Goal: Register for event/course

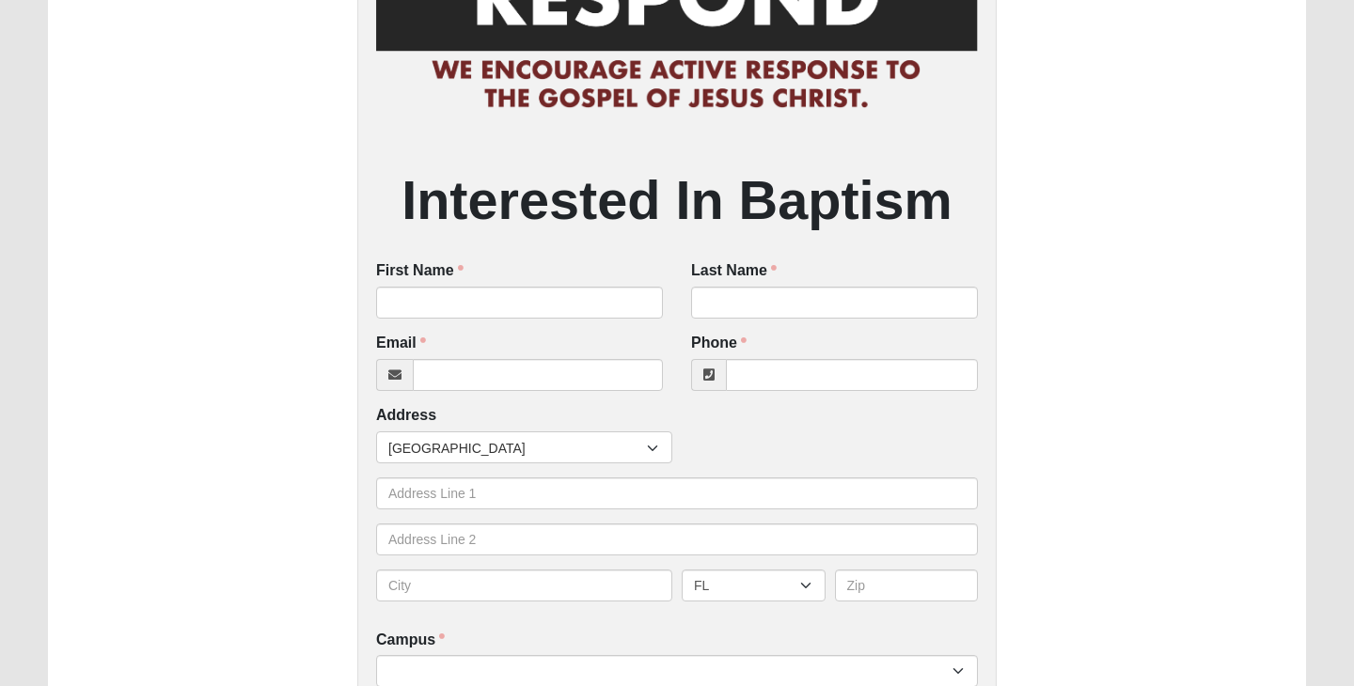
scroll to position [195, 0]
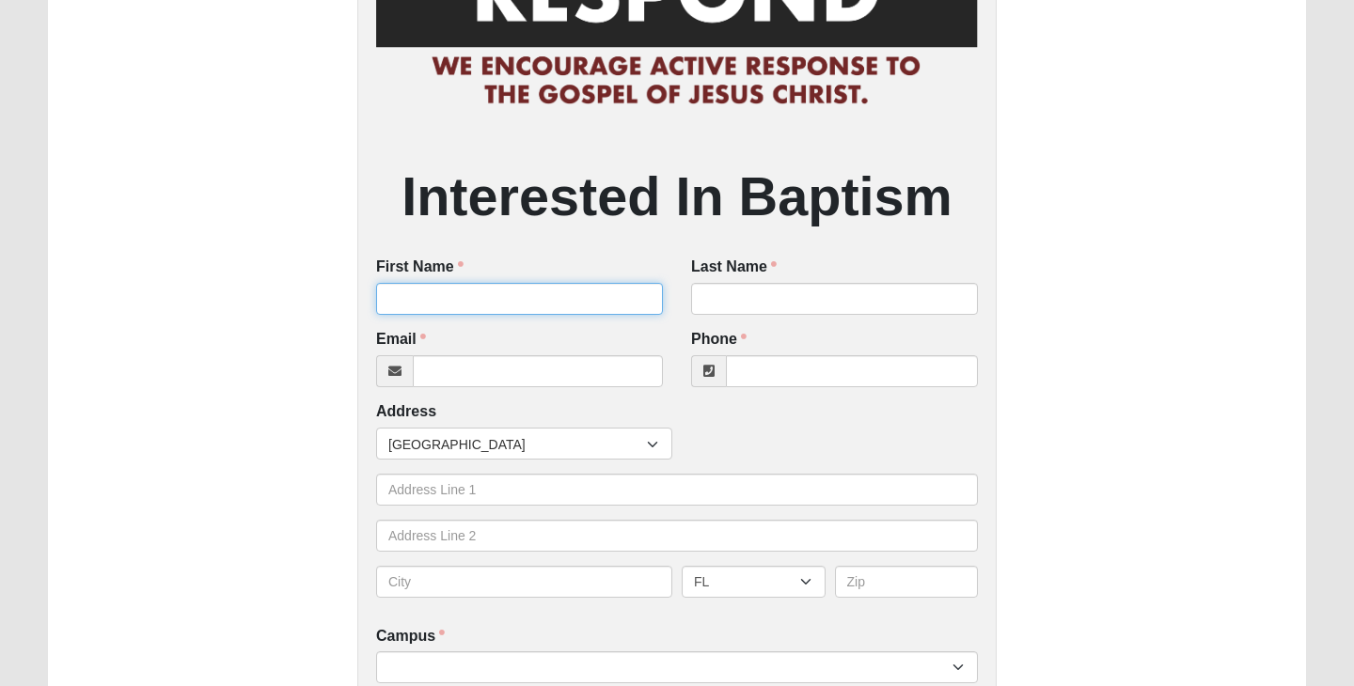
click at [499, 289] on input "First Name" at bounding box center [519, 299] width 287 height 32
type input "Braydon"
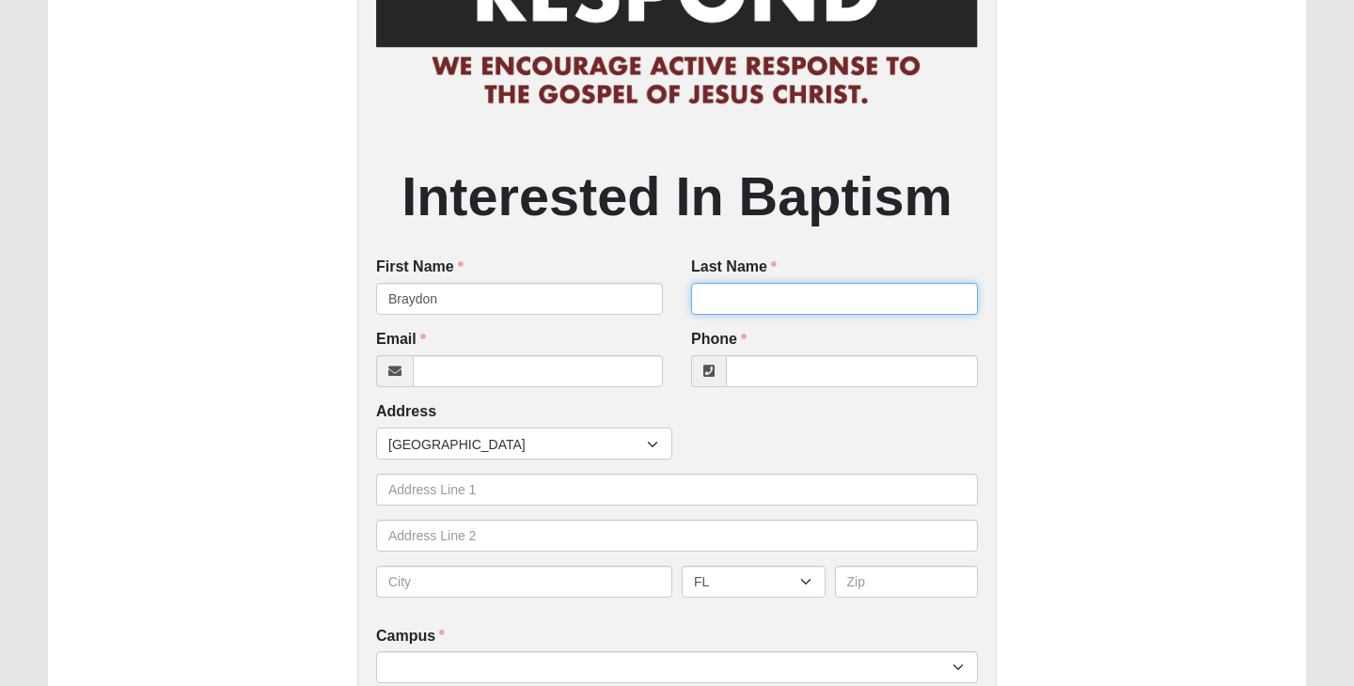
type input "[PERSON_NAME]"
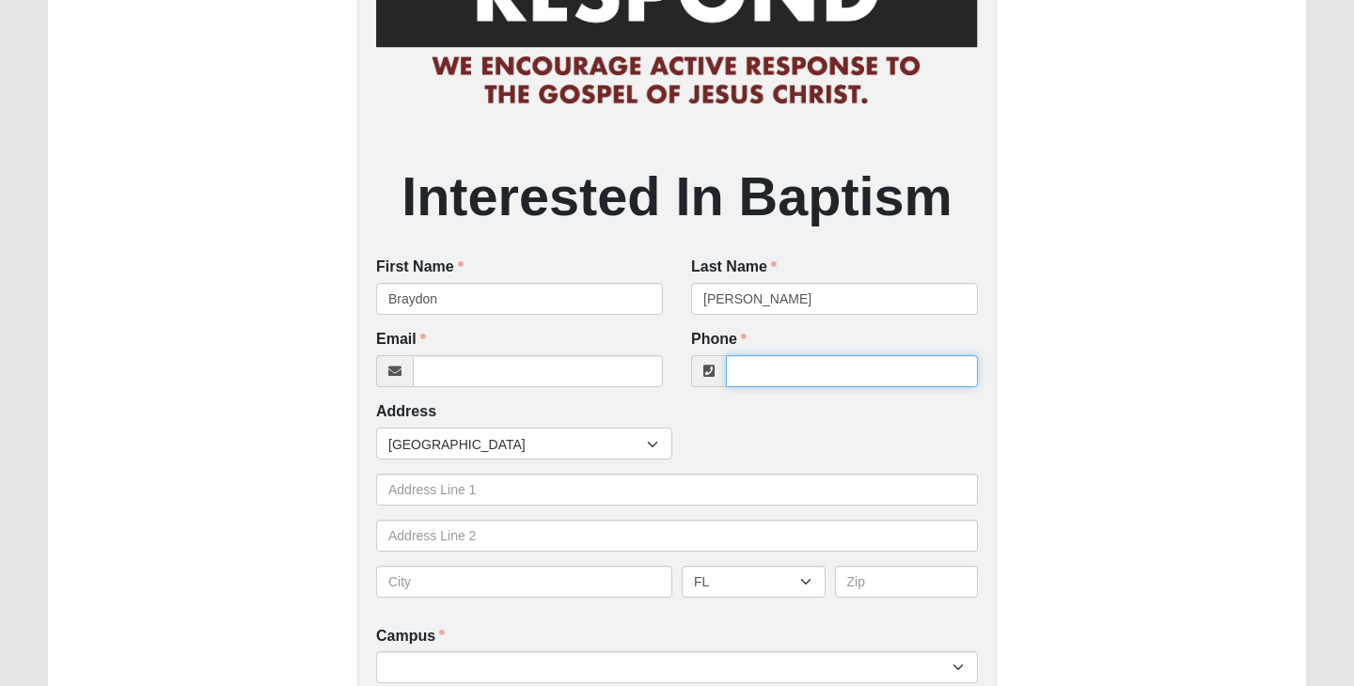
type input "9047356200"
type input "297 Willow Green Dr"
type input "Orange Park"
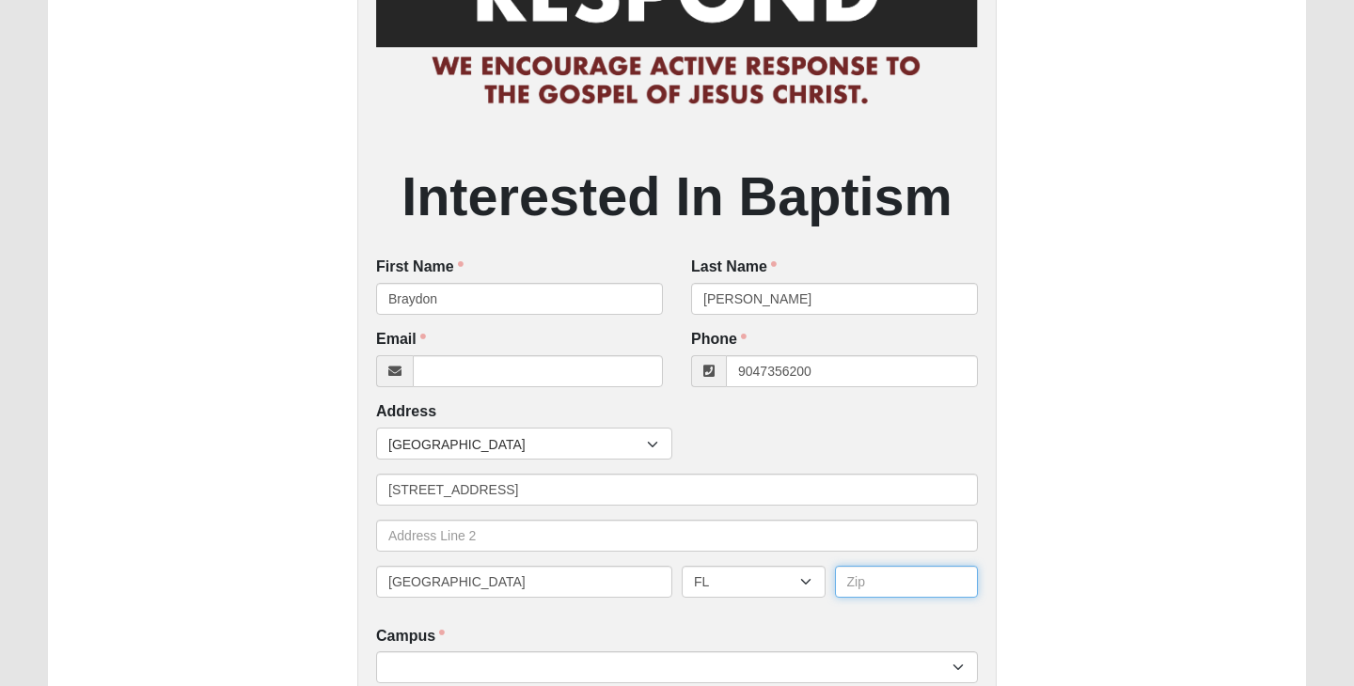
type input "32073"
click at [852, 386] on input "[PHONE_NUMBER]" at bounding box center [852, 371] width 252 height 32
click at [795, 369] on input "[PHONE_NUMBER]" at bounding box center [852, 371] width 252 height 32
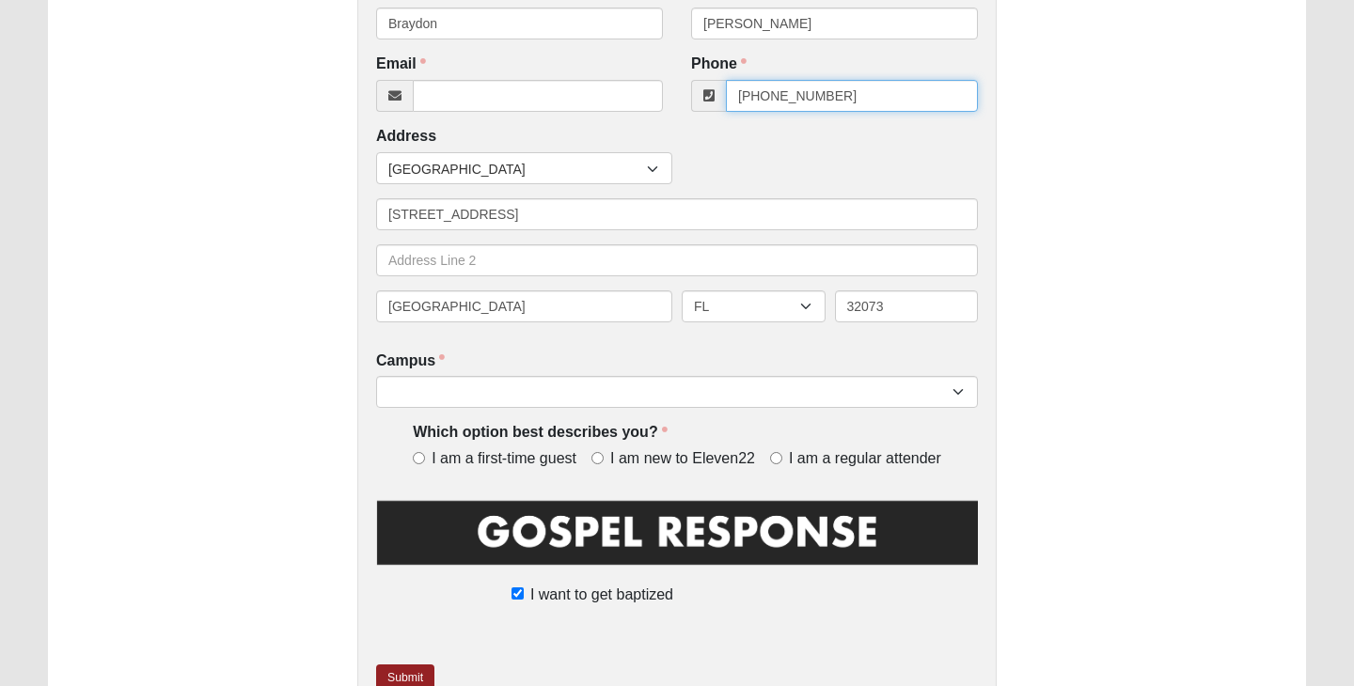
scroll to position [475, 0]
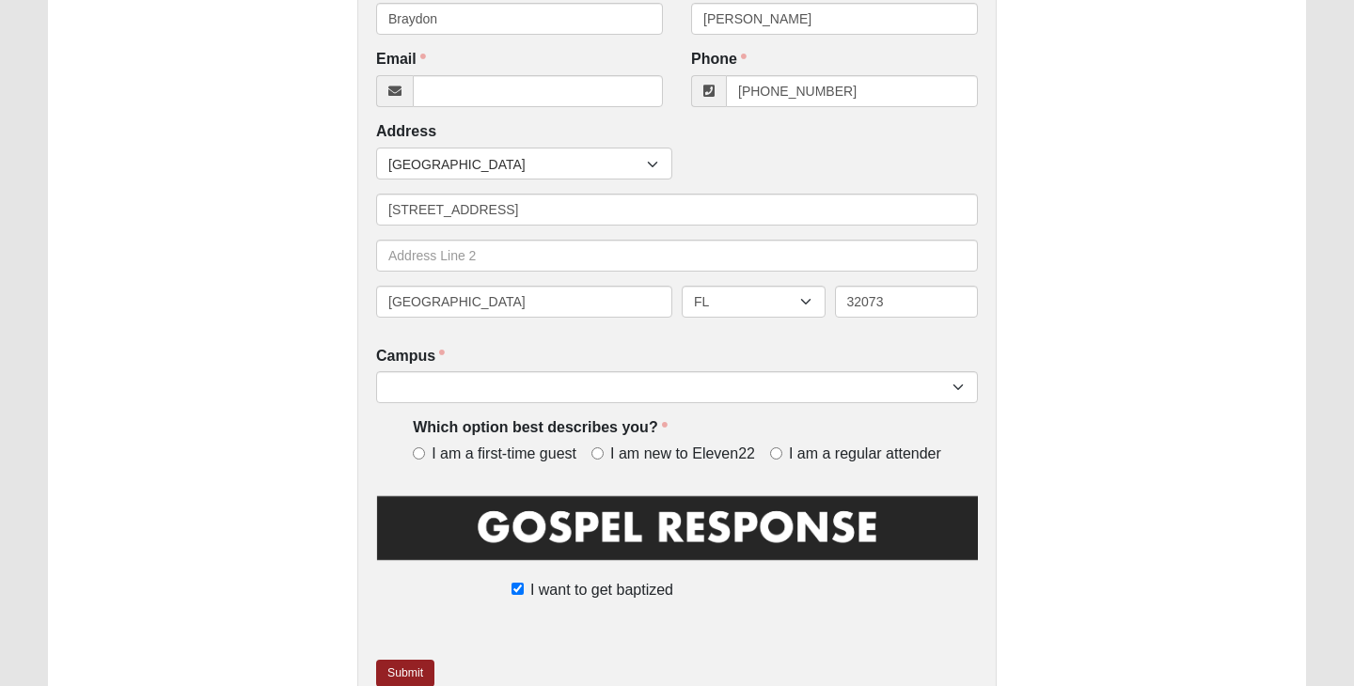
type input "[PHONE_NUMBER]"
click at [518, 451] on span "I am a first-time guest" at bounding box center [503, 455] width 145 height 22
click at [425, 451] on input "I am a first-time guest" at bounding box center [419, 453] width 12 height 12
radio input "true"
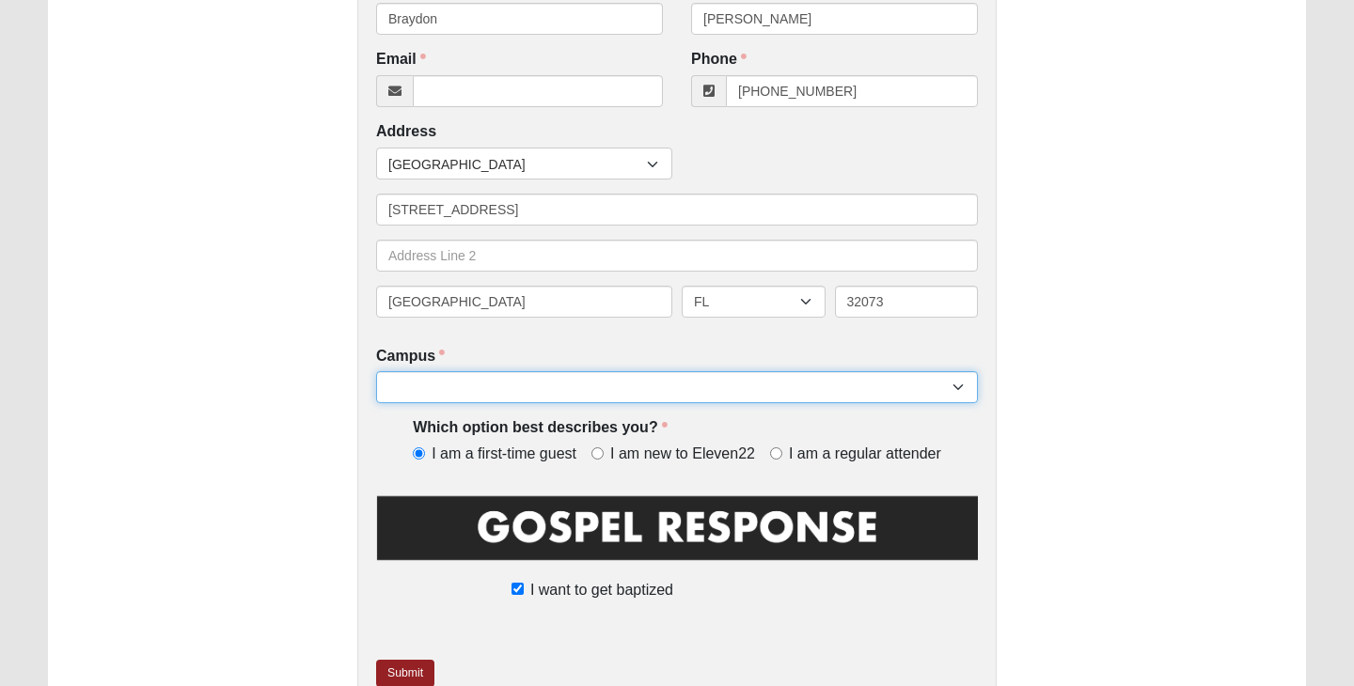
click at [571, 383] on select "Arlington Baymeadows Eleven22 Online Fleming Island Jesup Mandarin North Jax Or…" at bounding box center [677, 387] width 602 height 32
select select "3"
click at [376, 371] on select "Arlington Baymeadows Eleven22 Online Fleming Island Jesup Mandarin North Jax Or…" at bounding box center [677, 387] width 602 height 32
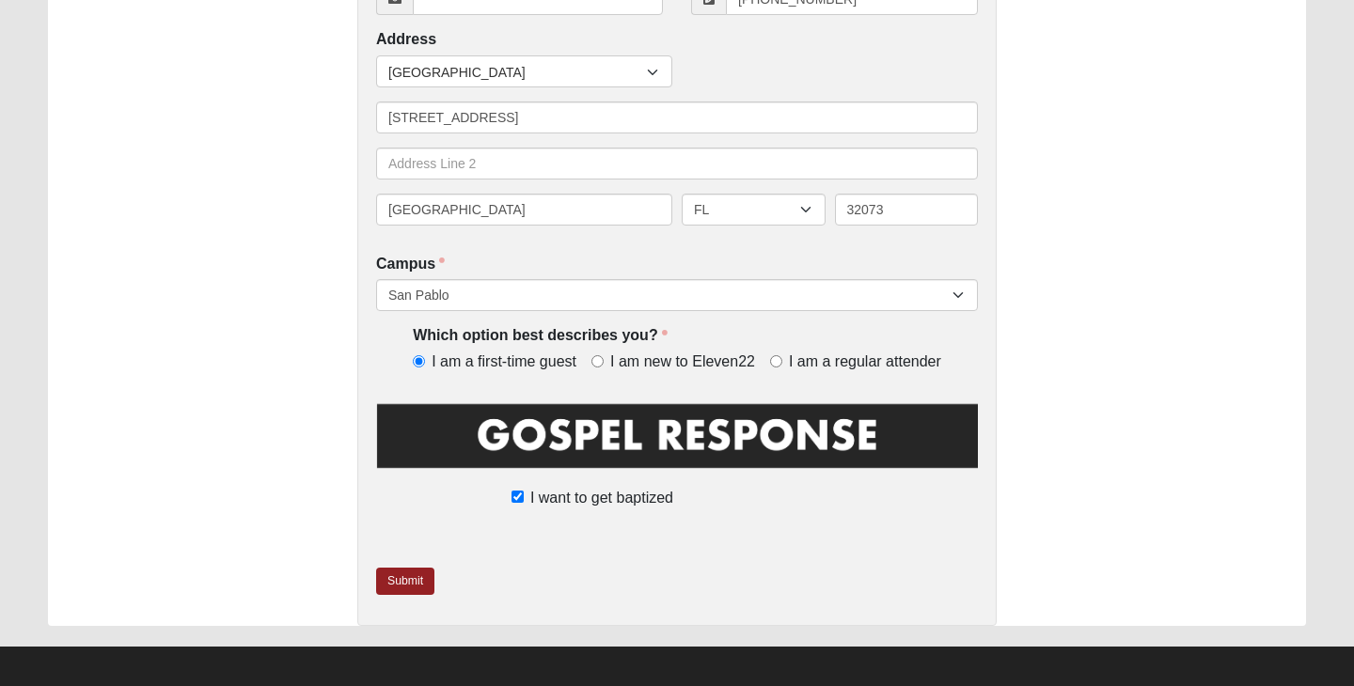
scroll to position [575, 0]
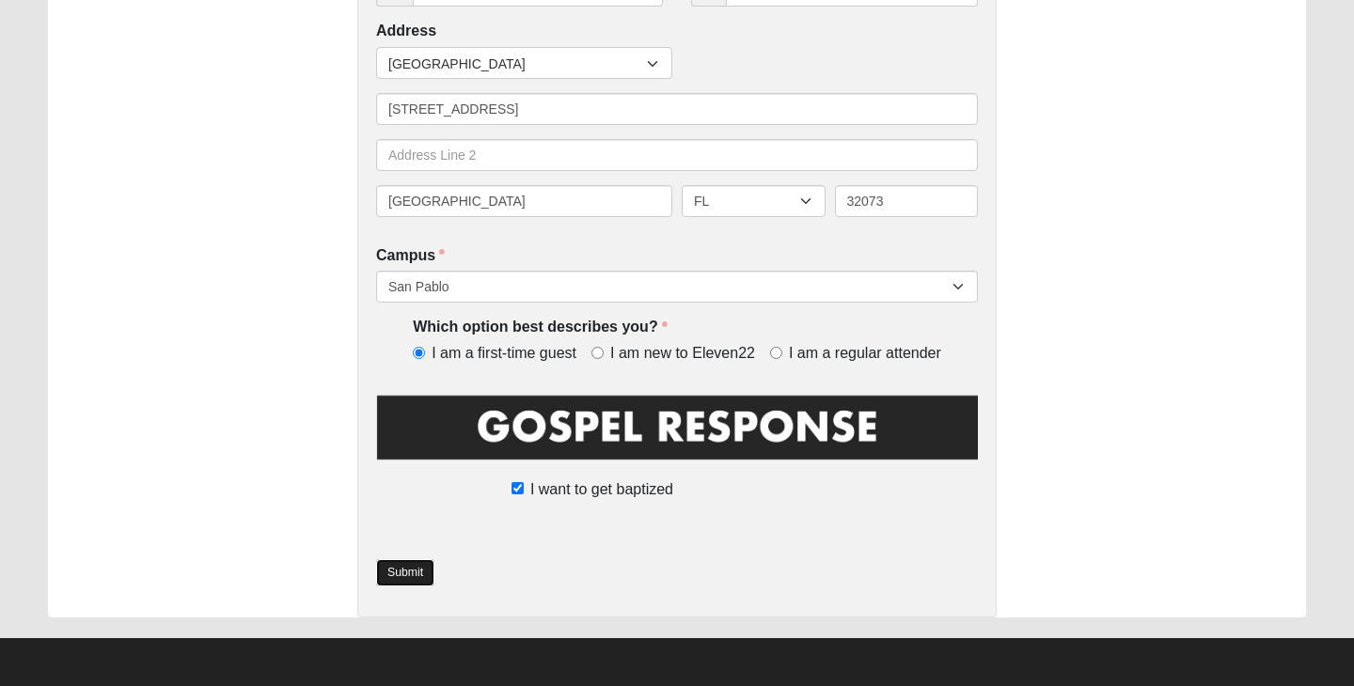
click at [408, 567] on link "Submit" at bounding box center [405, 572] width 58 height 27
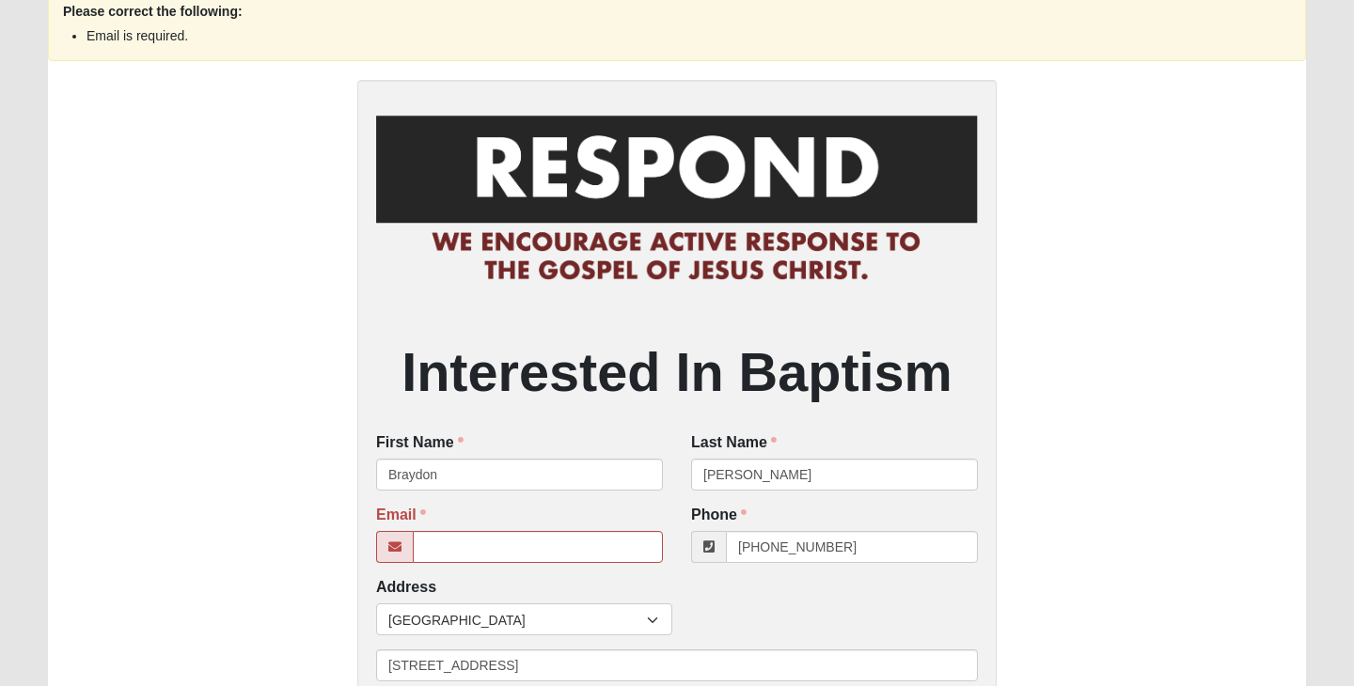
scroll to position [131, 0]
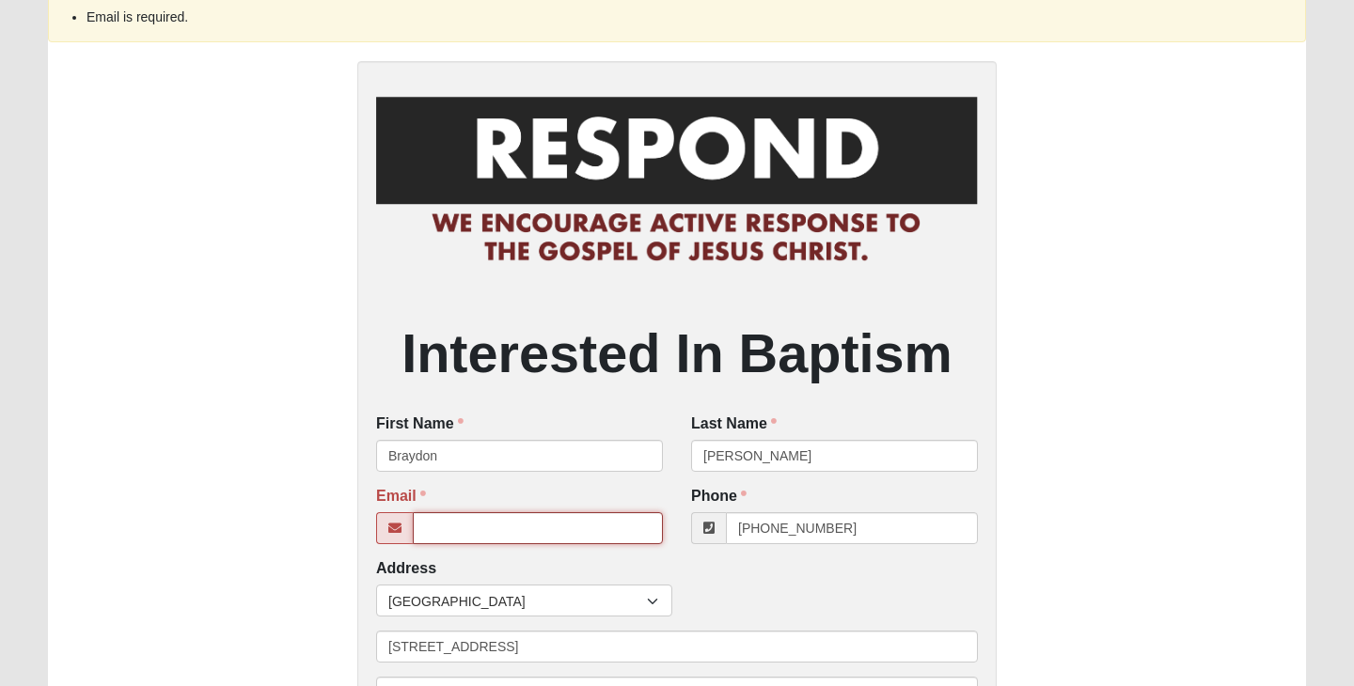
click at [481, 529] on input "Email" at bounding box center [538, 528] width 250 height 32
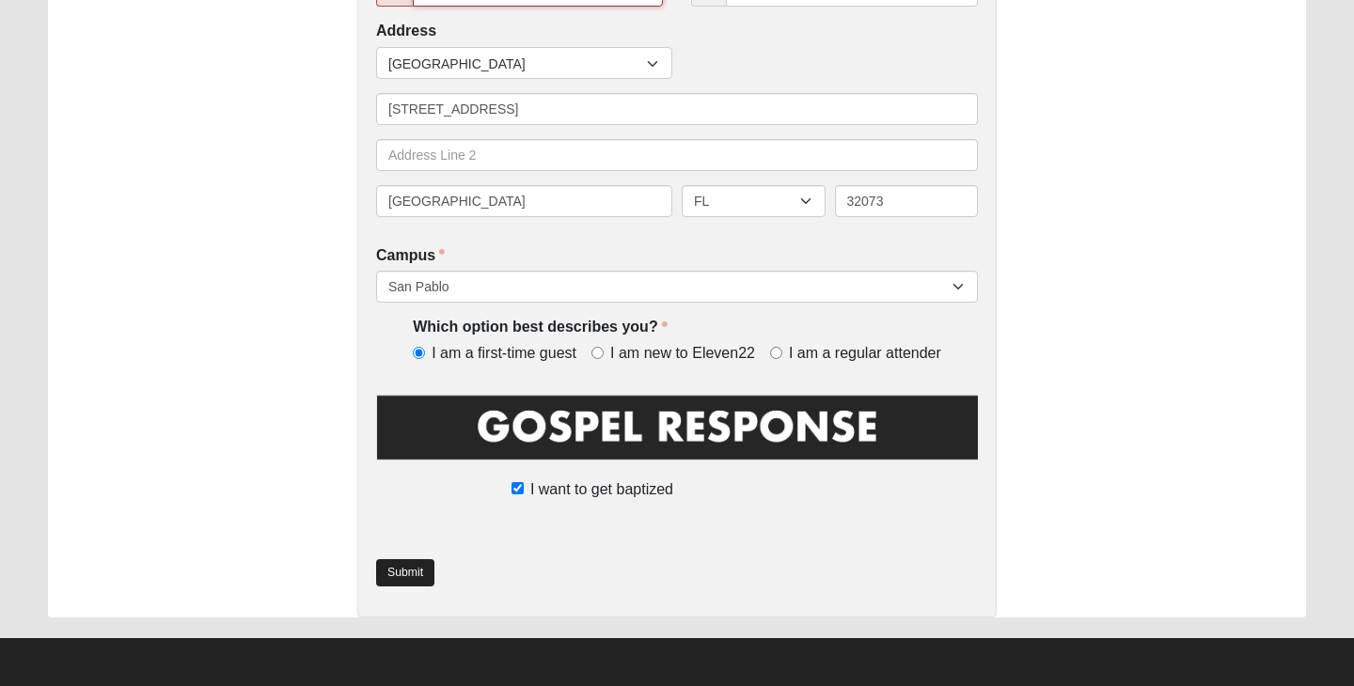
type input "brdziekan@gmail.com"
click at [394, 565] on link "Submit" at bounding box center [405, 572] width 58 height 27
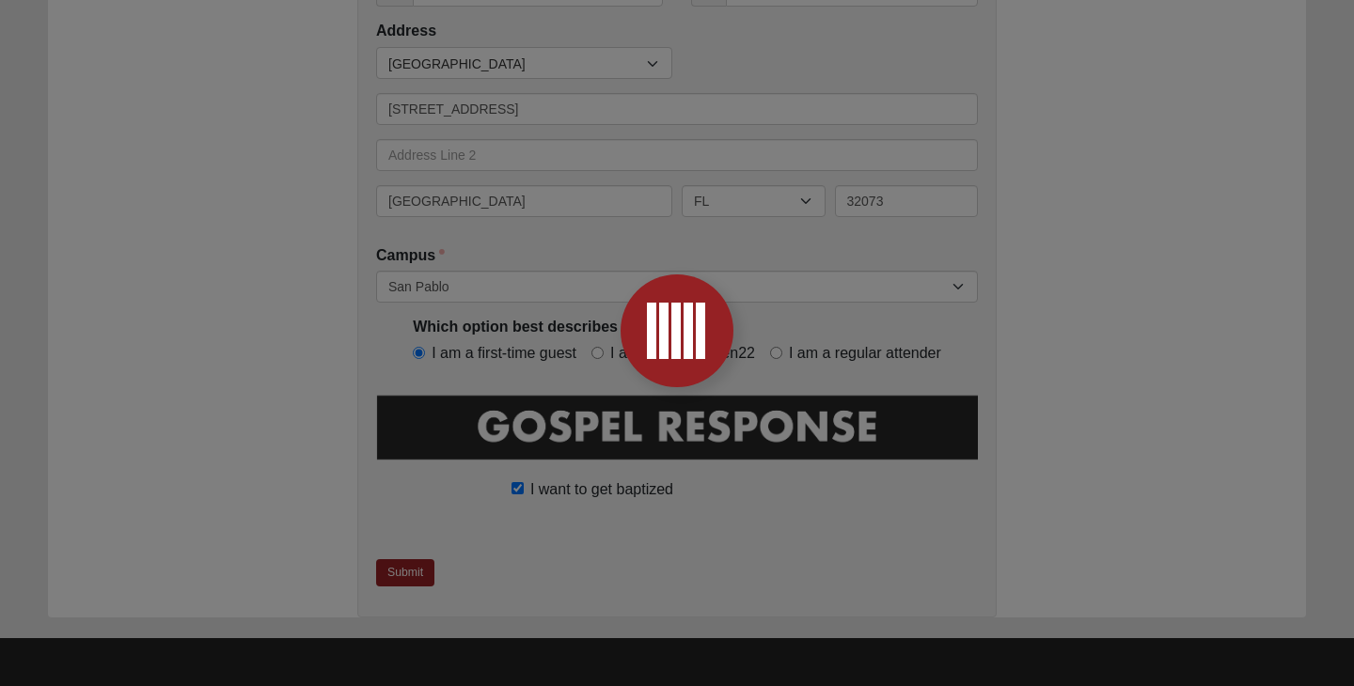
scroll to position [0, 0]
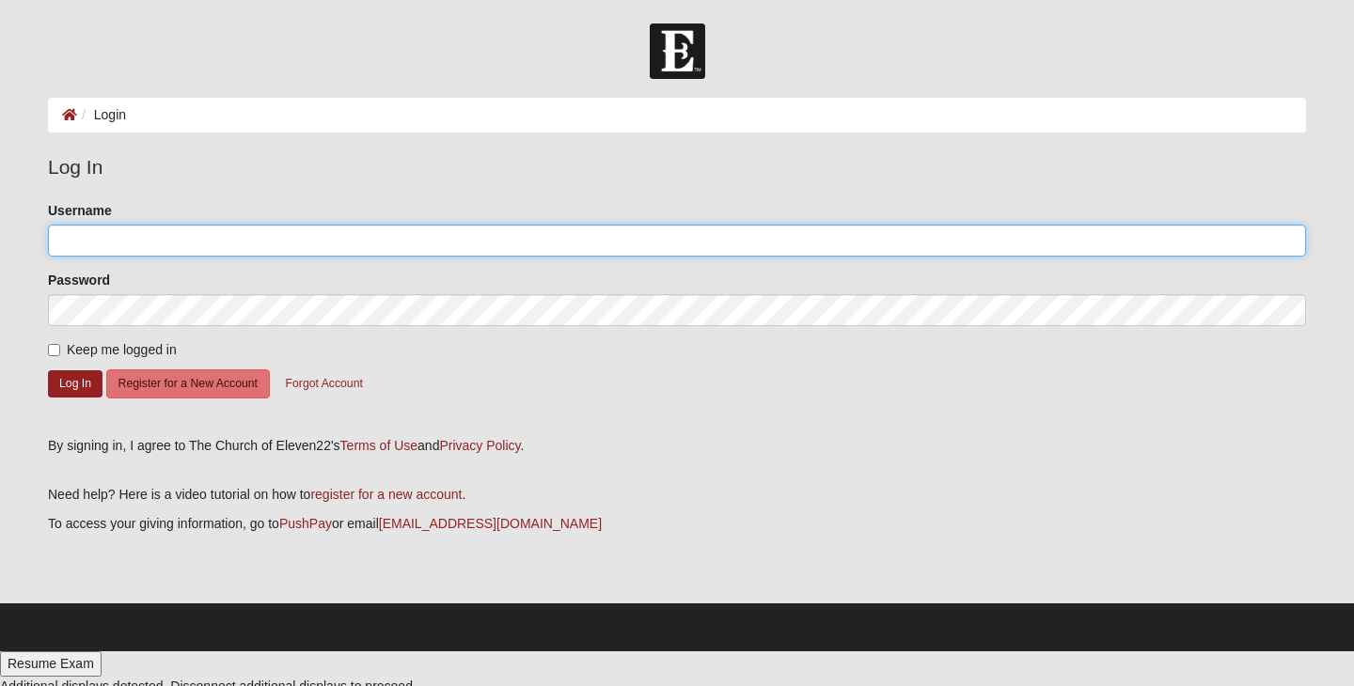
click at [320, 237] on input "Username" at bounding box center [677, 241] width 1258 height 32
type input "sahira1"
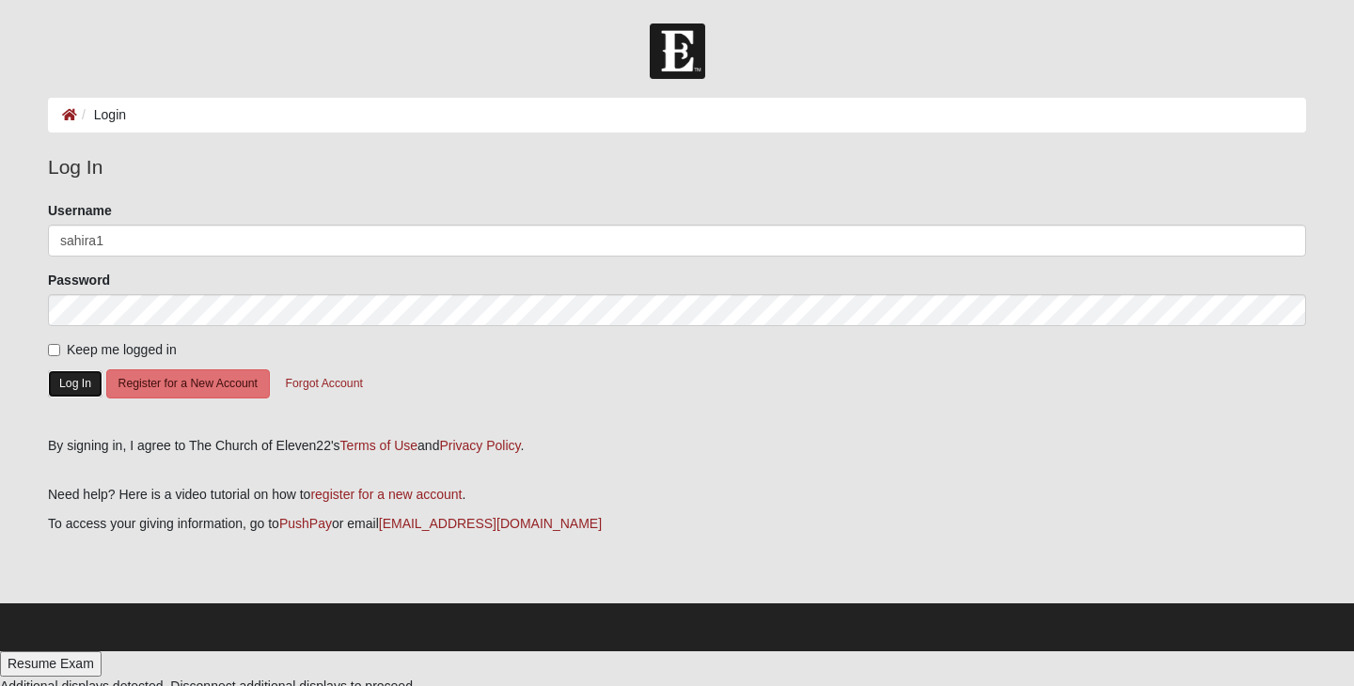
click at [74, 387] on button "Log In" at bounding box center [75, 383] width 55 height 27
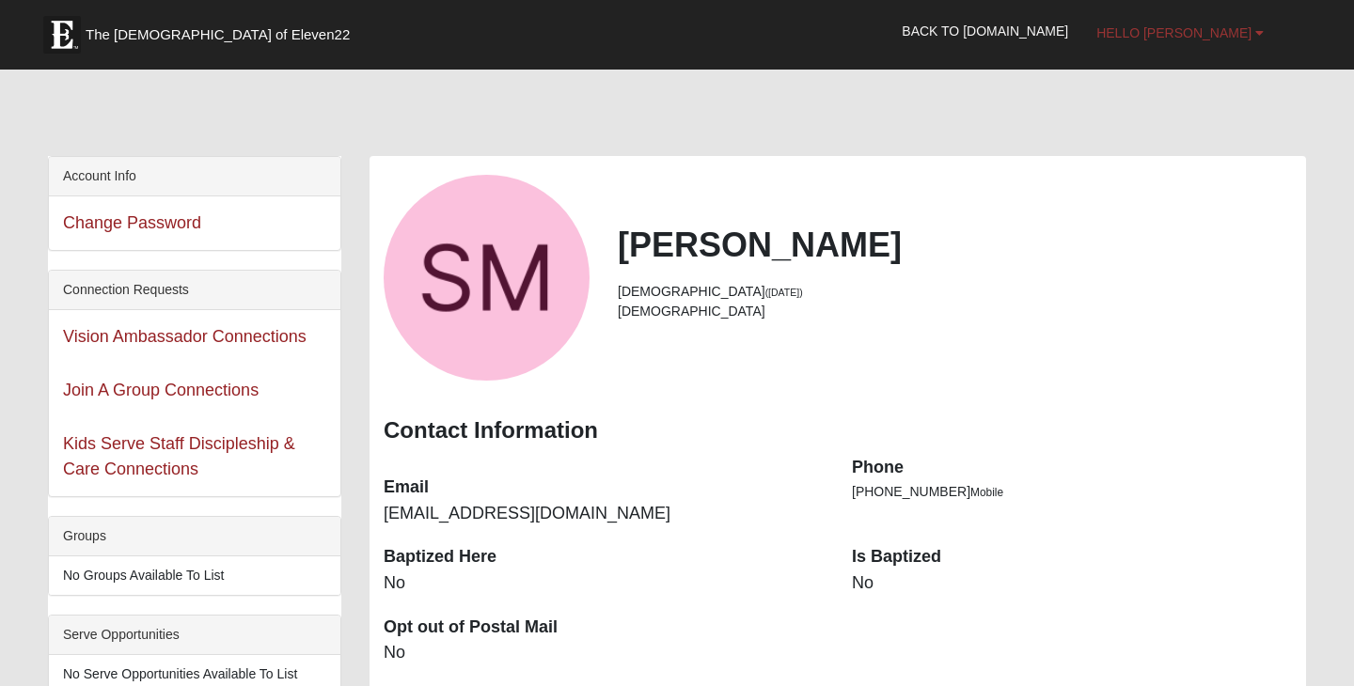
click at [1199, 31] on span "Hello Sahira" at bounding box center [1173, 32] width 155 height 15
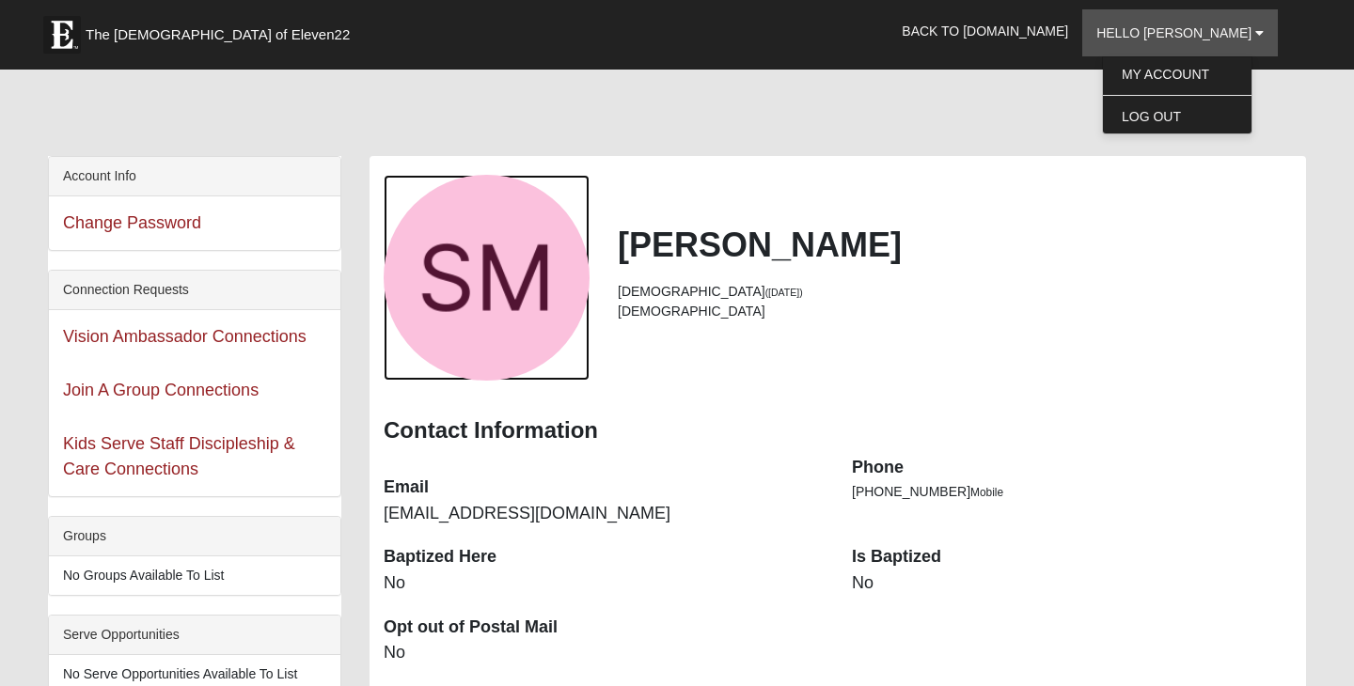
click at [464, 306] on div "View Fullsize Photo" at bounding box center [487, 278] width 206 height 206
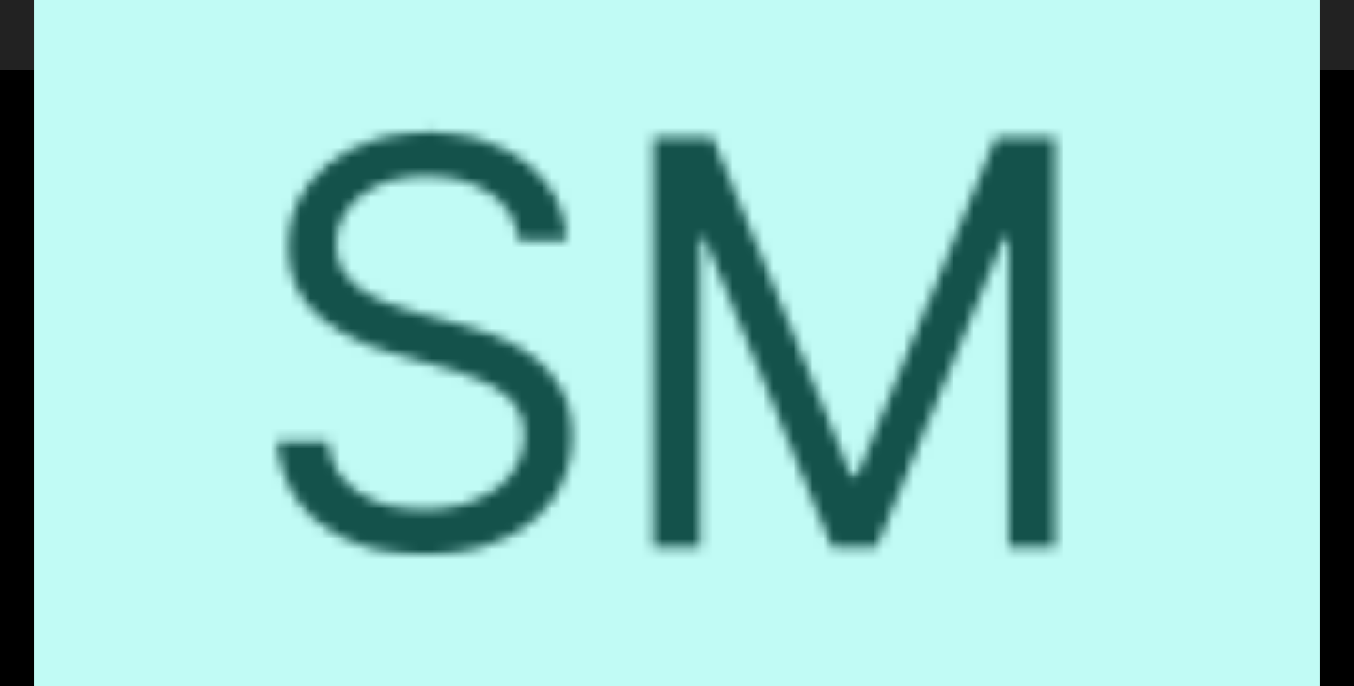
click at [42, 195] on div "View Fullsize Photo" at bounding box center [677, 343] width 1286 height 1286
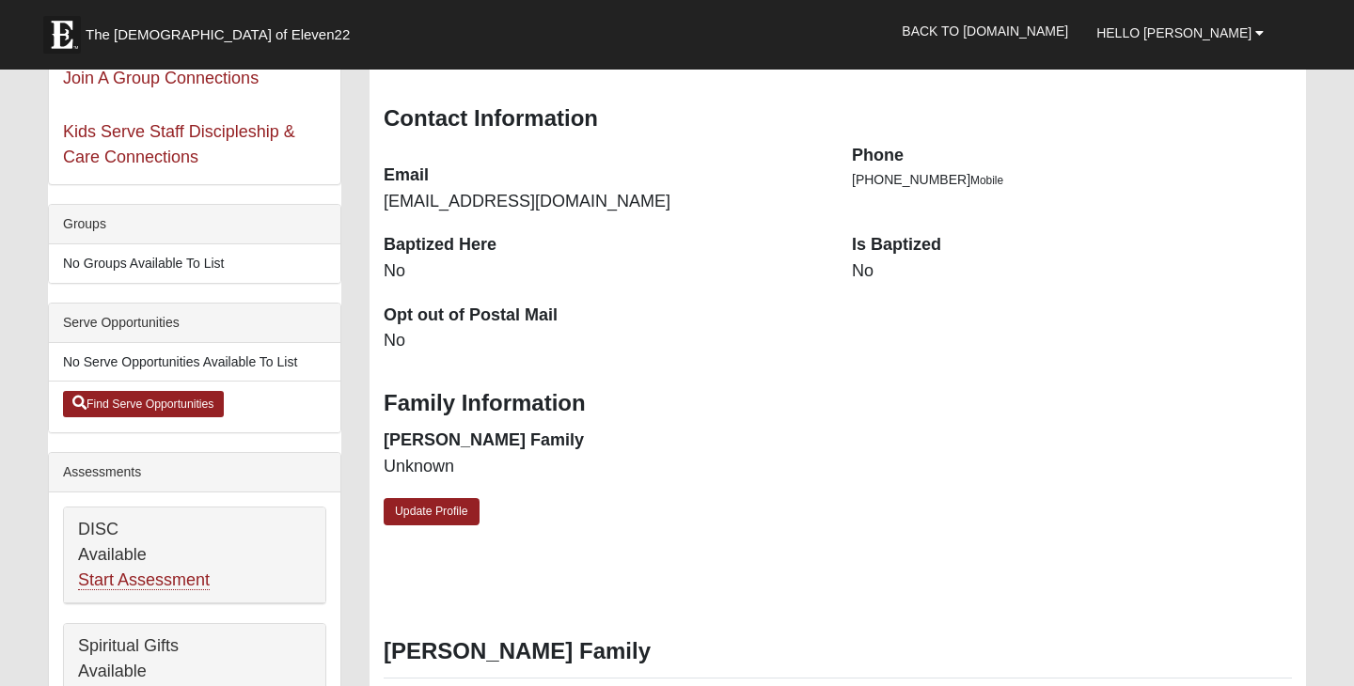
scroll to position [330, 0]
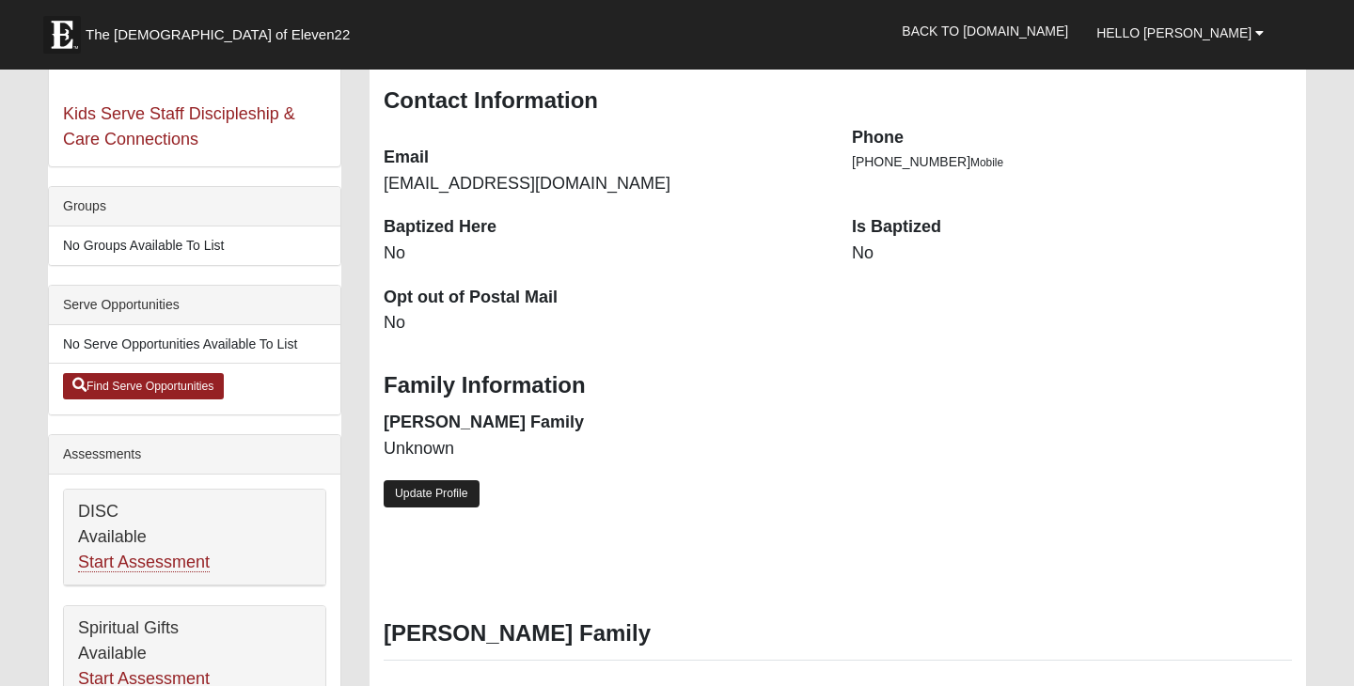
click at [449, 504] on link "Update Profile" at bounding box center [432, 493] width 96 height 27
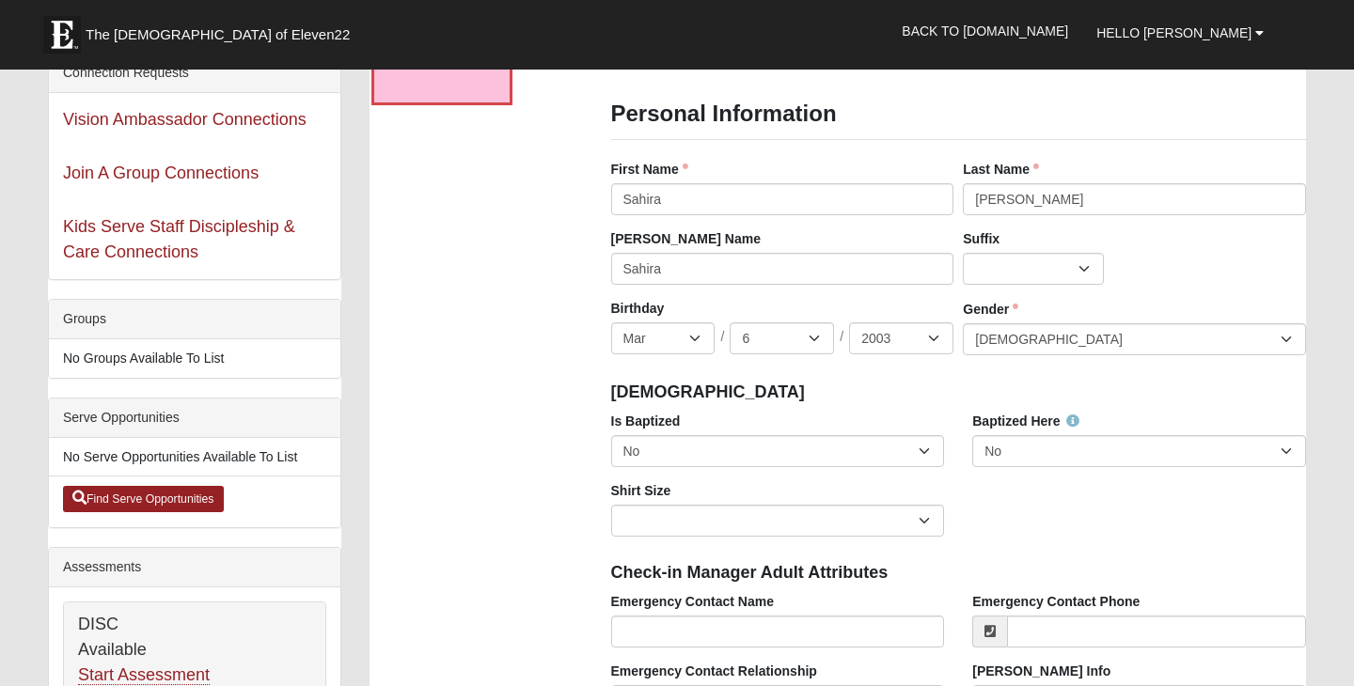
scroll to position [240, 0]
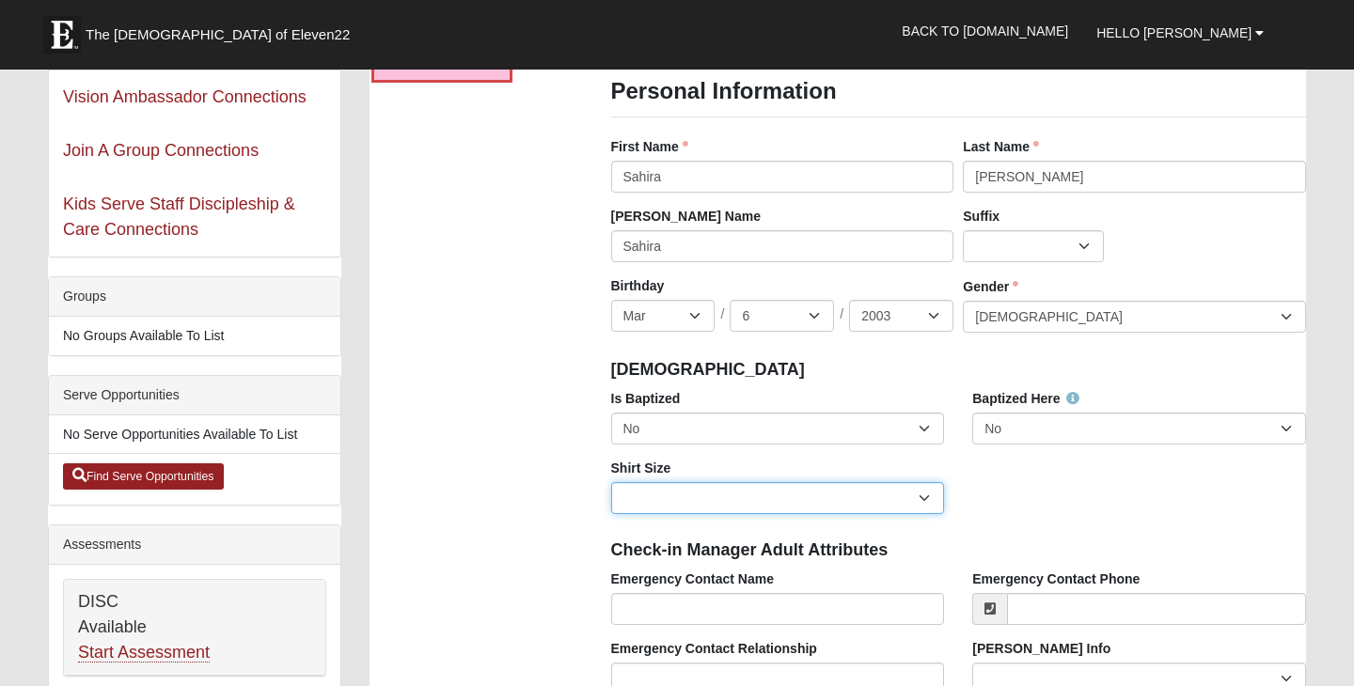
click at [803, 498] on select "Adult Small Adult Medium Adult Large Adult XL Adult XXL Adult 3XL Adult 4XL You…" at bounding box center [778, 498] width 334 height 32
select select "Adult Medium"
click at [611, 482] on select "Adult Small Adult Medium Adult Large Adult XL Adult XXL Adult 3XL Adult 4XL You…" at bounding box center [778, 498] width 334 height 32
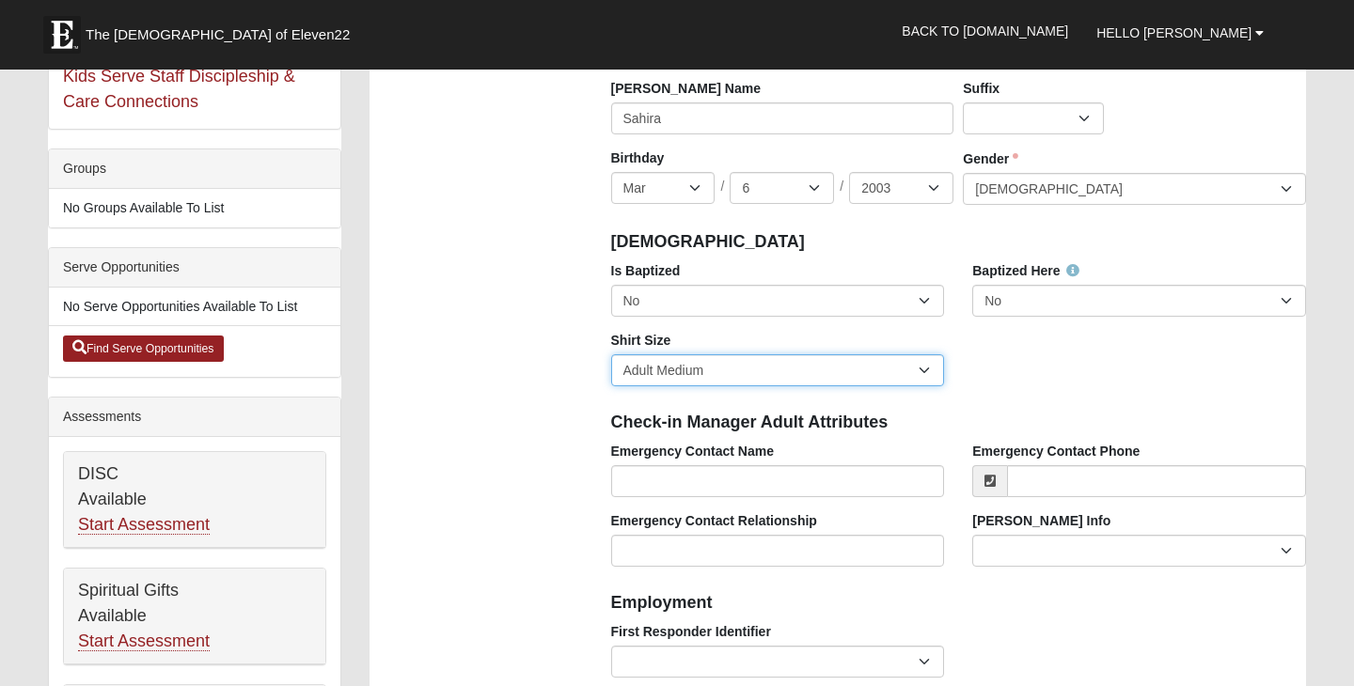
scroll to position [372, 0]
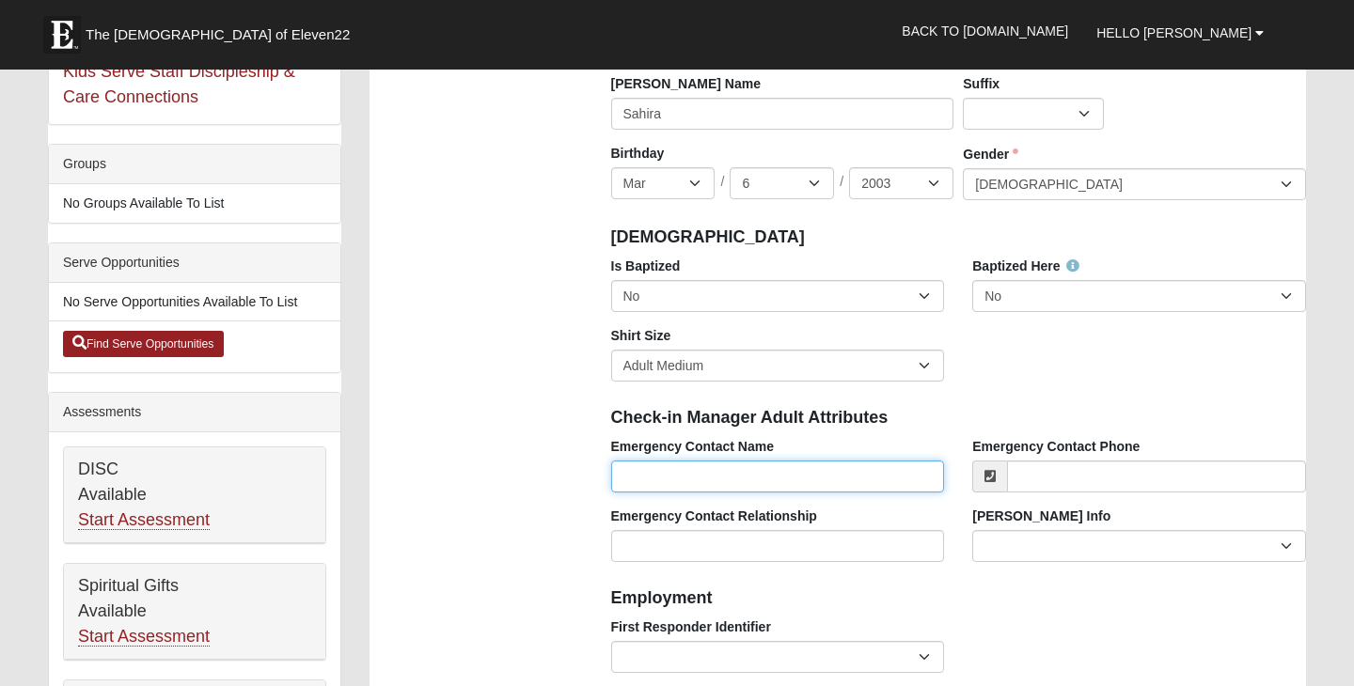
click at [755, 477] on input "Emergency Contact Name" at bounding box center [778, 477] width 334 height 32
click at [719, 478] on input "Emergency Contact Name" at bounding box center [778, 477] width 334 height 32
type input "[PERSON_NAME] [PERSON_NAME]"
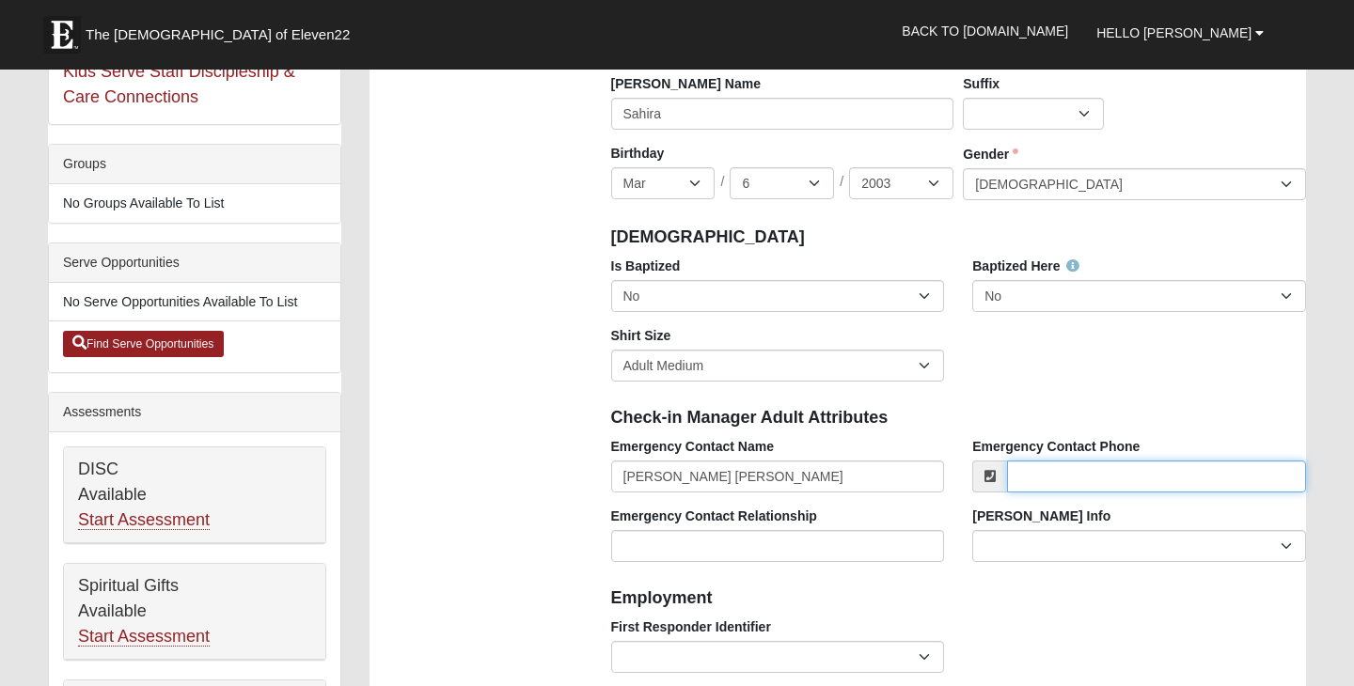
type input "9047356200"
type input "[STREET_ADDRESS]"
type input "Orange Park"
type input "32073"
click at [1115, 469] on input "[PHONE_NUMBER]" at bounding box center [1156, 477] width 299 height 32
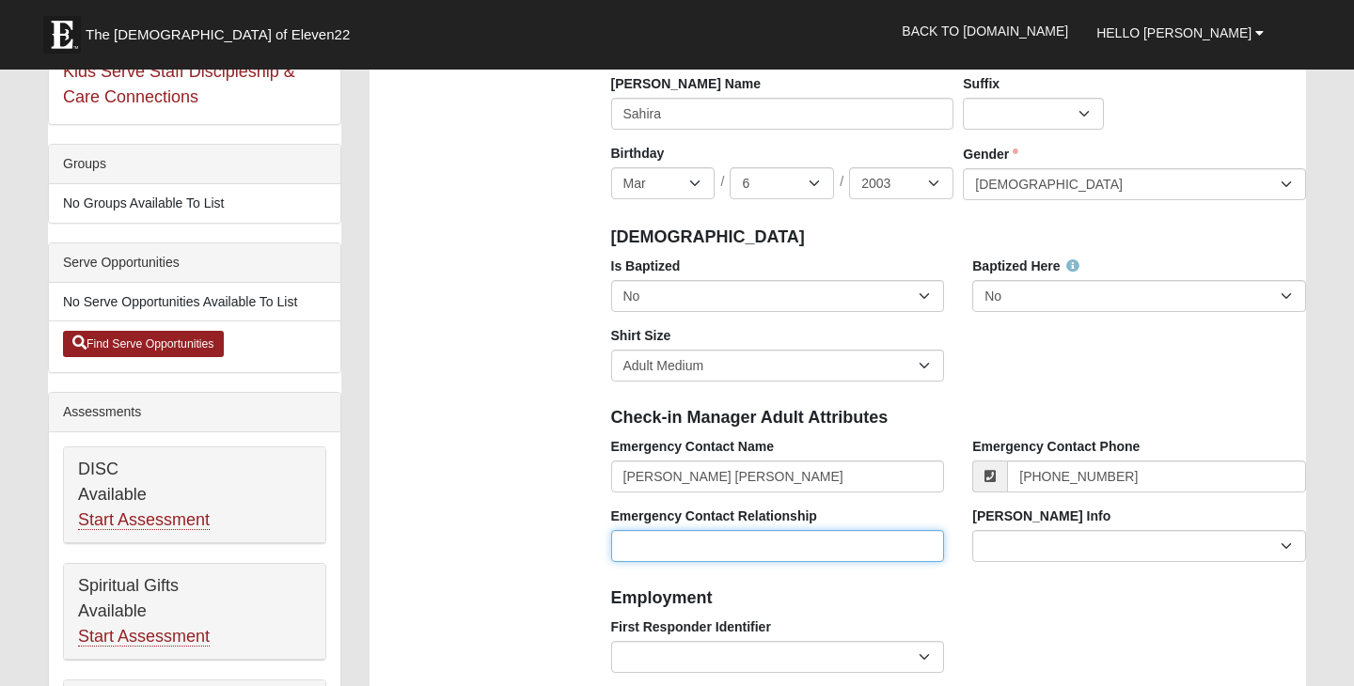
type input "[PHONE_NUMBER]"
click at [839, 548] on input "Emergency Contact Relationship" at bounding box center [778, 546] width 334 height 32
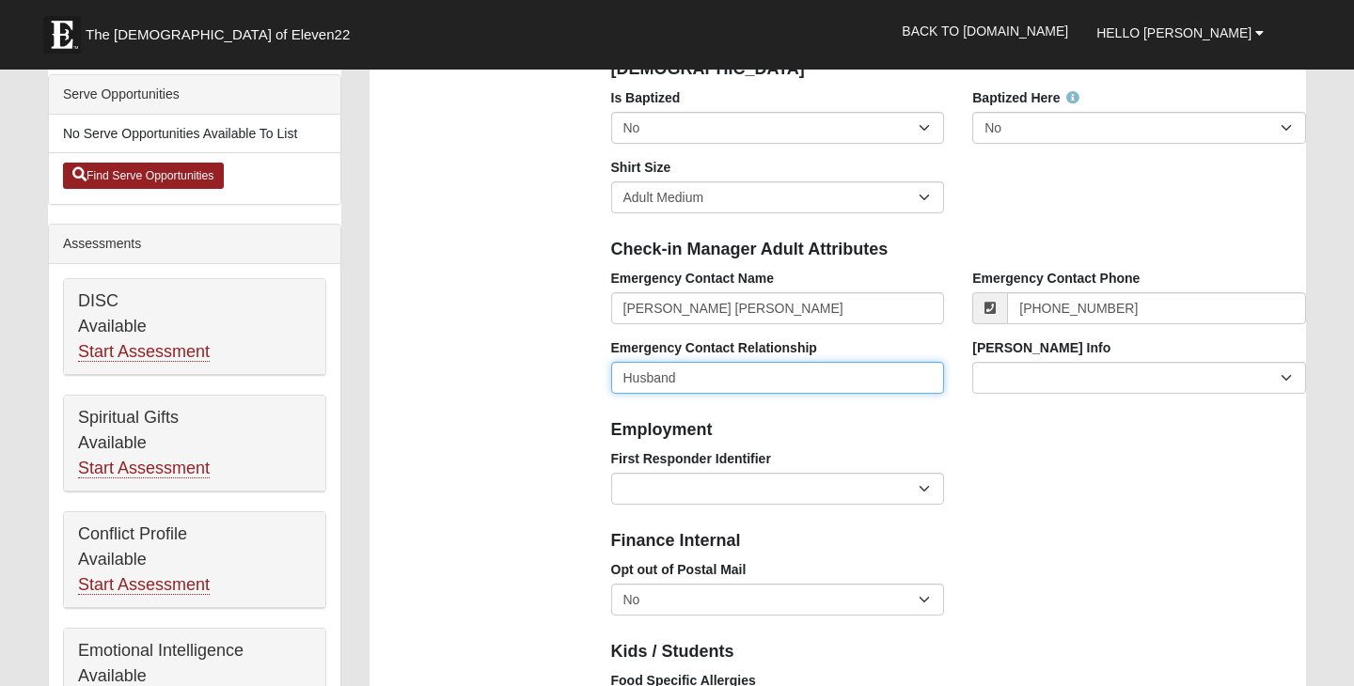
scroll to position [543, 0]
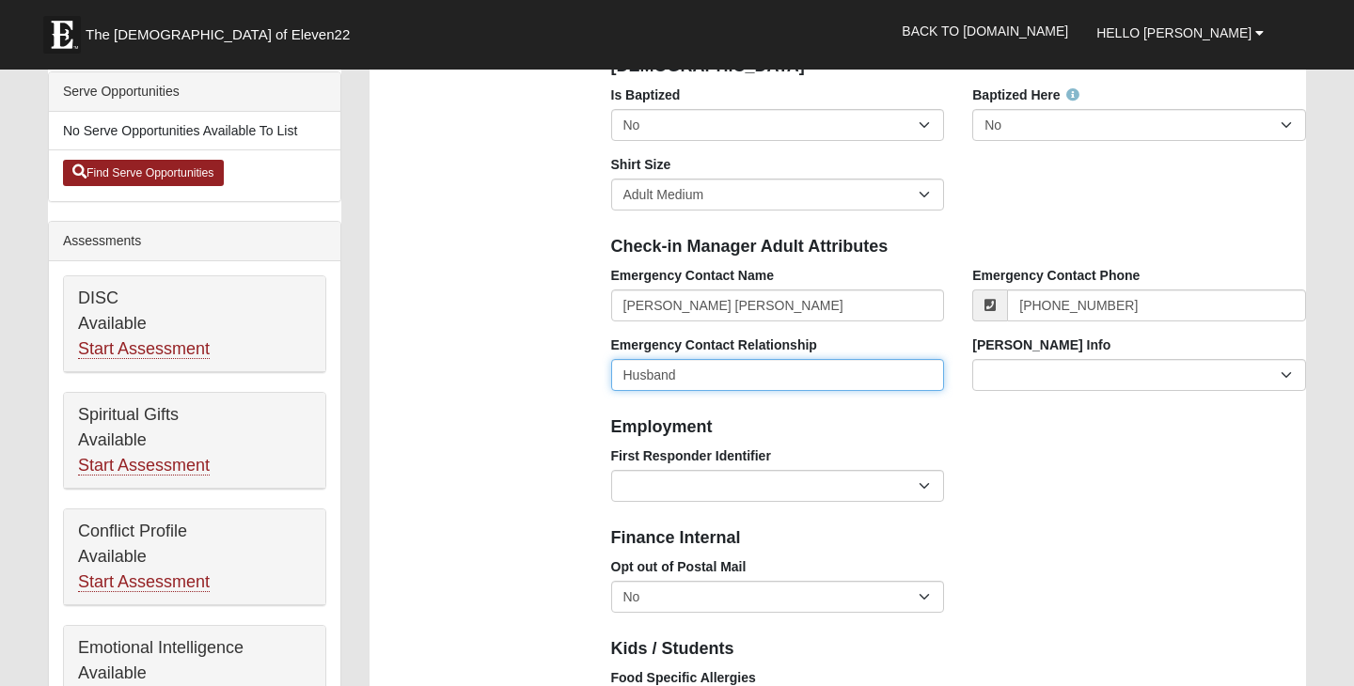
type input "Husband"
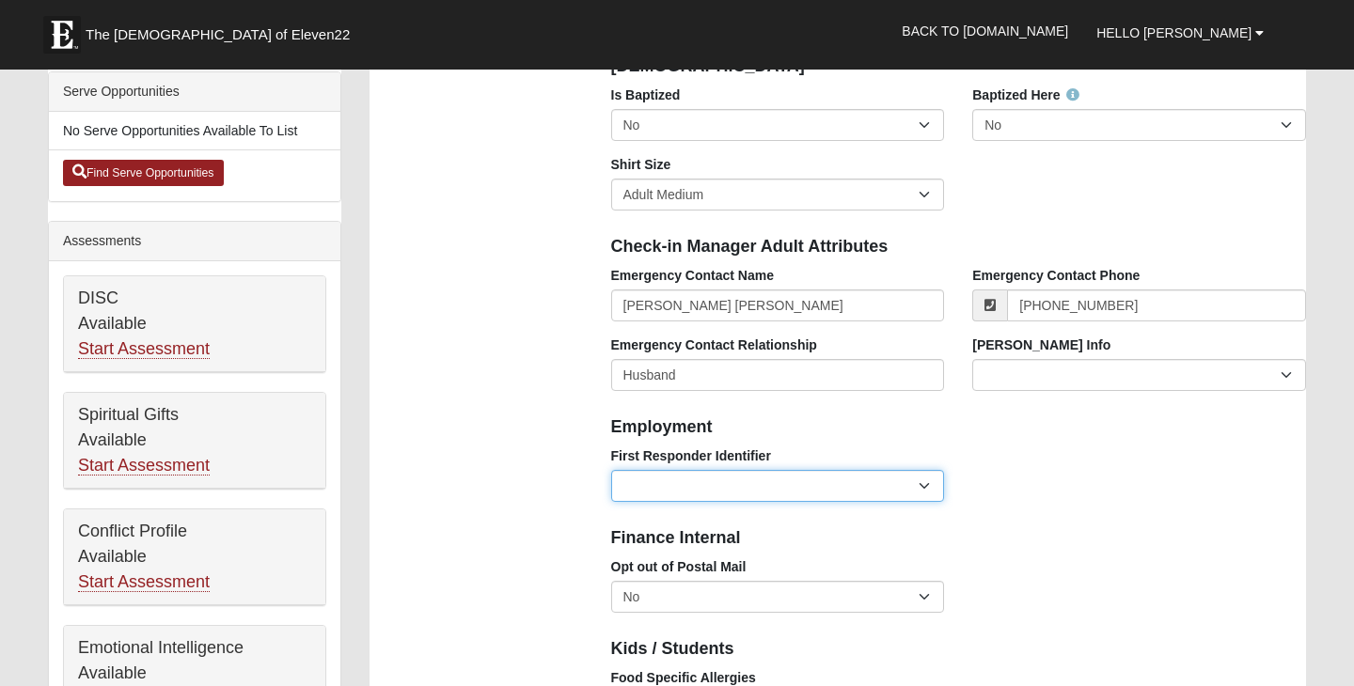
click at [847, 490] on select "EMT | Paramedic | Medical Firefighter | Fire Department Police Officer | Sherif…" at bounding box center [778, 486] width 334 height 32
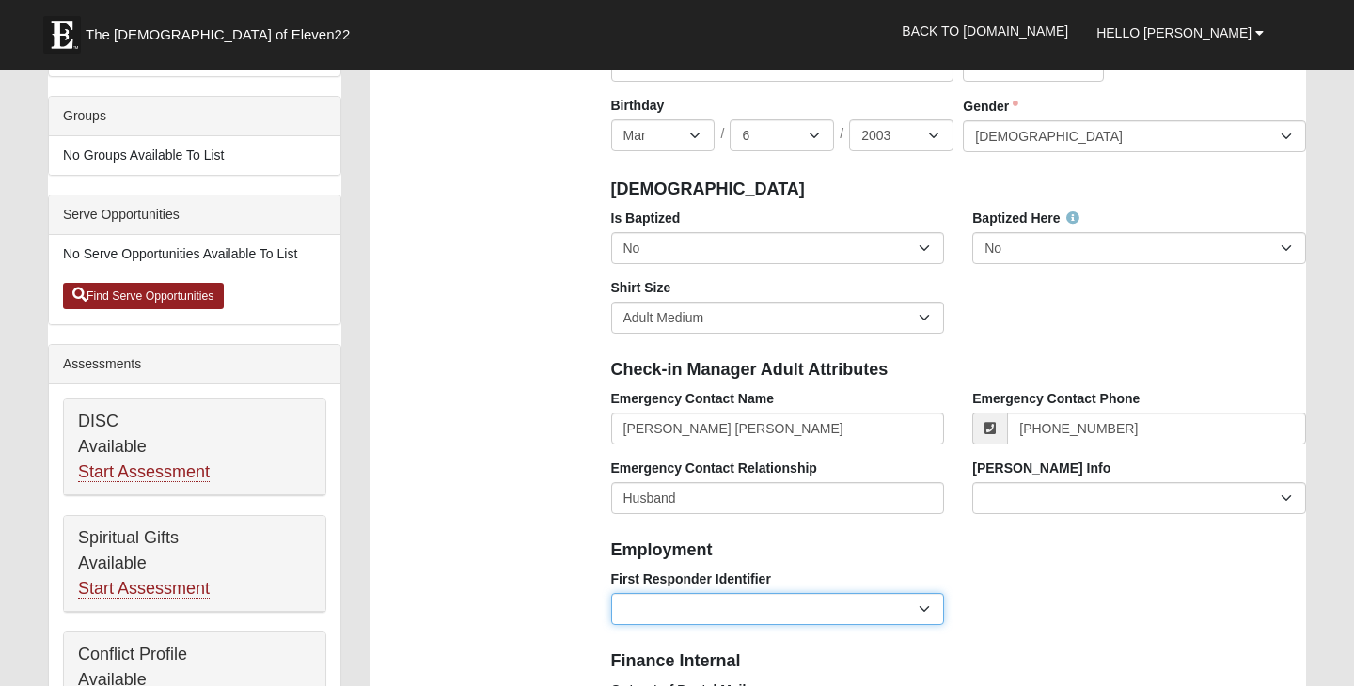
scroll to position [424, 0]
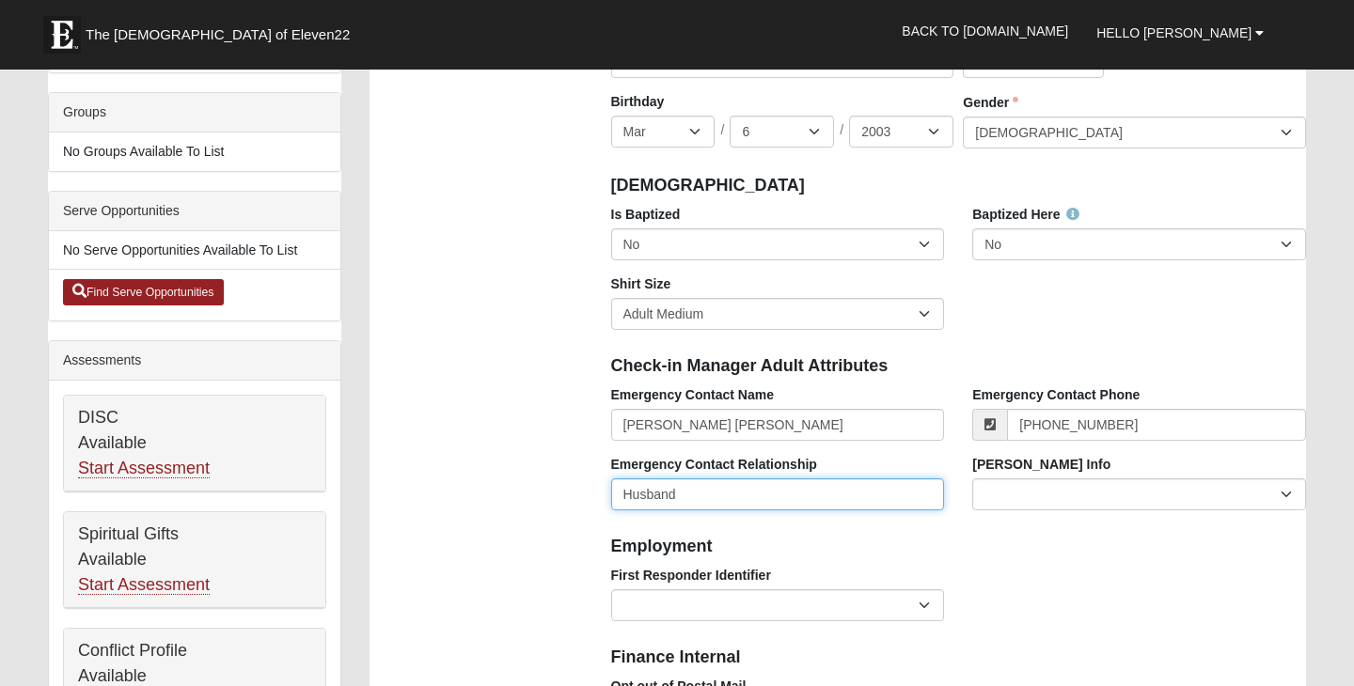
click at [805, 495] on input "Husband" at bounding box center [778, 494] width 334 height 32
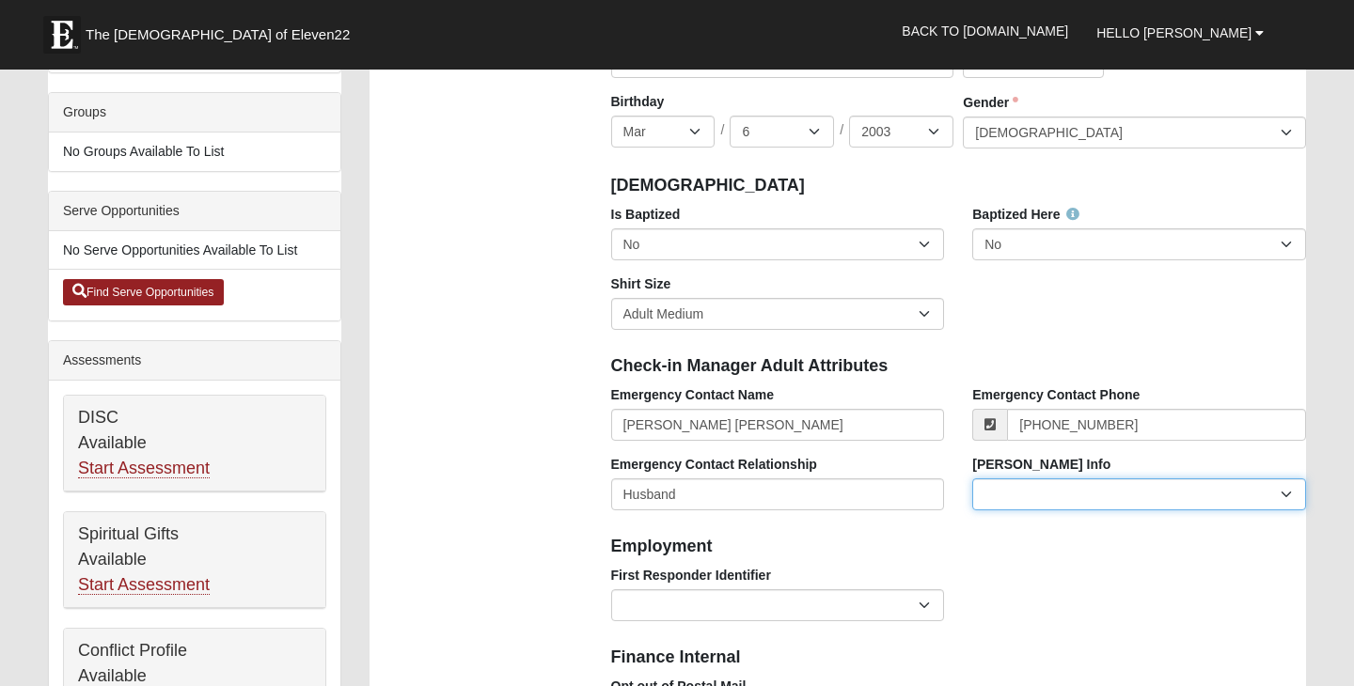
click at [985, 489] on select "Current Foster Child Current Foster Parent Former Foster Child Former Foster Pa…" at bounding box center [1139, 494] width 334 height 32
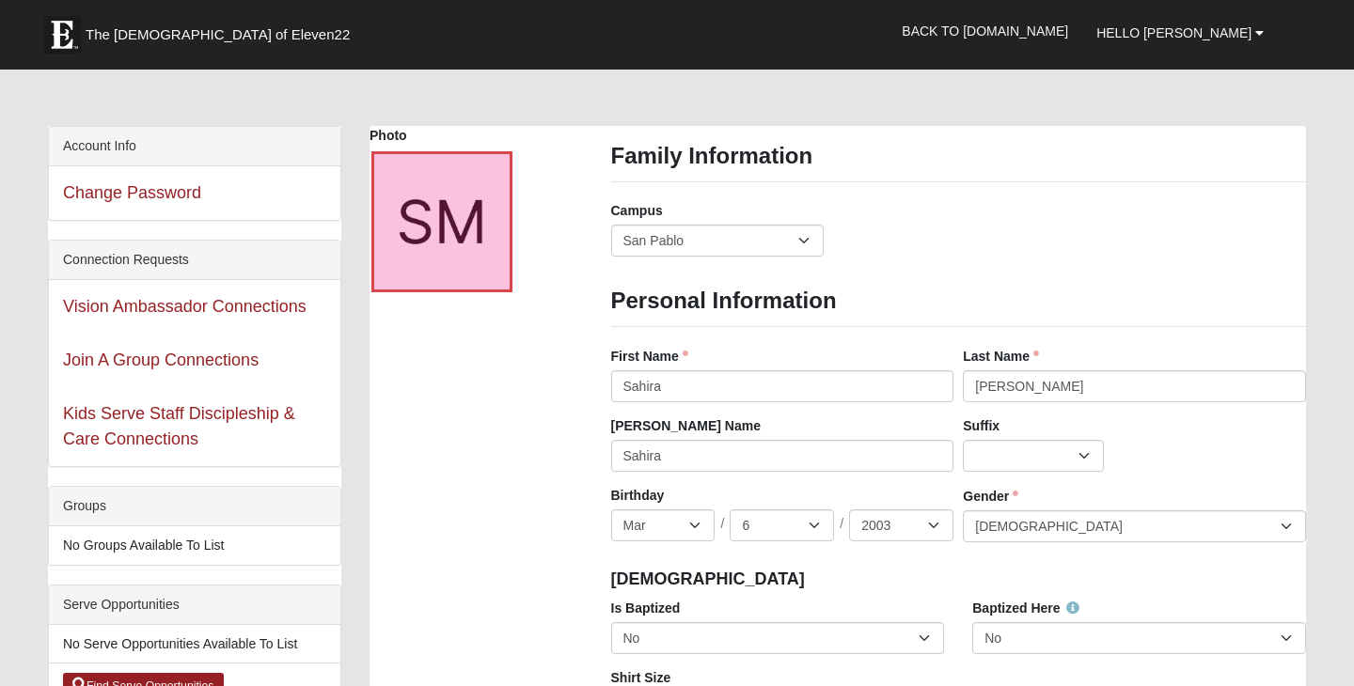
scroll to position [0, 0]
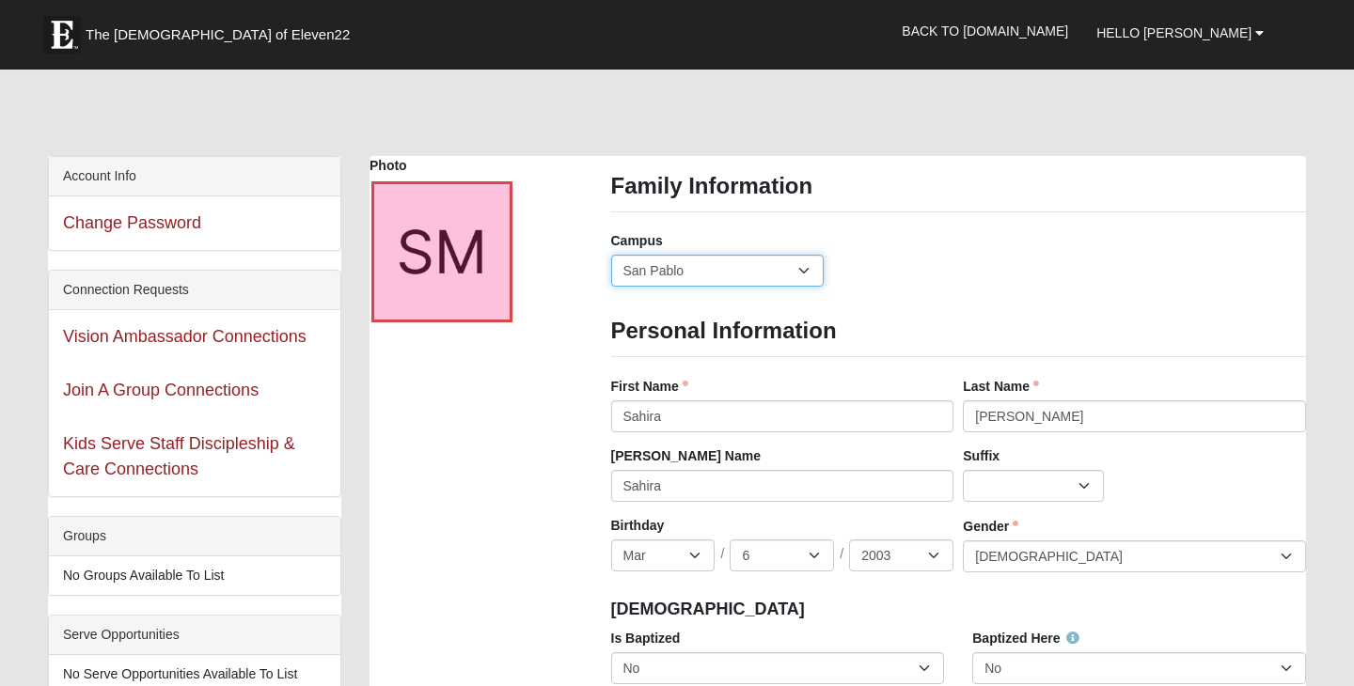
click at [745, 282] on select "Arlington Baymeadows Eleven22 Online Fleming Island Jesup Mandarin North Jax Or…" at bounding box center [717, 271] width 212 height 32
click at [611, 255] on select "Arlington Baymeadows Eleven22 Online Fleming Island Jesup Mandarin North Jax Or…" at bounding box center [717, 271] width 212 height 32
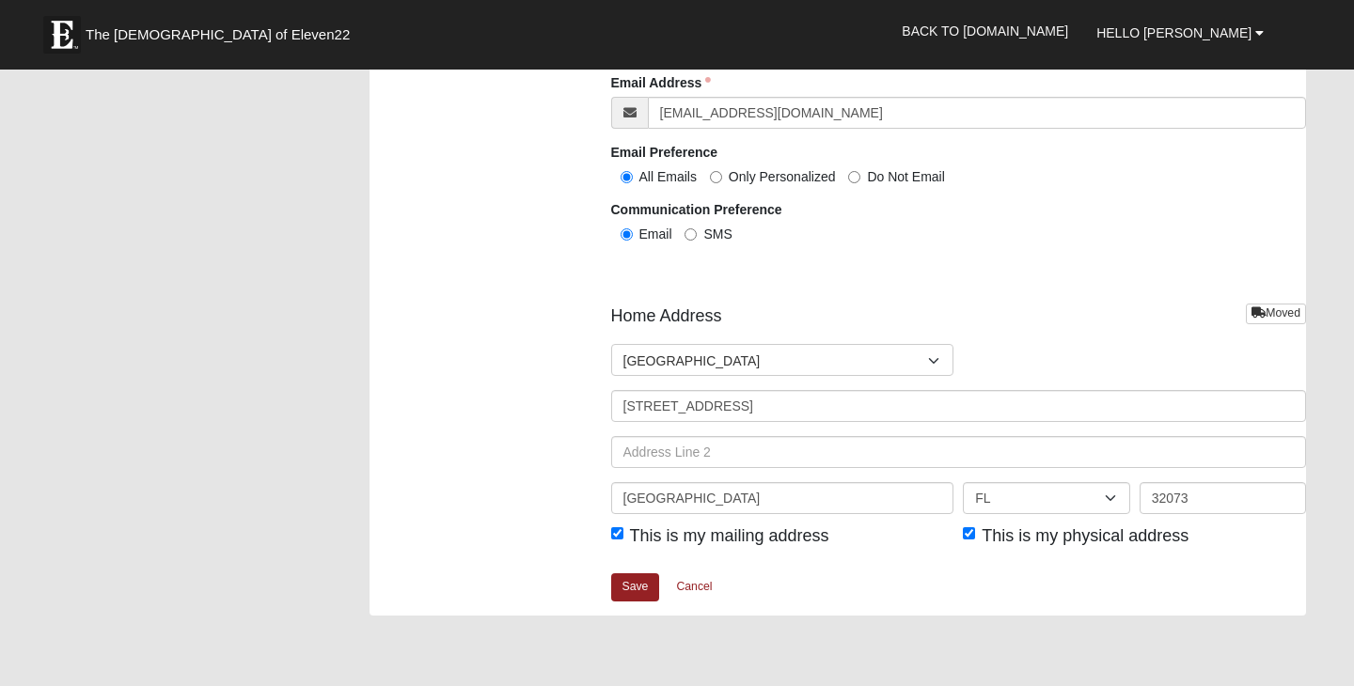
scroll to position [2245, 0]
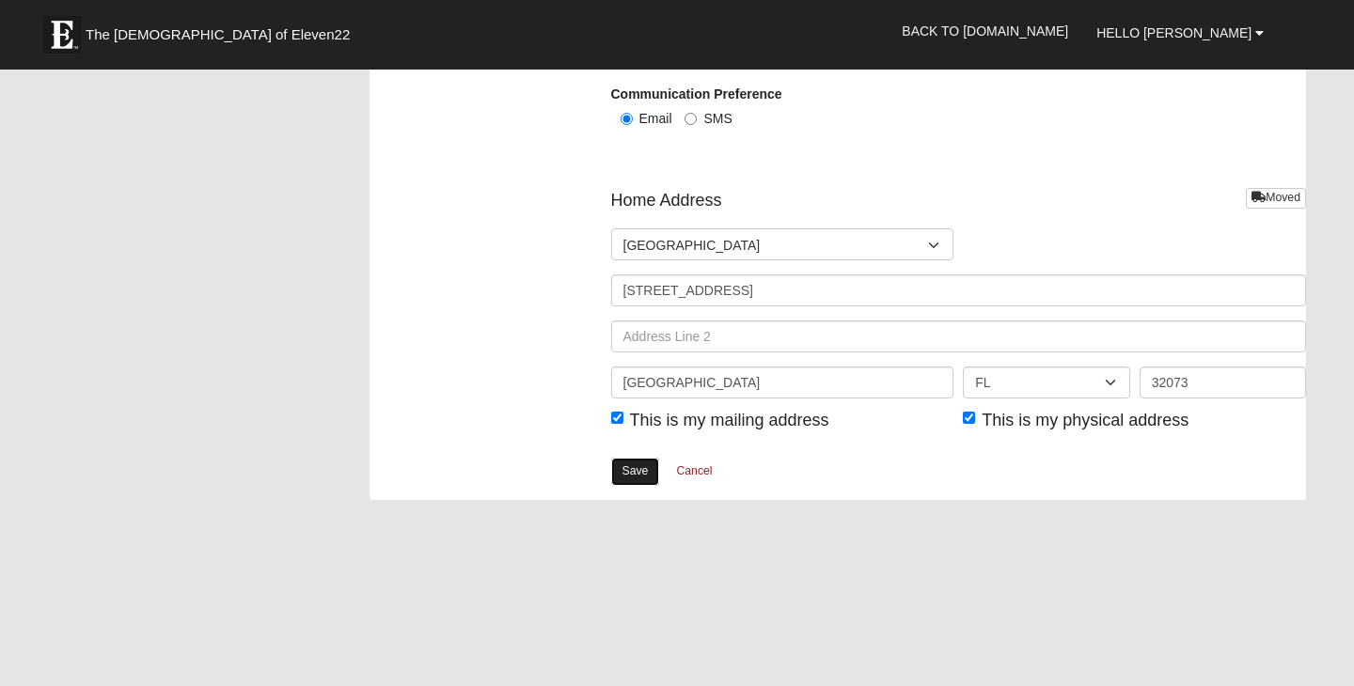
click at [631, 474] on link "Save" at bounding box center [635, 471] width 49 height 27
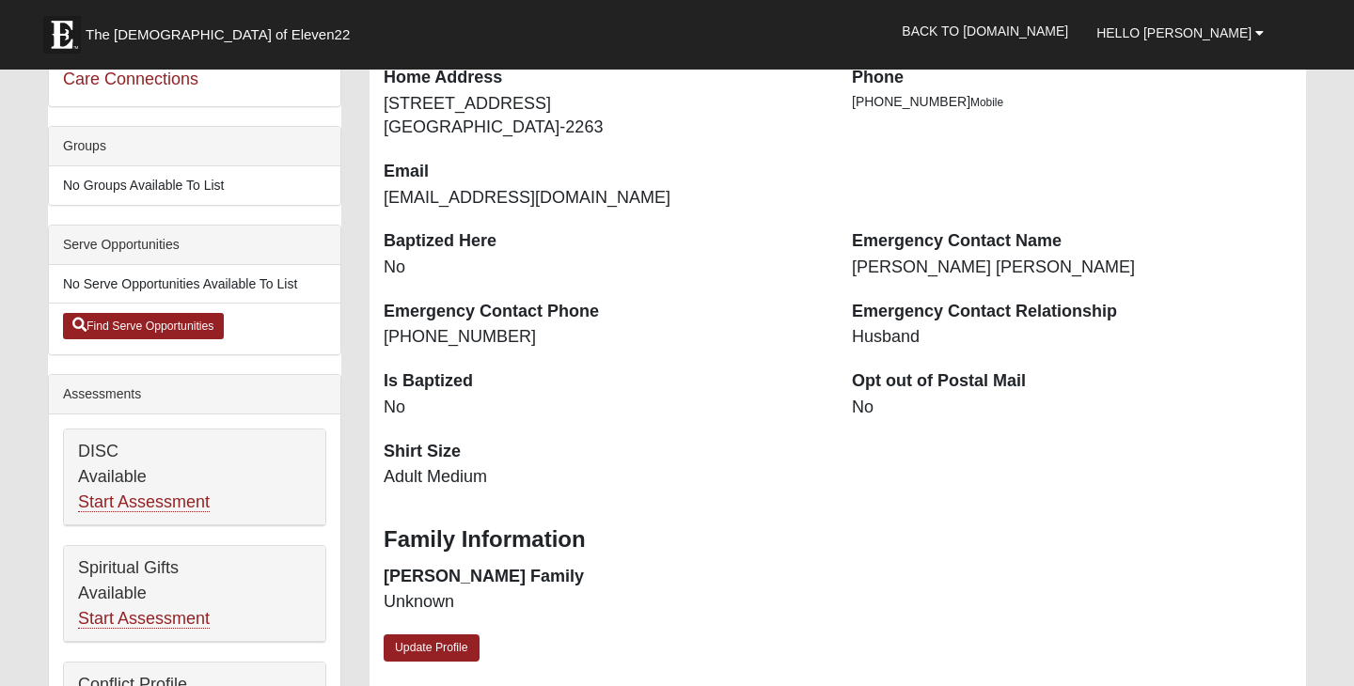
scroll to position [388, 0]
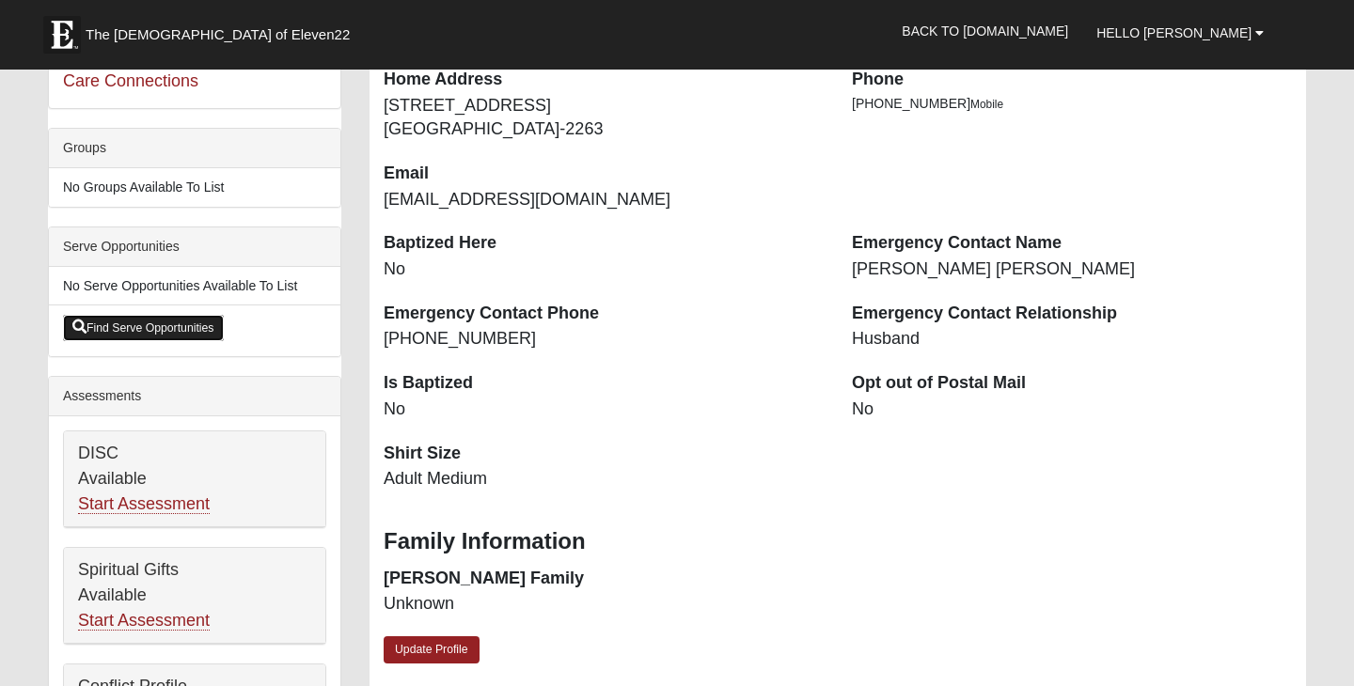
click at [158, 321] on link "Find Serve Opportunities" at bounding box center [143, 328] width 161 height 26
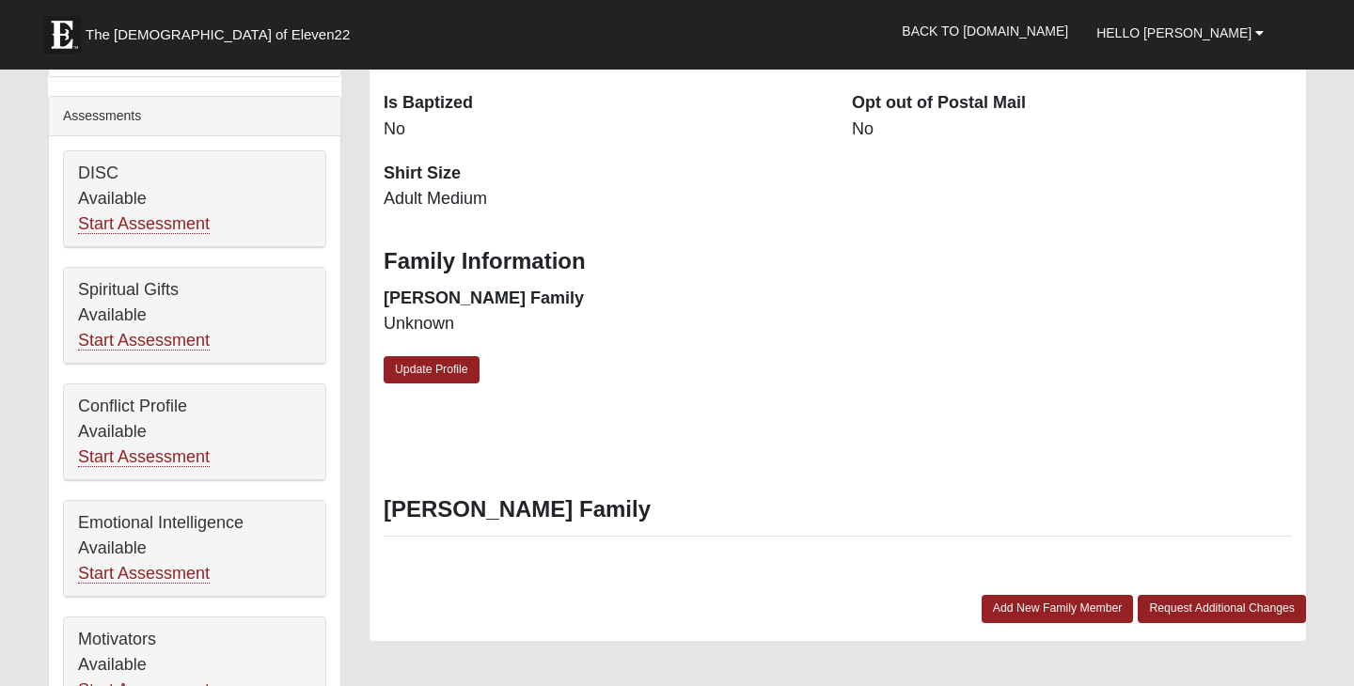
scroll to position [669, 0]
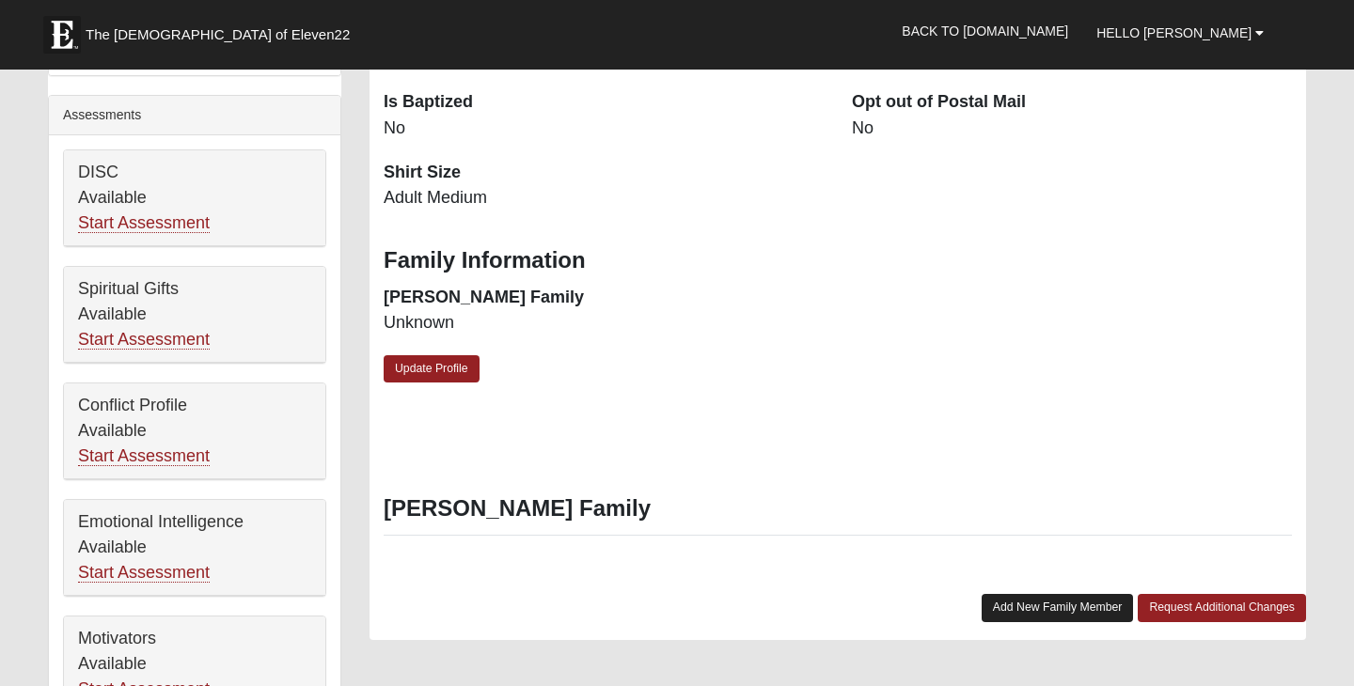
click at [1059, 609] on link "Add New Family Member" at bounding box center [1057, 607] width 152 height 27
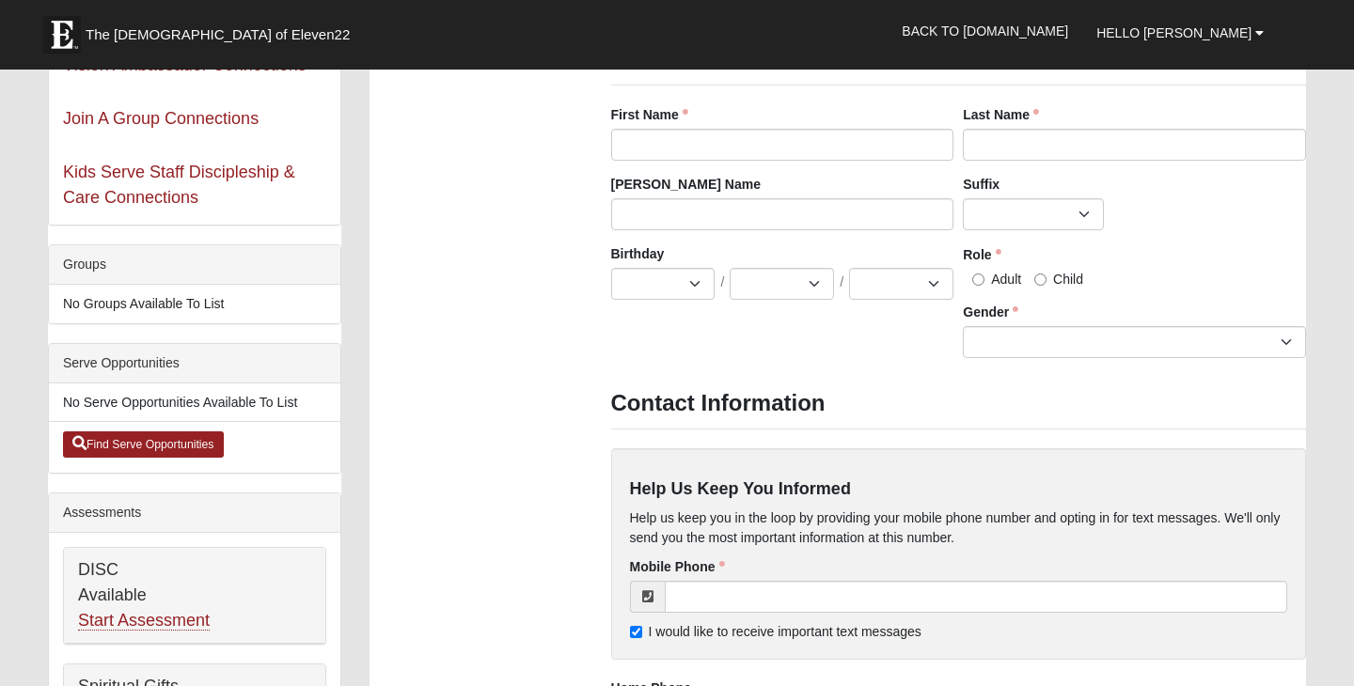
scroll to position [0, 0]
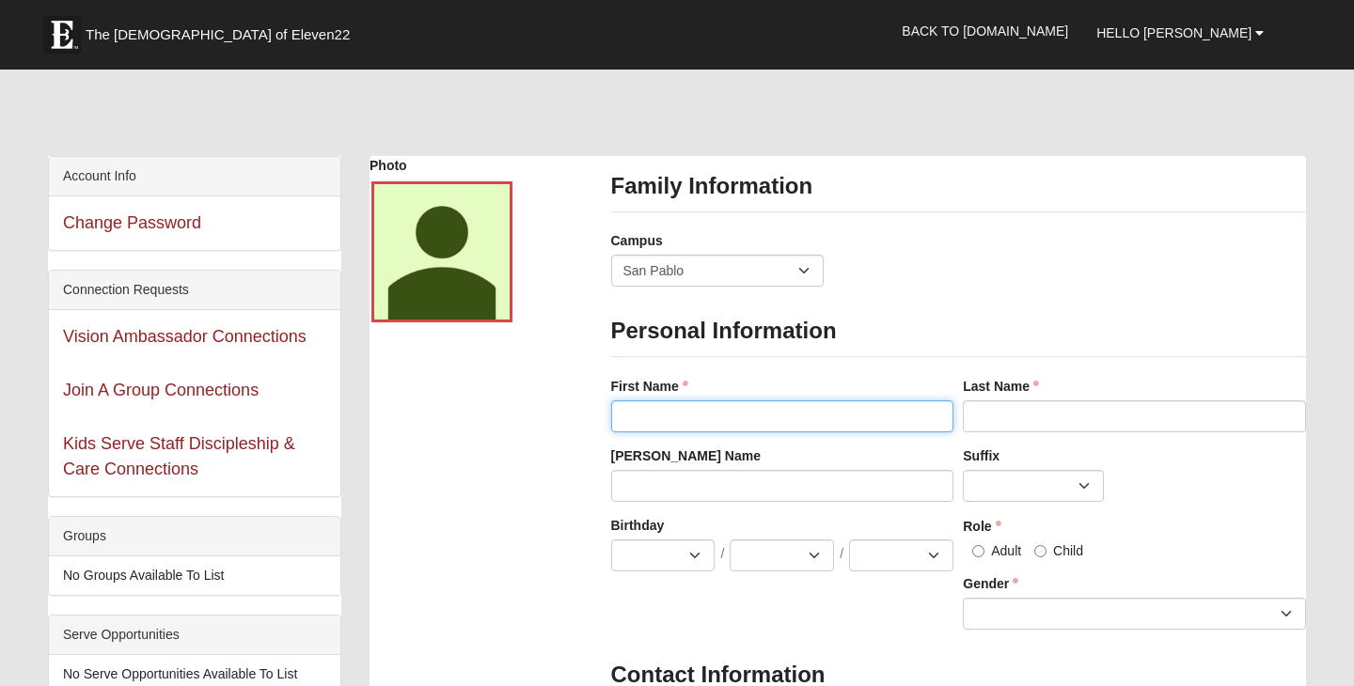
click at [765, 417] on input "First Name" at bounding box center [782, 416] width 343 height 32
type input "Braydon"
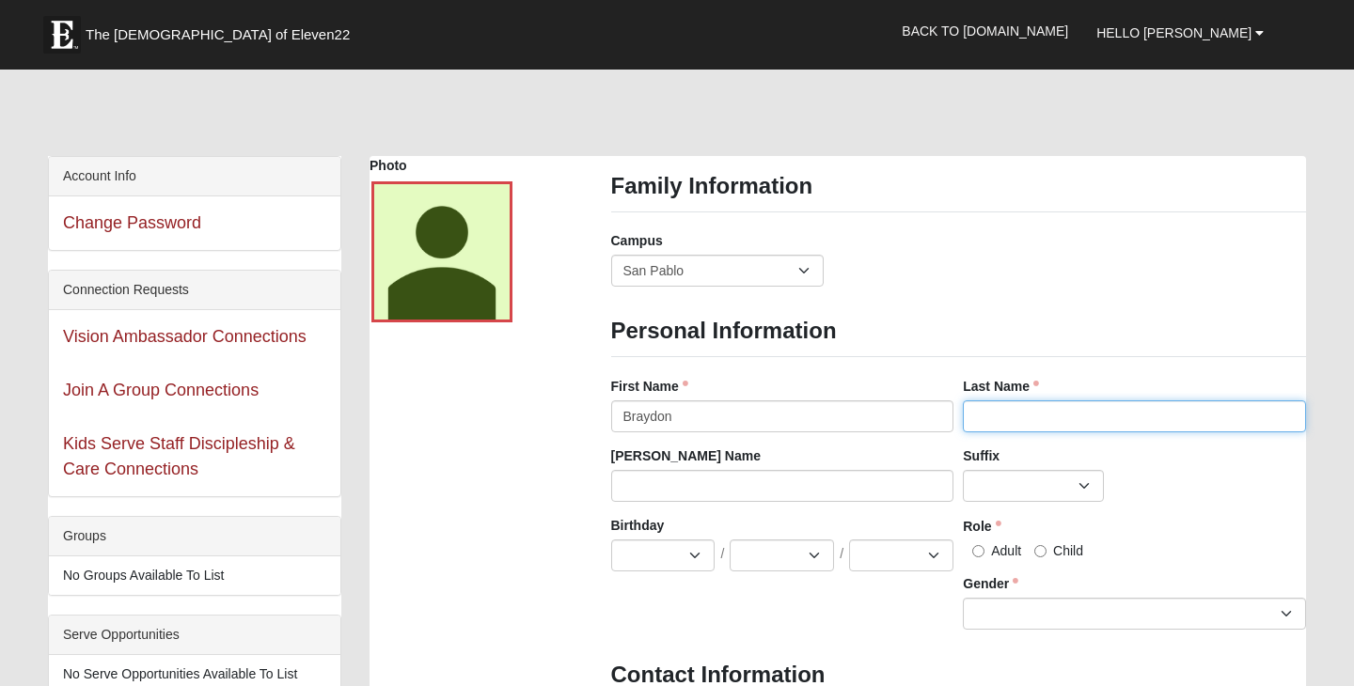
type input "[PERSON_NAME]"
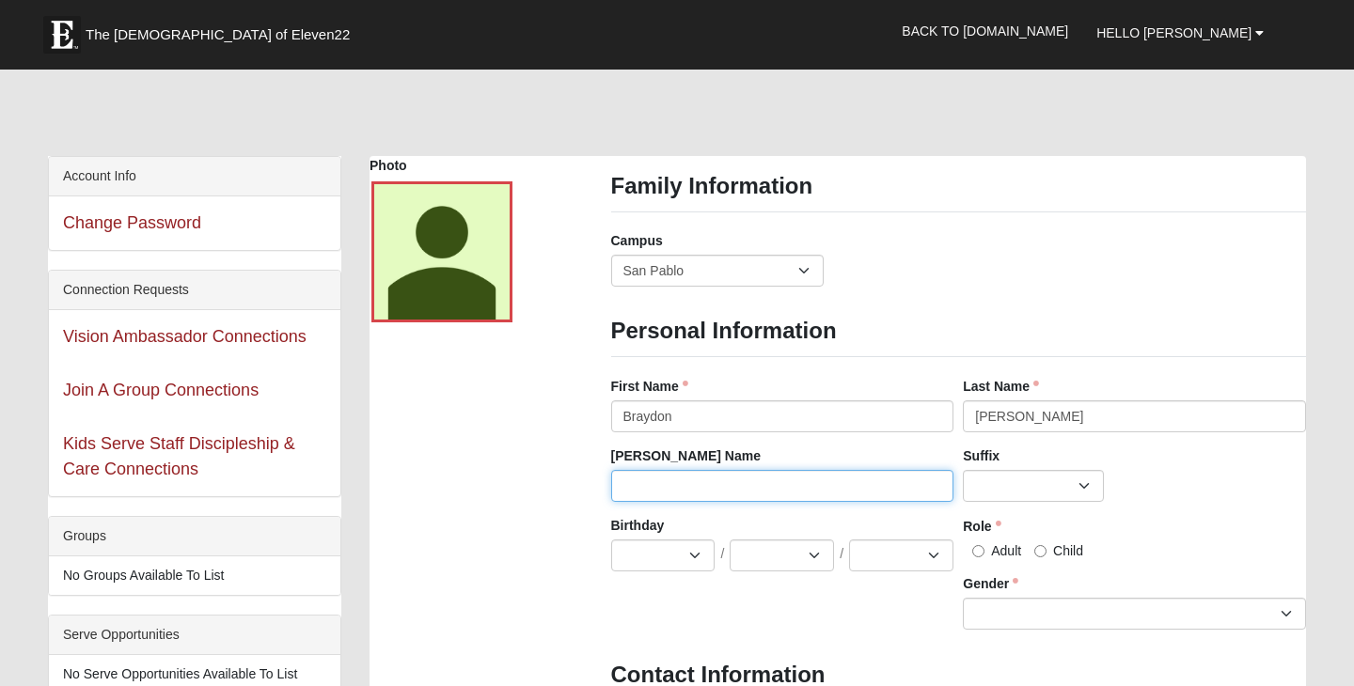
type input "Braydon"
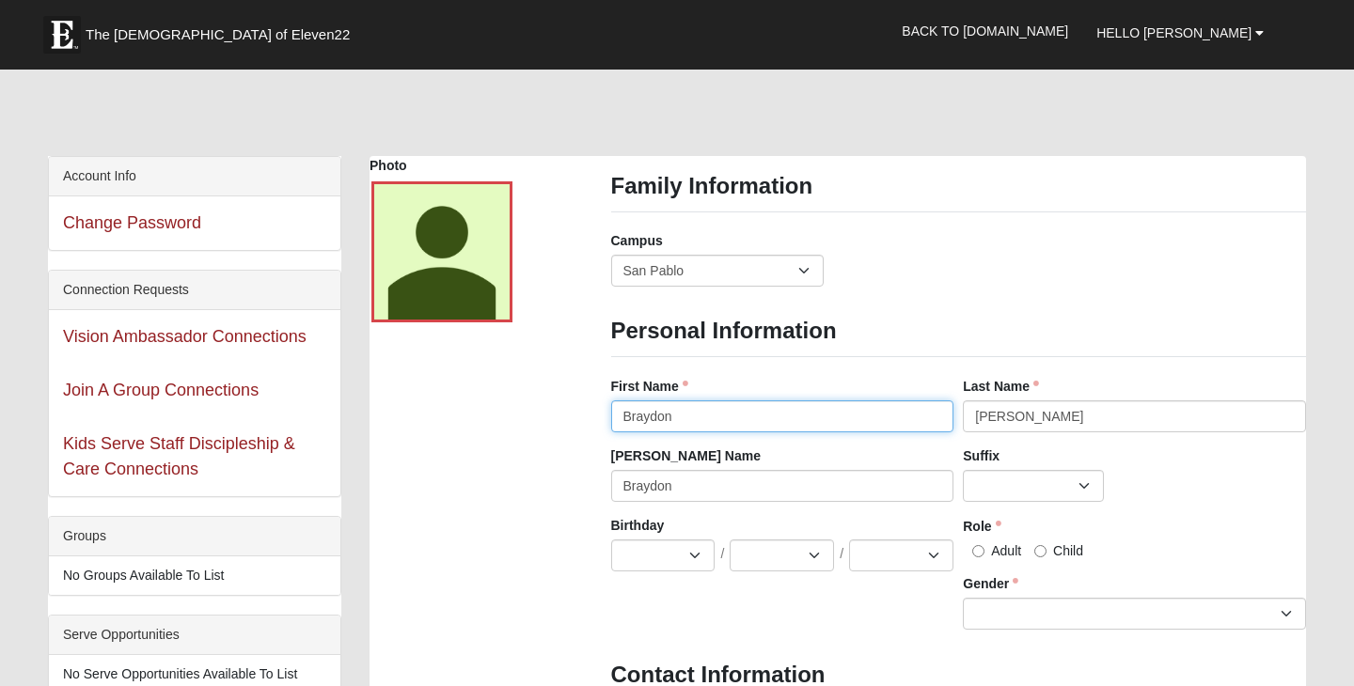
type input "[PHONE_NUMBER]"
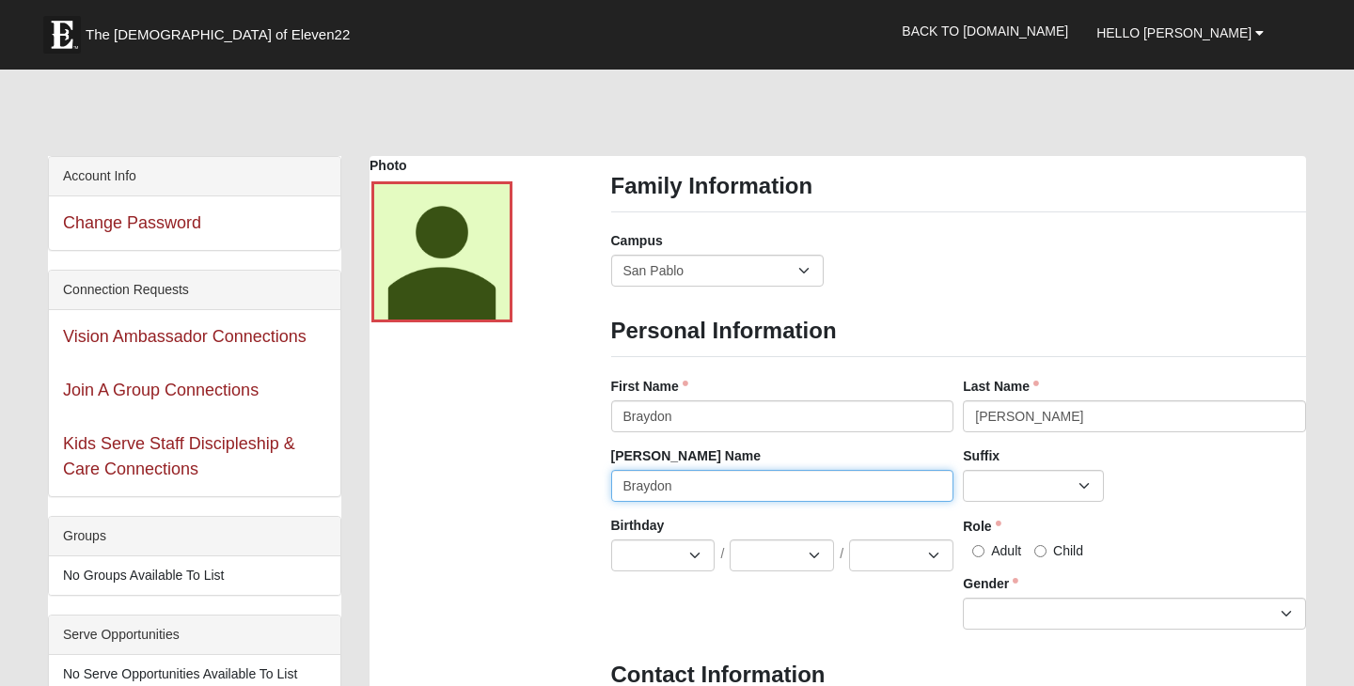
click at [763, 487] on input "Braydon" at bounding box center [782, 486] width 343 height 32
type input "B"
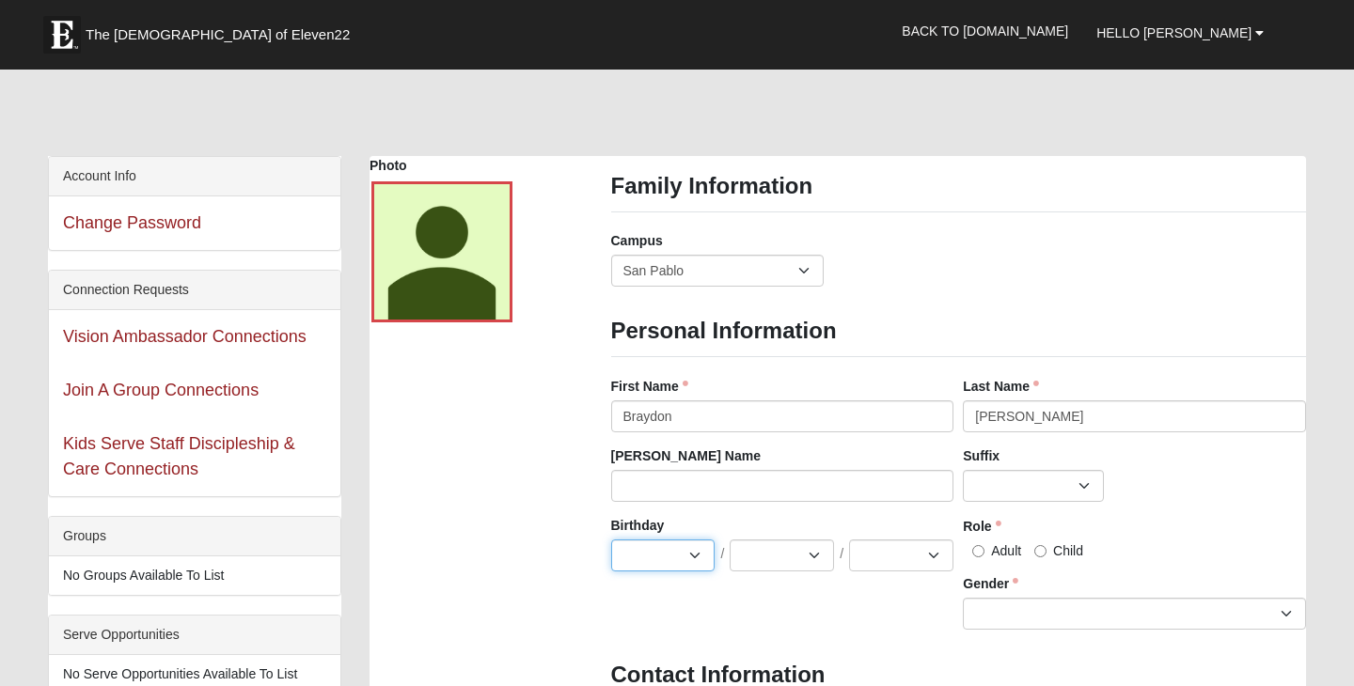
click at [666, 559] on select "Jan Feb Mar Apr May Jun Jul Aug Sep Oct Nov Dec" at bounding box center [663, 556] width 104 height 32
select select "6"
click at [611, 540] on select "Jan Feb Mar Apr May Jun Jul Aug Sep Oct Nov Dec" at bounding box center [663, 556] width 104 height 32
click at [792, 562] on select "1 2 3 4 5 6 7 8 9 10 11 12 13 14 15 16 17 18 19 20 21 22 23 24 25 26 27 28 29 3…" at bounding box center [781, 556] width 104 height 32
select select "1"
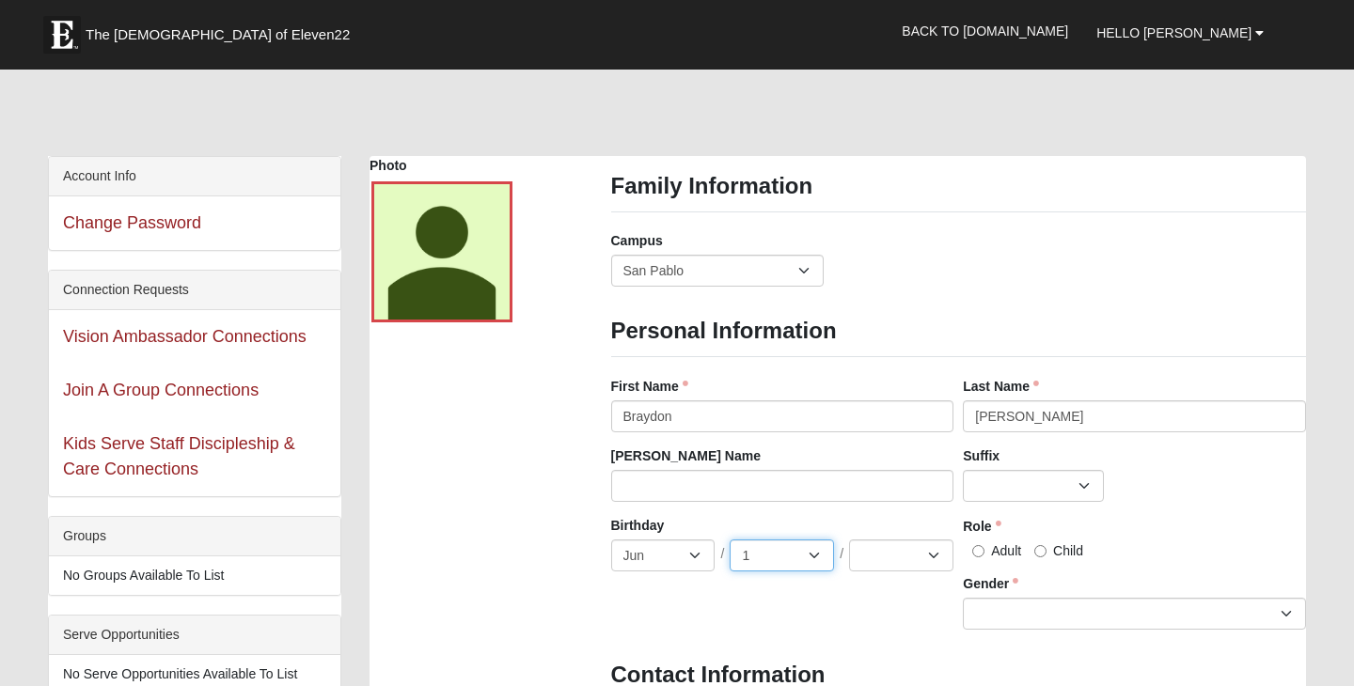
click at [729, 540] on select "1 2 3 4 5 6 7 8 9 10 11 12 13 14 15 16 17 18 19 20 21 22 23 24 25 26 27 28 29 3…" at bounding box center [781, 556] width 104 height 32
click at [906, 550] on select "2025 2024 2023 2022 2021 2020 2019 2018 2017 2016 2015 2014 2013 2012 2011 2010…" at bounding box center [901, 556] width 104 height 32
select select "2000"
click at [849, 540] on select "2025 2024 2023 2022 2021 2020 2019 2018 2017 2016 2015 2014 2013 2012 2011 2010…" at bounding box center [901, 556] width 104 height 32
click at [992, 556] on span "Adult" at bounding box center [1006, 550] width 30 height 15
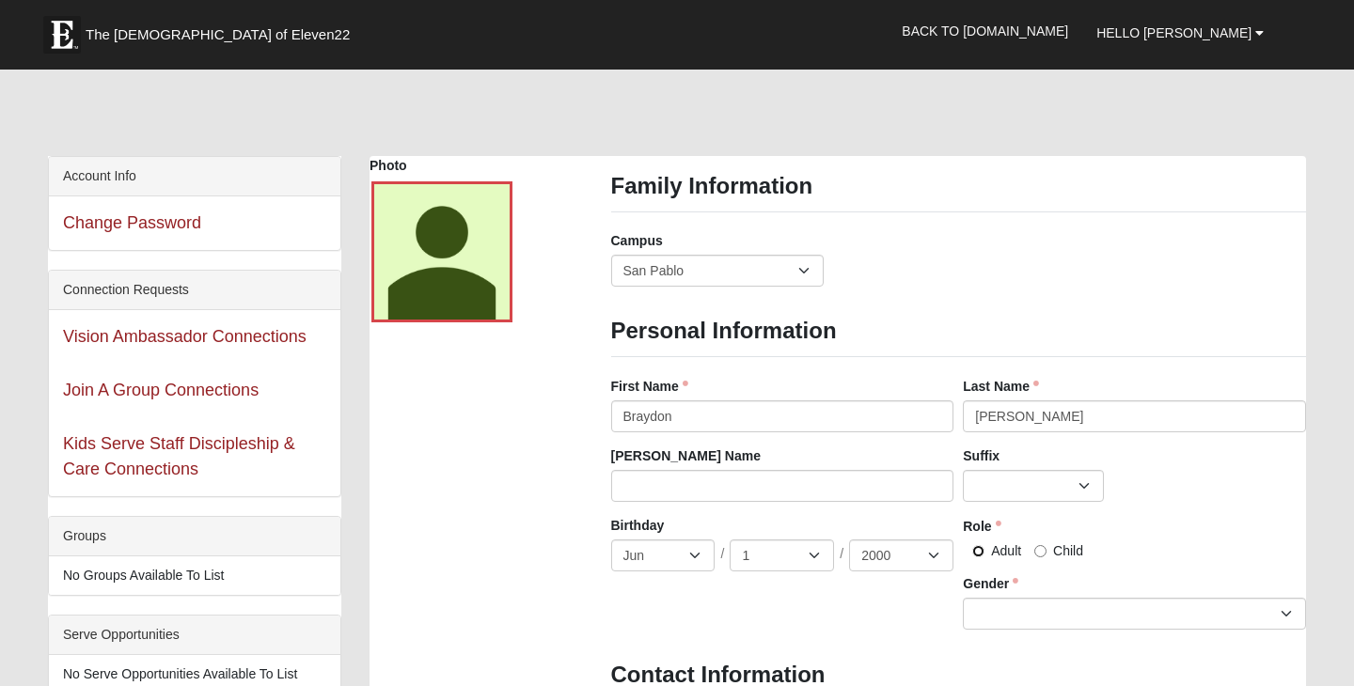
click at [984, 556] on input "Adult" at bounding box center [978, 551] width 12 height 12
radio input "true"
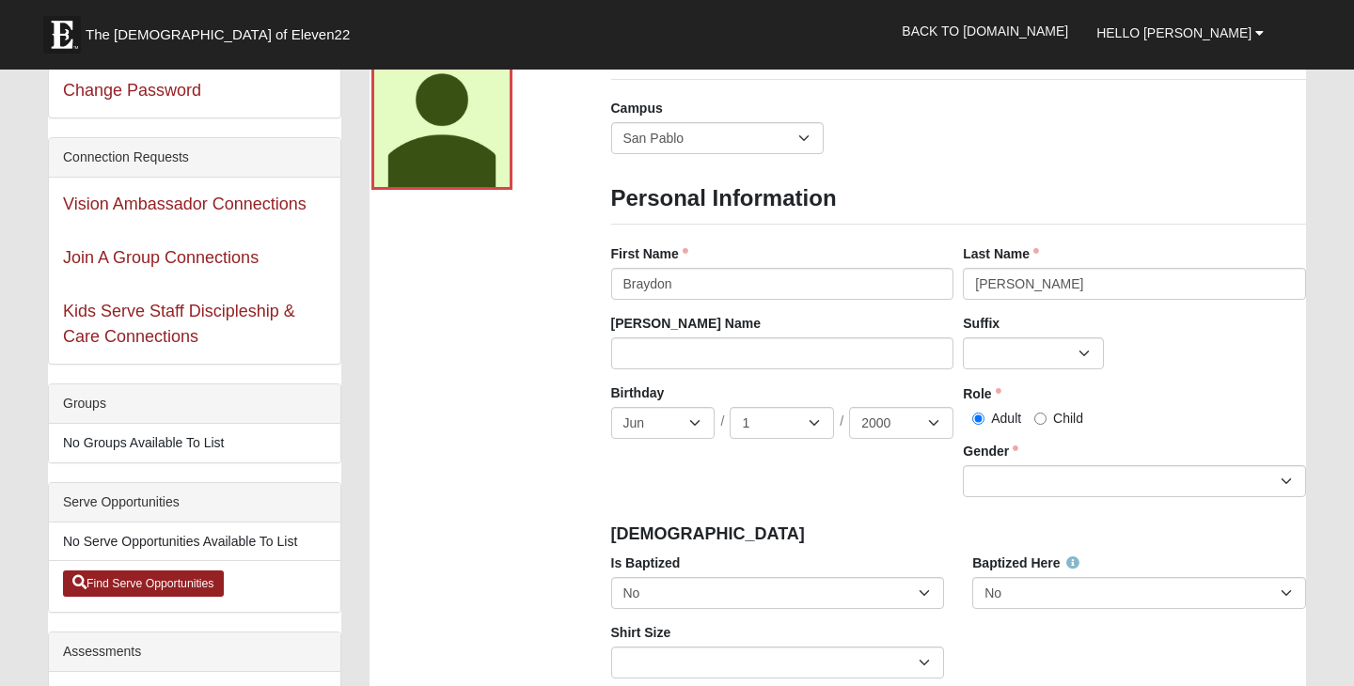
scroll to position [133, 0]
click at [1019, 454] on div "Gender Male Female Gender is required." at bounding box center [1134, 468] width 343 height 55
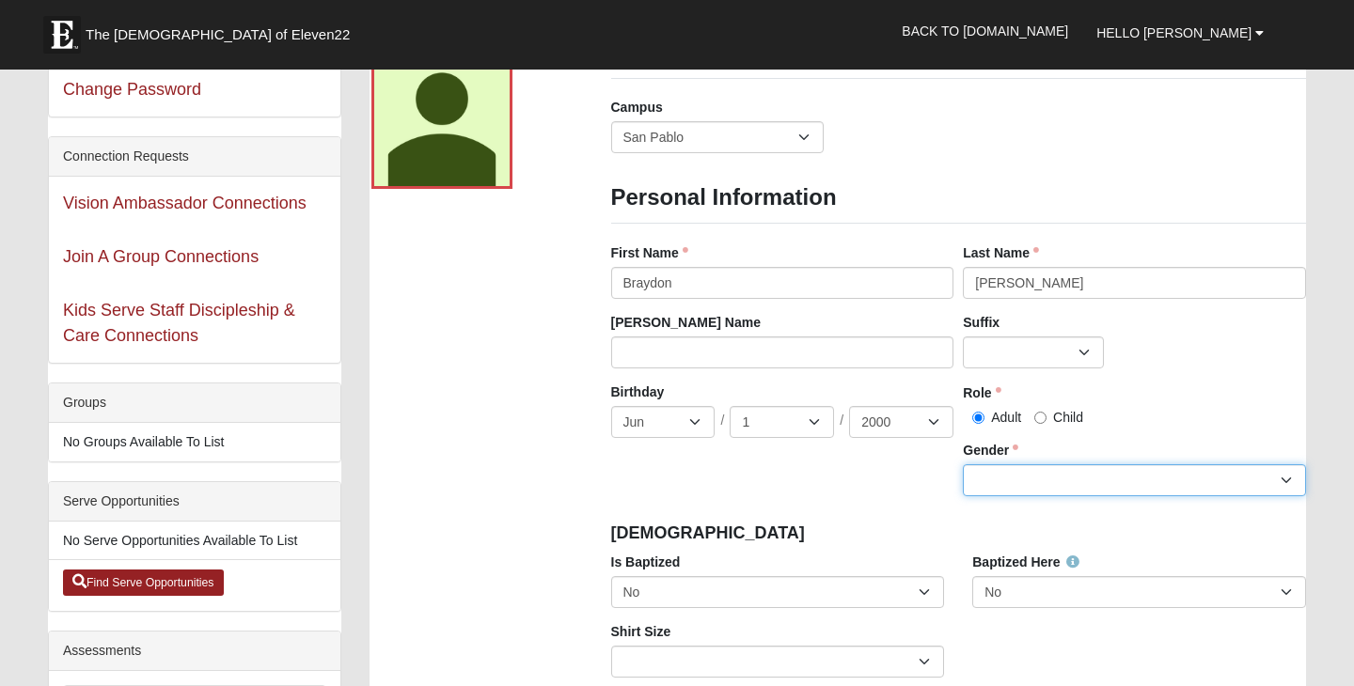
click at [1019, 473] on select "Male Female" at bounding box center [1134, 480] width 343 height 32
select select "[DEMOGRAPHIC_DATA]"
click at [963, 464] on select "Male Female" at bounding box center [1134, 480] width 343 height 32
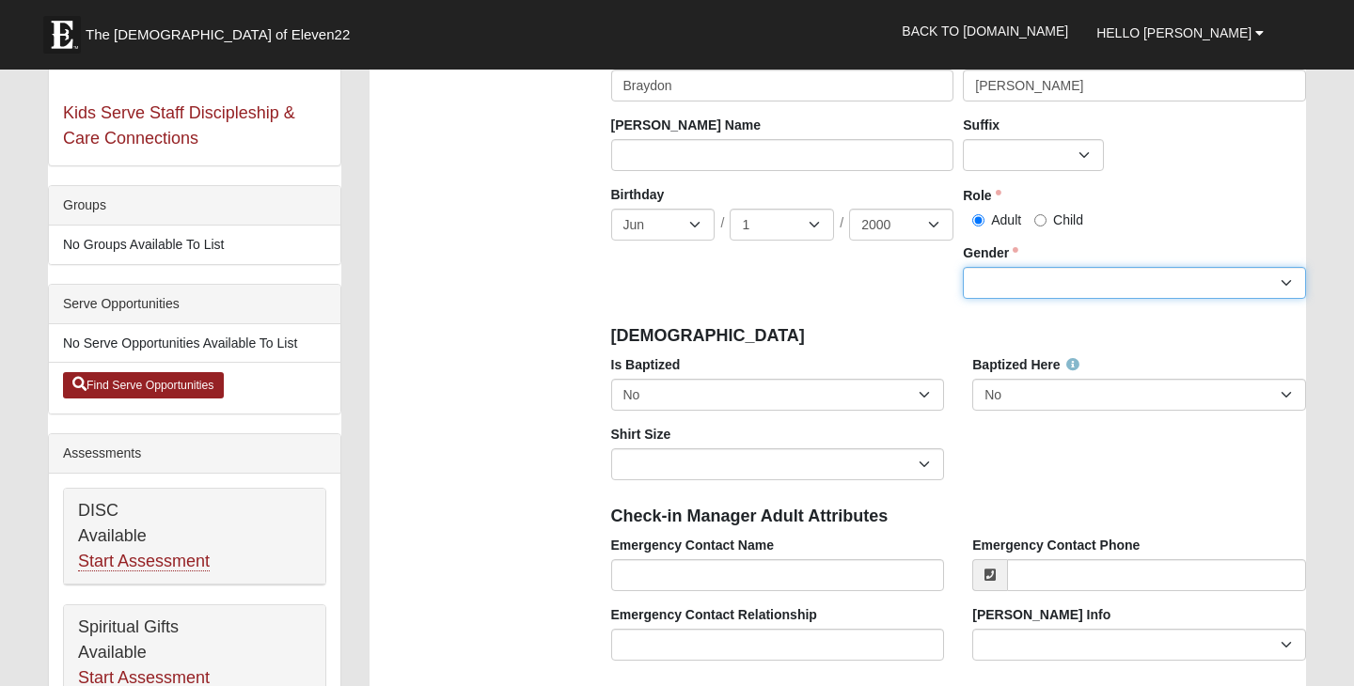
scroll to position [333, 0]
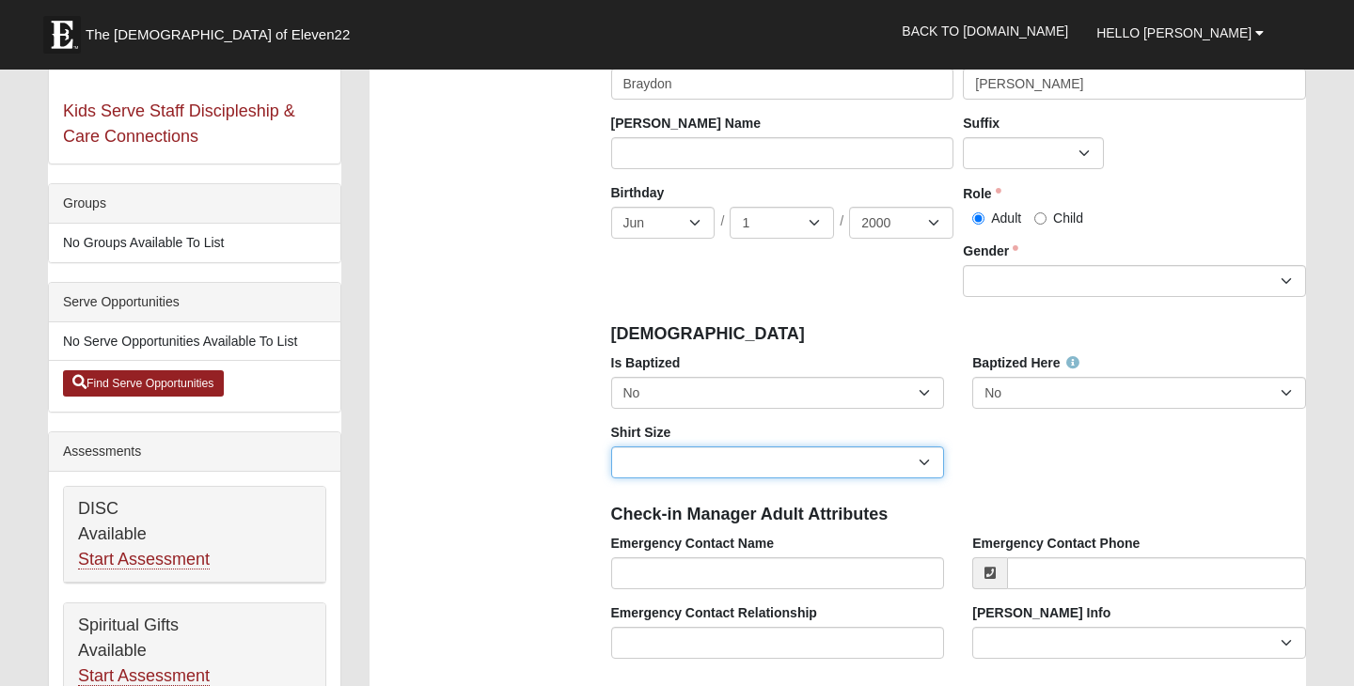
click at [763, 449] on select "Adult Small Adult Medium Adult Large Adult XL Adult XXL Adult 3XL Adult 4XL You…" at bounding box center [778, 463] width 334 height 32
select select "Adult XL"
click at [611, 447] on select "Adult Small Adult Medium Adult Large Adult XL Adult XXL Adult 3XL Adult 4XL You…" at bounding box center [778, 463] width 334 height 32
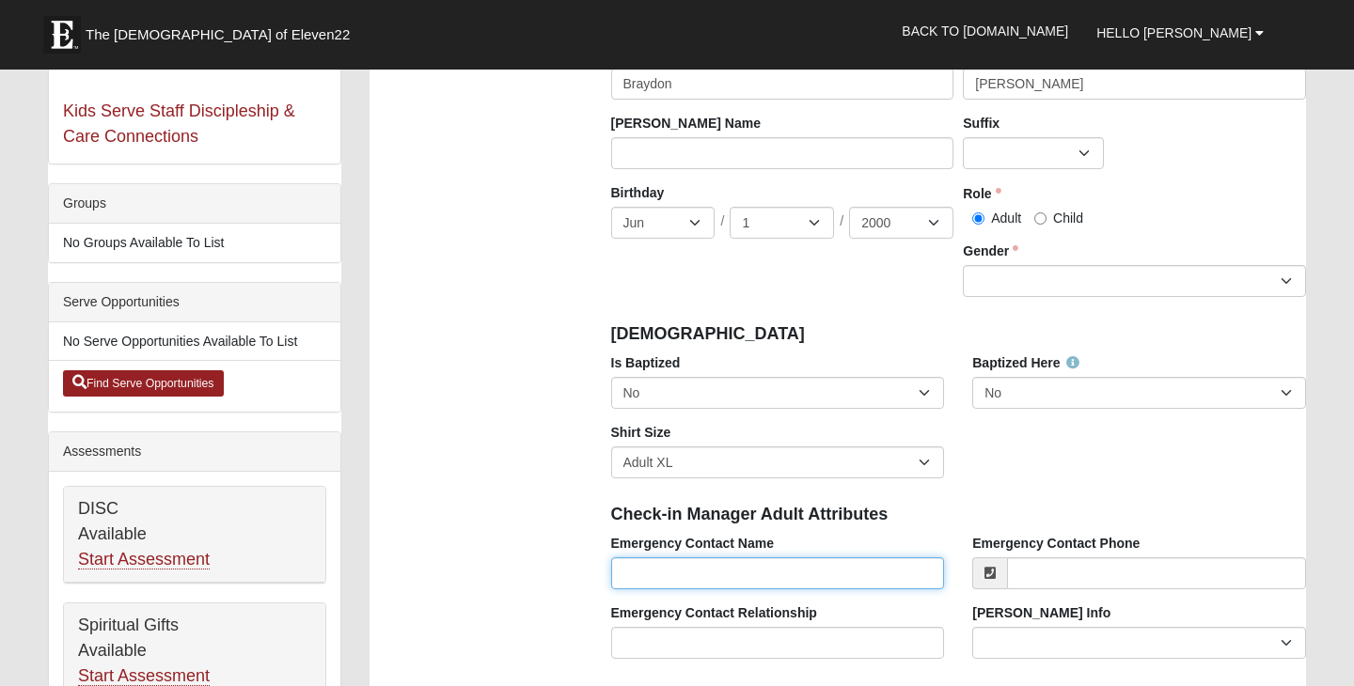
click at [724, 572] on input "Emergency Contact Name" at bounding box center [778, 573] width 334 height 32
type input "Sahira Lopez"
type input "9047356200"
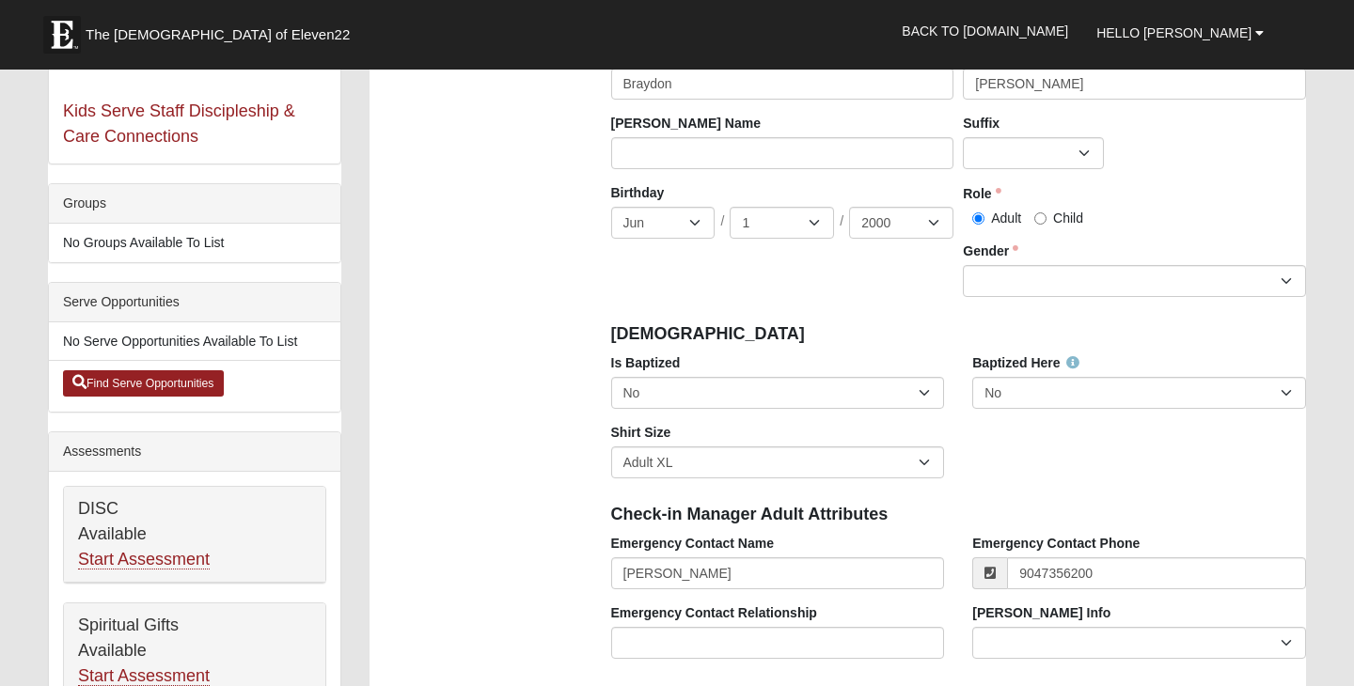
type input "[EMAIL_ADDRESS][DOMAIN_NAME]"
type input "[PHONE_NUMBER]"
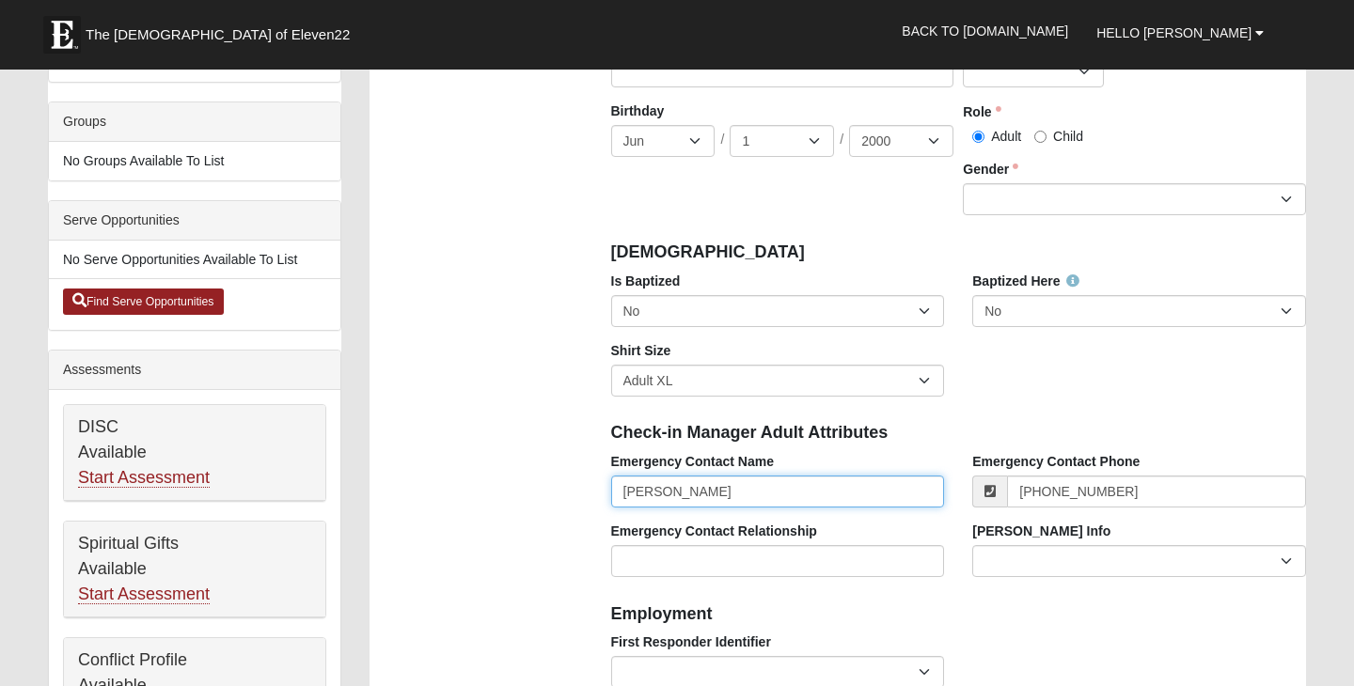
scroll to position [435, 0]
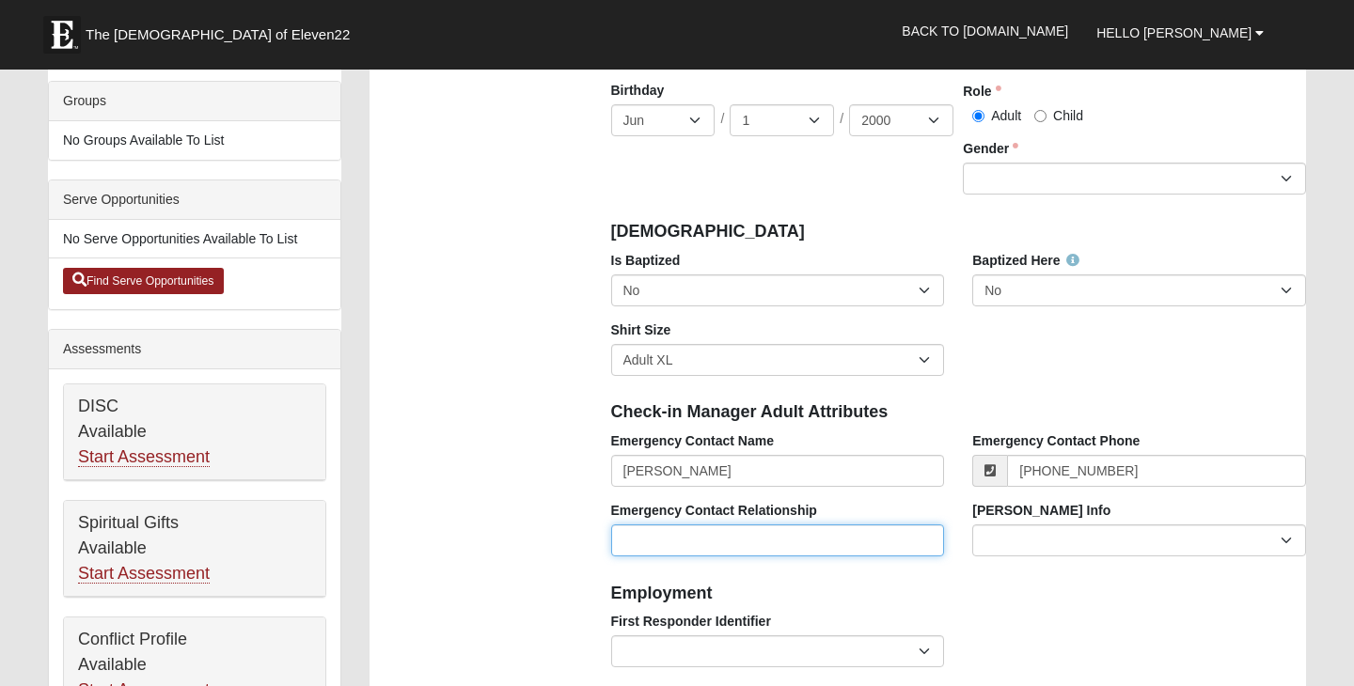
click at [751, 536] on input "Emergency Contact Relationship" at bounding box center [778, 541] width 334 height 32
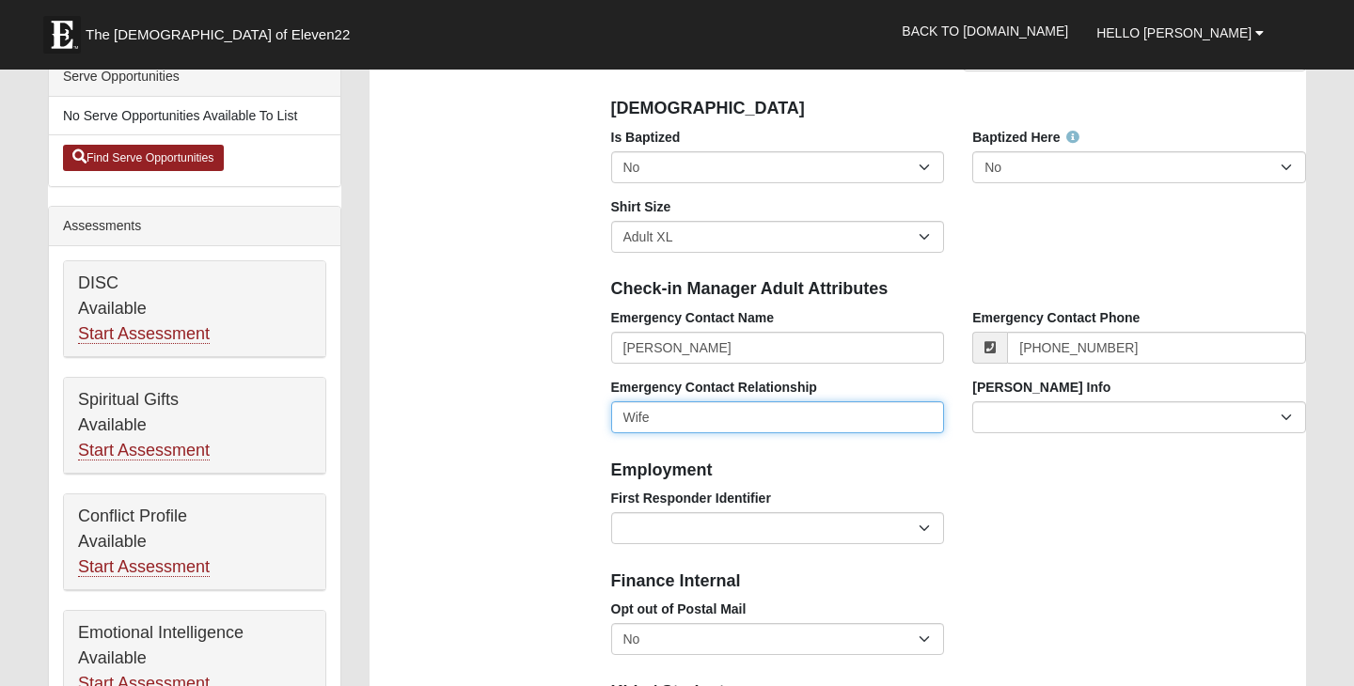
scroll to position [563, 0]
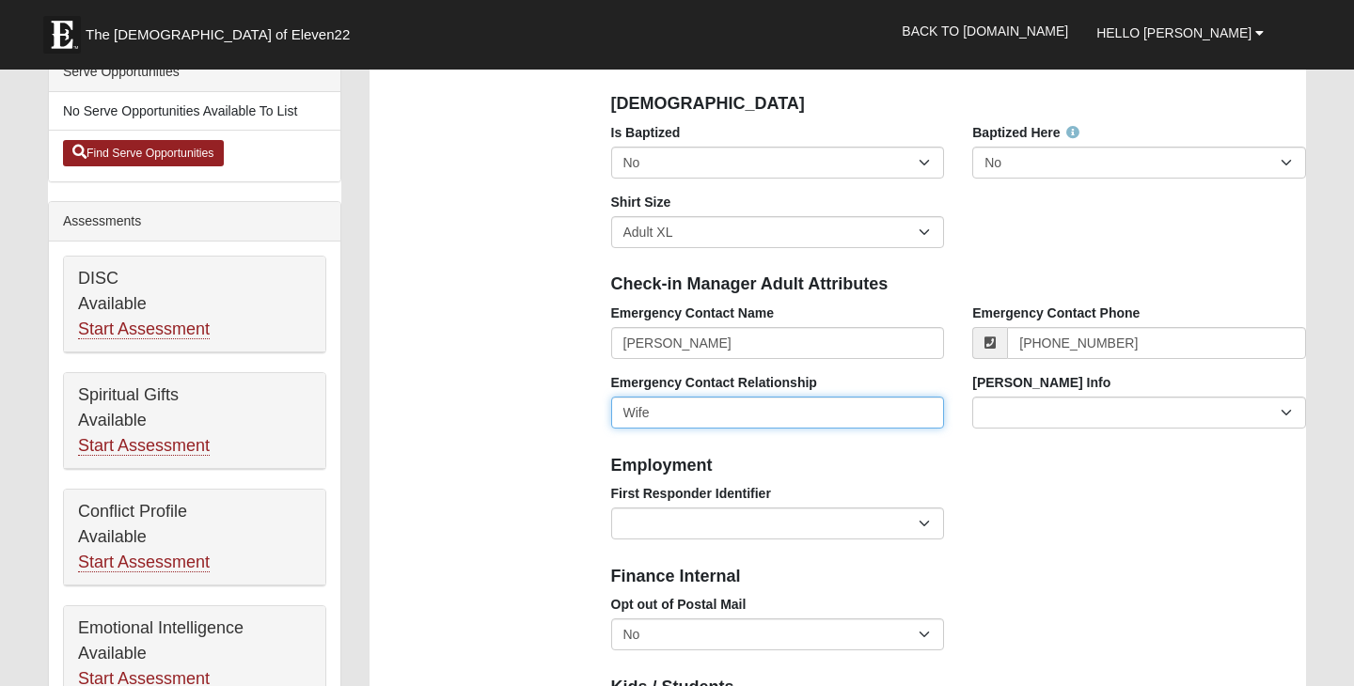
type input "Wife"
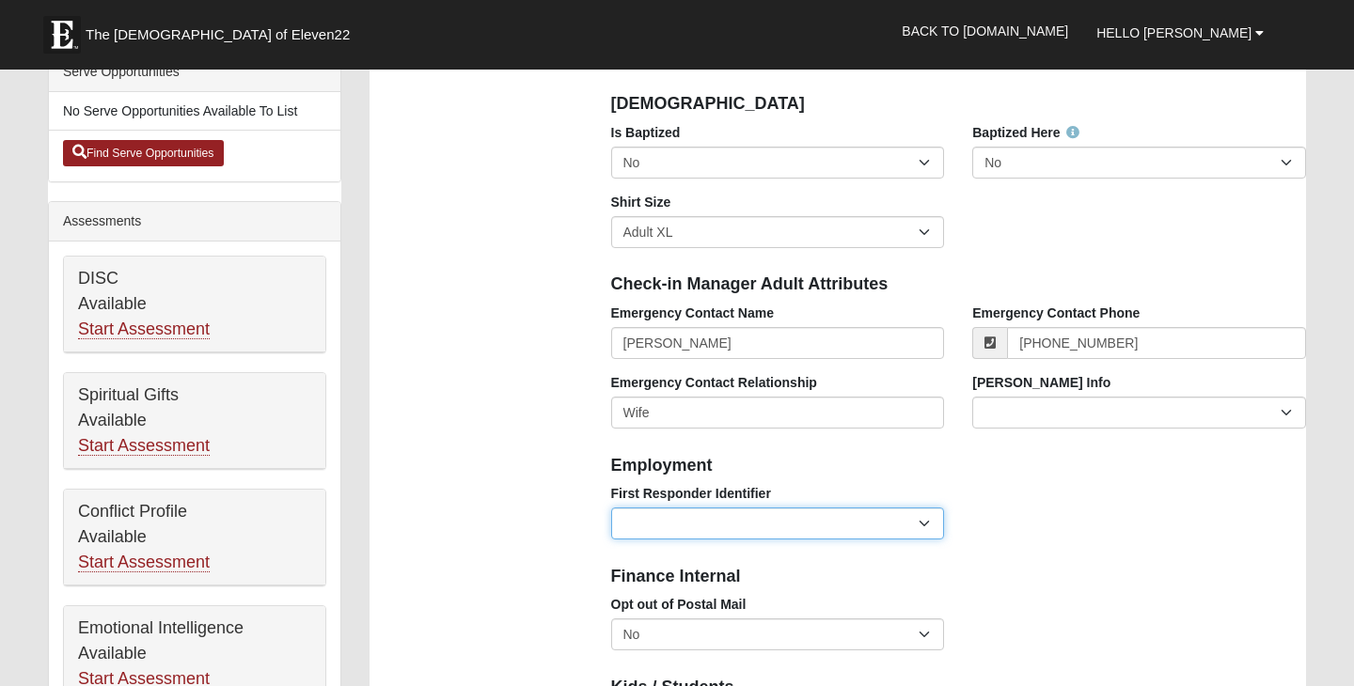
click at [786, 523] on select "EMT | Paramedic | Medical Firefighter | Fire Department Police Officer | Sherif…" at bounding box center [778, 524] width 334 height 32
select select "2462"
click at [611, 508] on select "EMT | Paramedic | Medical Firefighter | Fire Department Police Officer | Sherif…" at bounding box center [778, 524] width 334 height 32
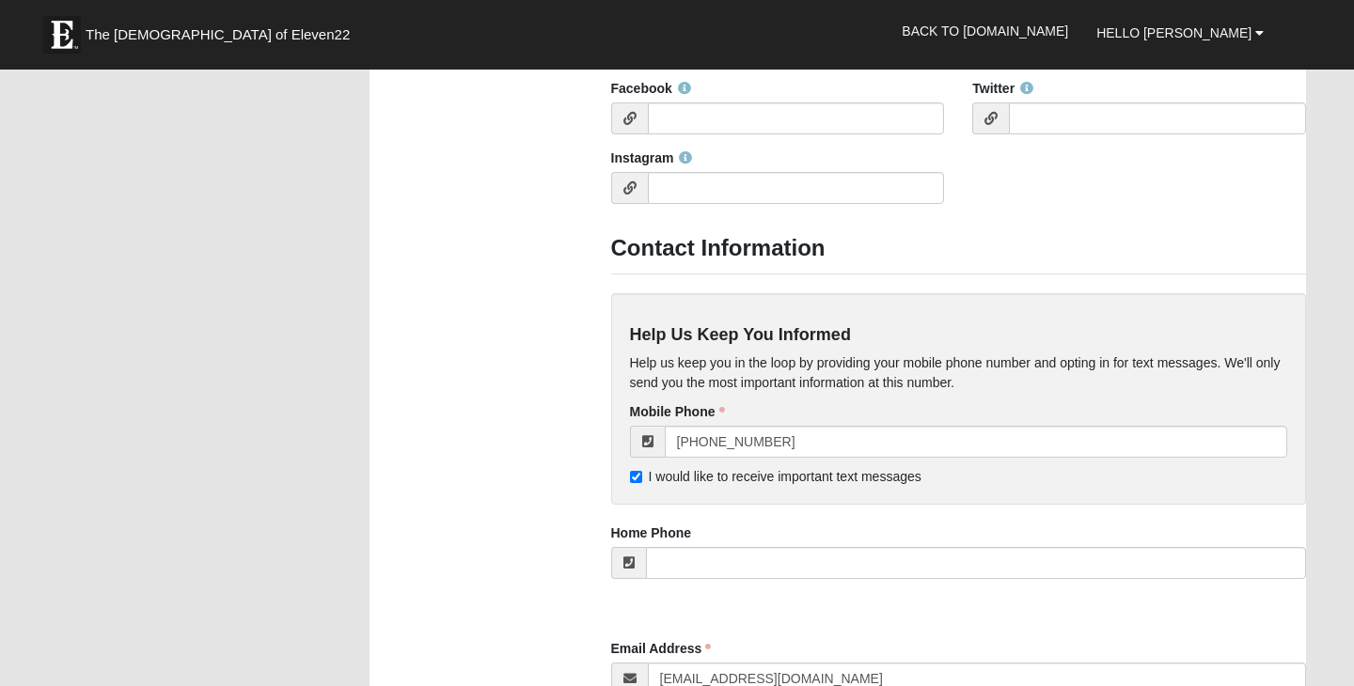
scroll to position [1482, 0]
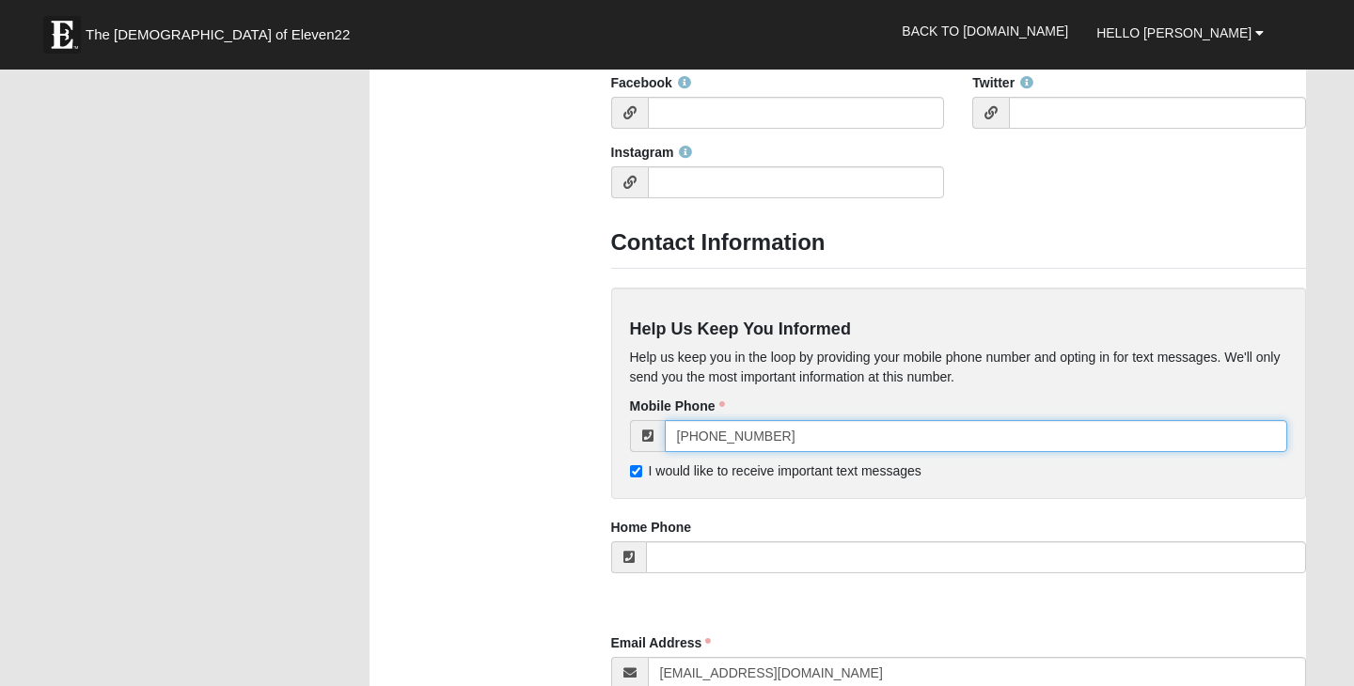
click at [817, 428] on input "[PHONE_NUMBER]" at bounding box center [976, 436] width 623 height 32
click at [814, 432] on input "[PHONE_NUMBER]" at bounding box center [976, 436] width 623 height 32
click at [734, 435] on input "[PHONE_NUMBER]" at bounding box center [976, 436] width 623 height 32
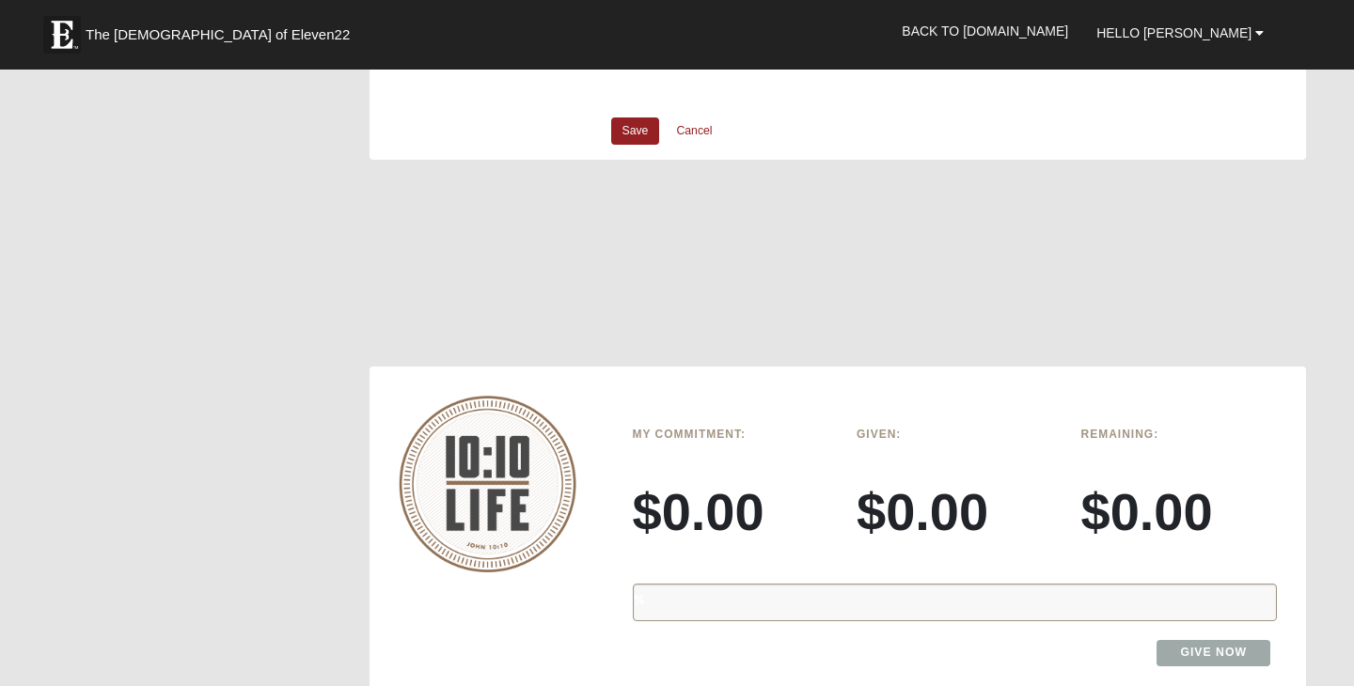
scroll to position [2154, 0]
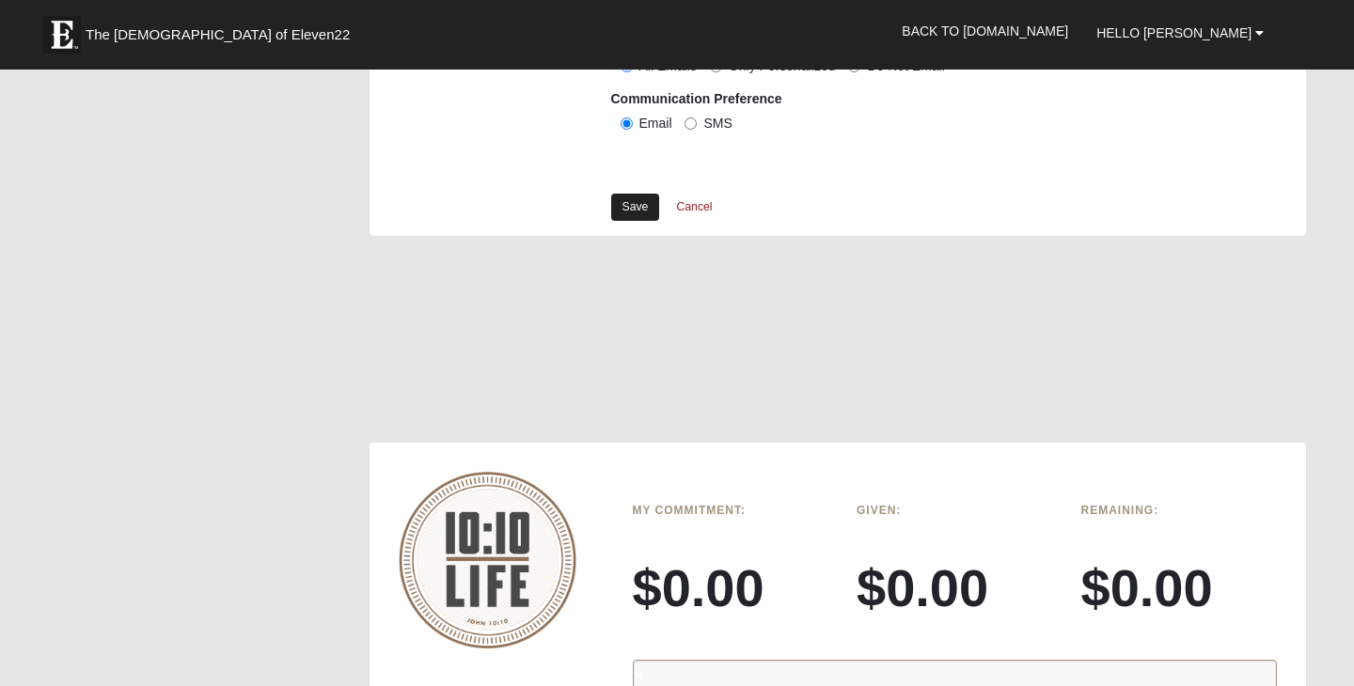
type input "[PHONE_NUMBER]"
click at [638, 196] on link "Save" at bounding box center [635, 207] width 49 height 27
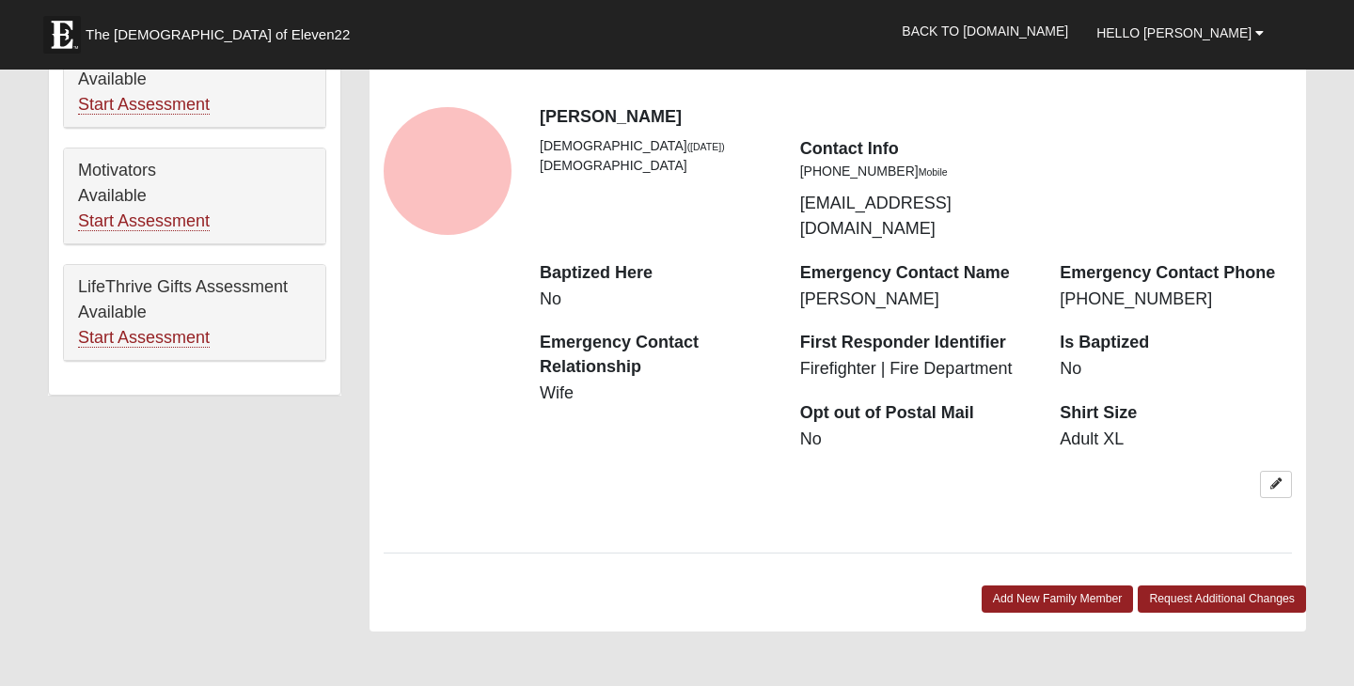
scroll to position [1118, 0]
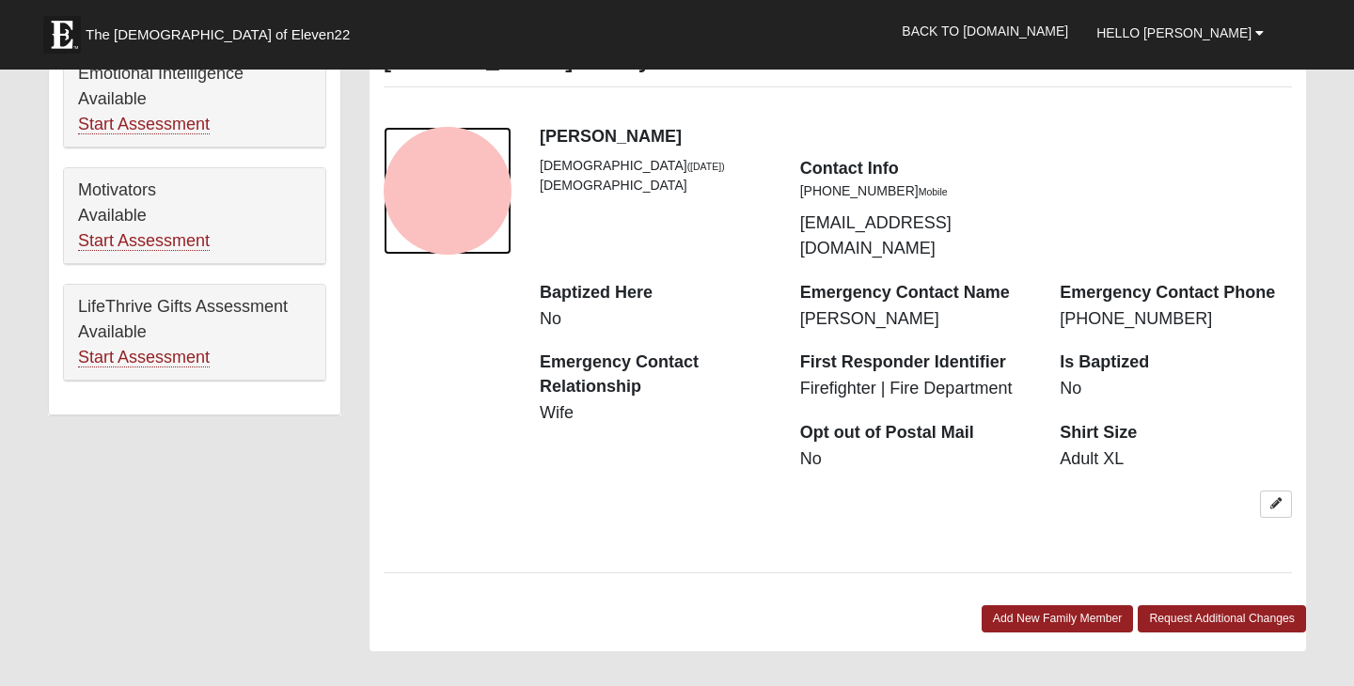
click at [478, 215] on div "View Fullsize Photo" at bounding box center [448, 191] width 128 height 128
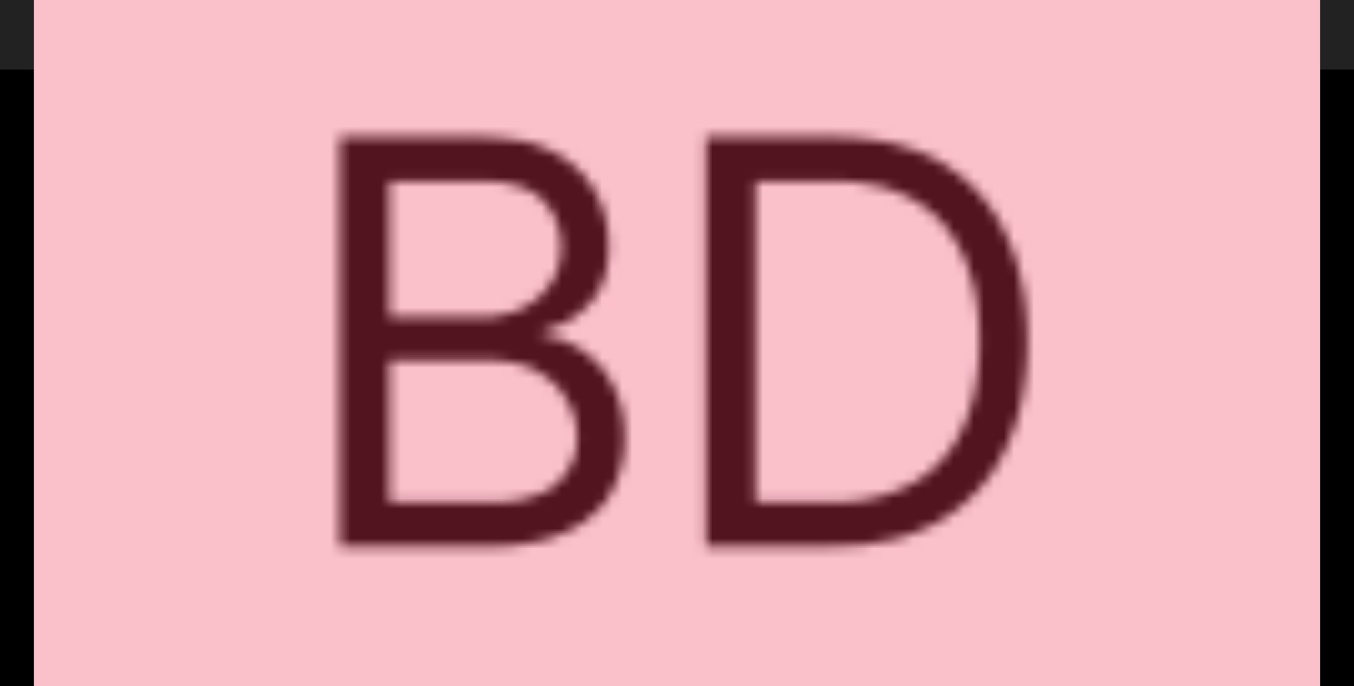
click at [33, 102] on div "View Fullsize Photo" at bounding box center [677, 343] width 1354 height 686
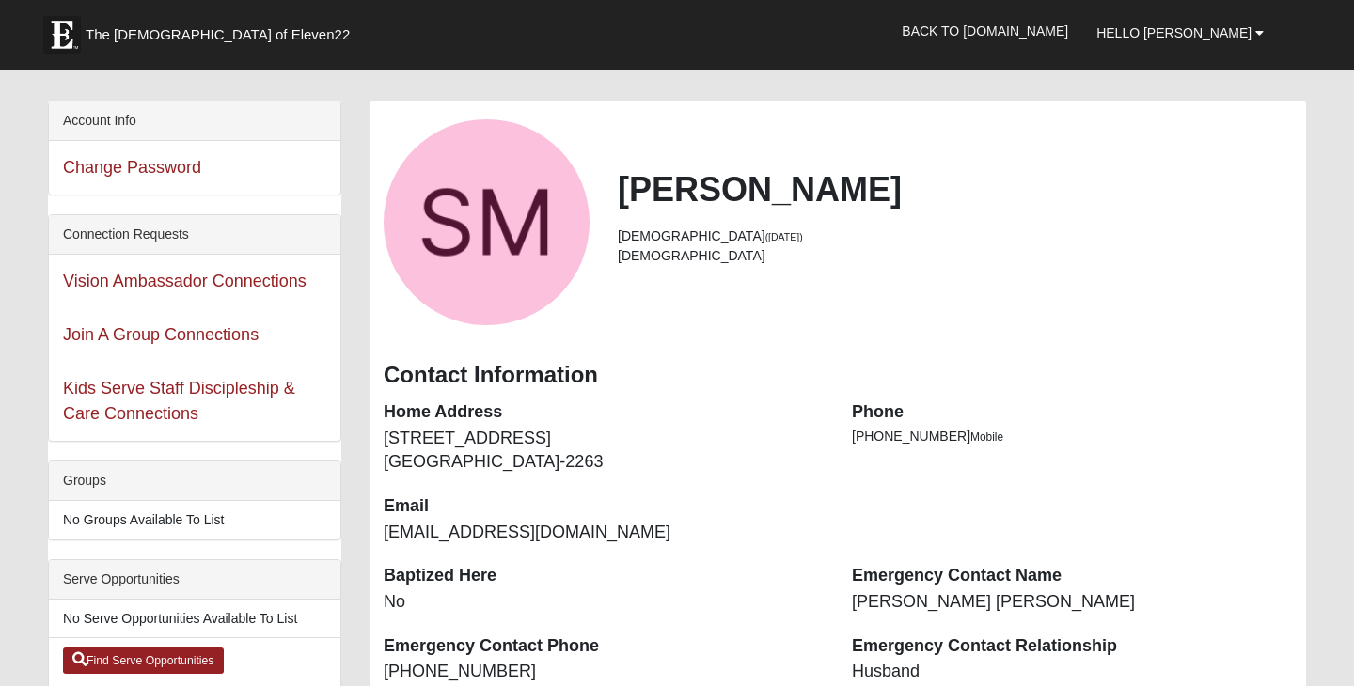
scroll to position [0, 0]
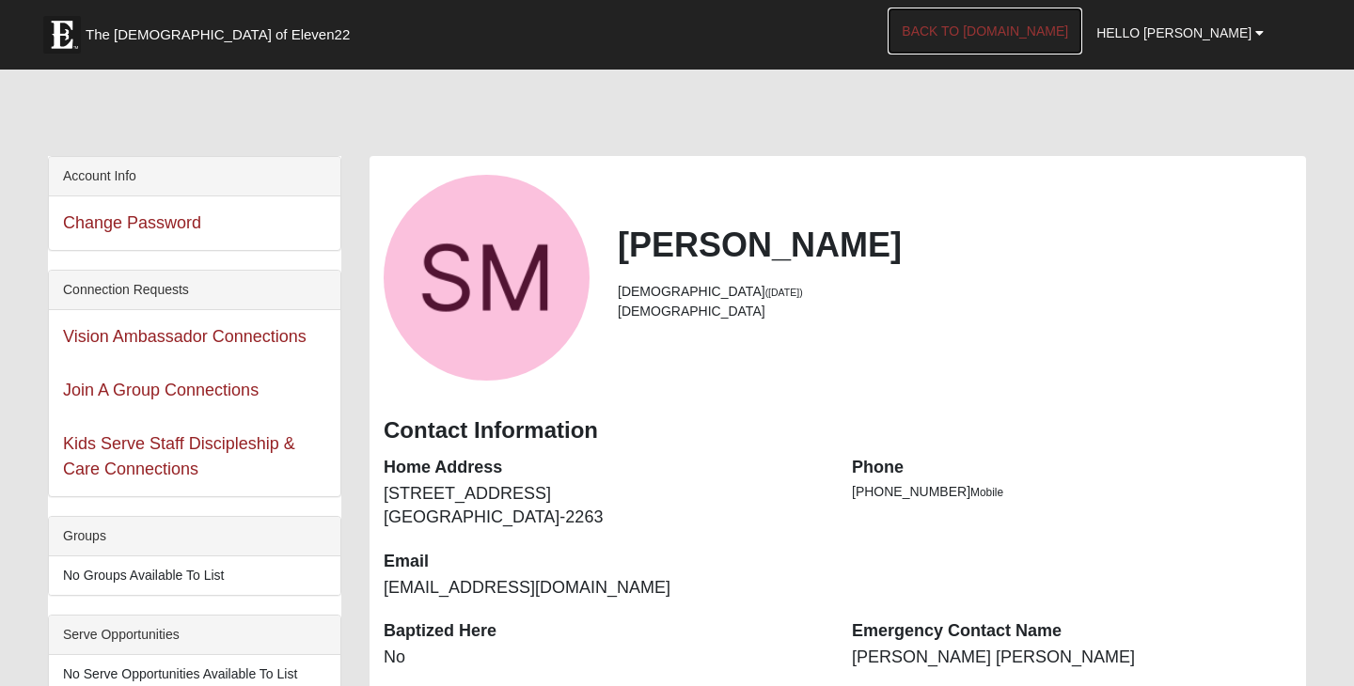
click at [1073, 36] on link "Back to [DOMAIN_NAME]" at bounding box center [984, 31] width 195 height 47
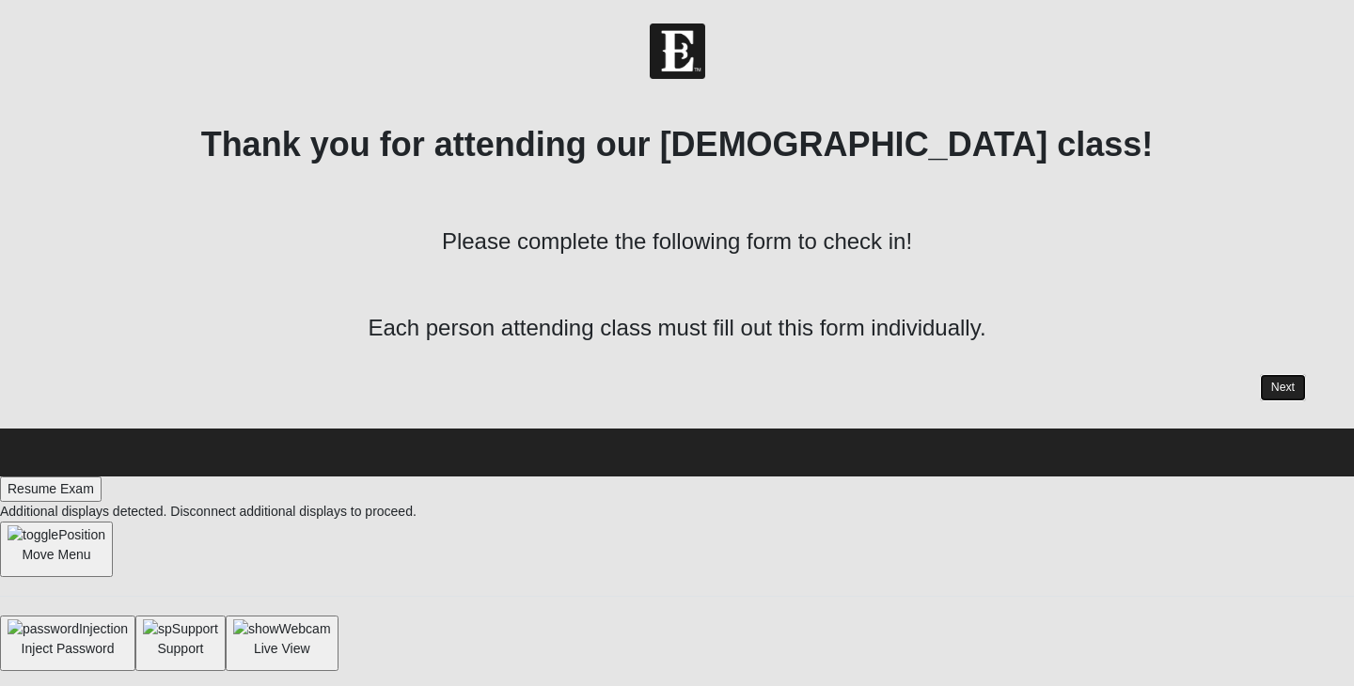
click at [1284, 393] on link "Next" at bounding box center [1283, 387] width 46 height 27
click at [1262, 368] on div "Thank you for attending our baptism class! Please complete the following form t…" at bounding box center [677, 263] width 1258 height 278
click at [1263, 371] on div "Thank you for attending our baptism class! Please complete the following form t…" at bounding box center [677, 263] width 1258 height 278
click at [1275, 392] on link "Next" at bounding box center [1283, 387] width 46 height 27
click at [1279, 385] on link "Next" at bounding box center [1283, 387] width 46 height 27
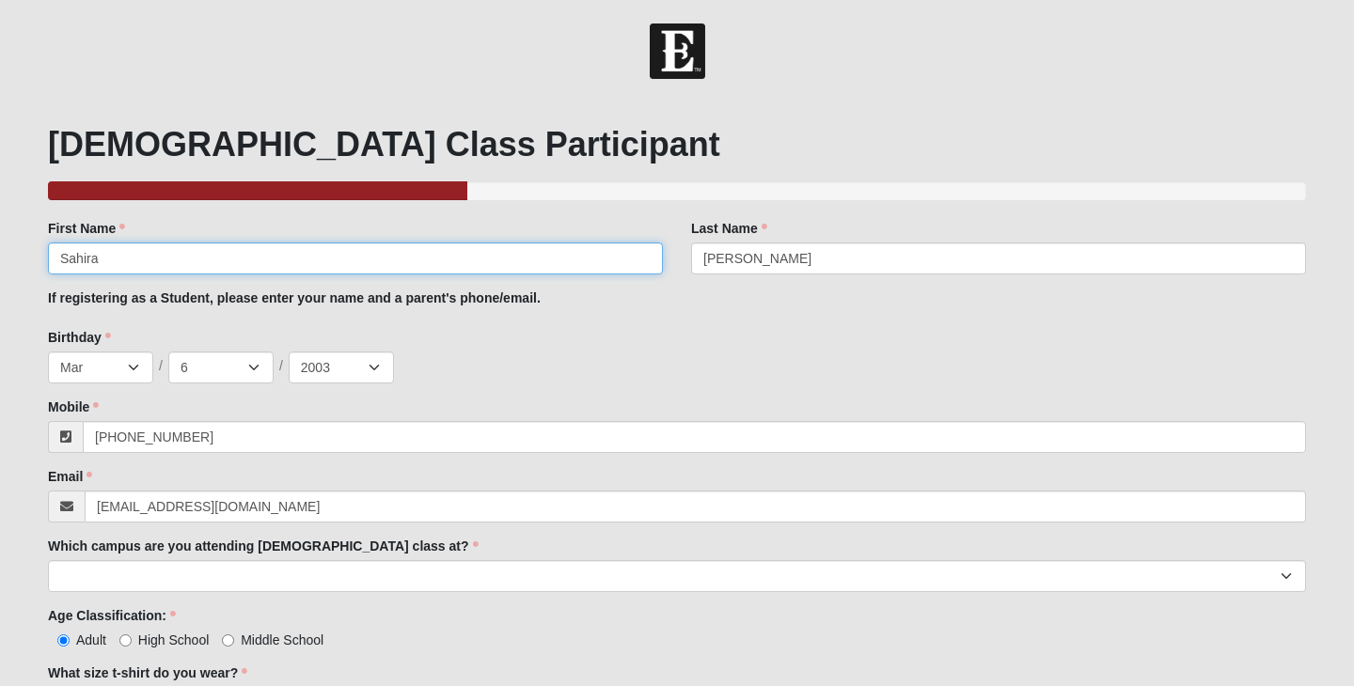
click at [324, 268] on input "Sahira" at bounding box center [355, 259] width 615 height 32
type input "S"
type input "Braydon"
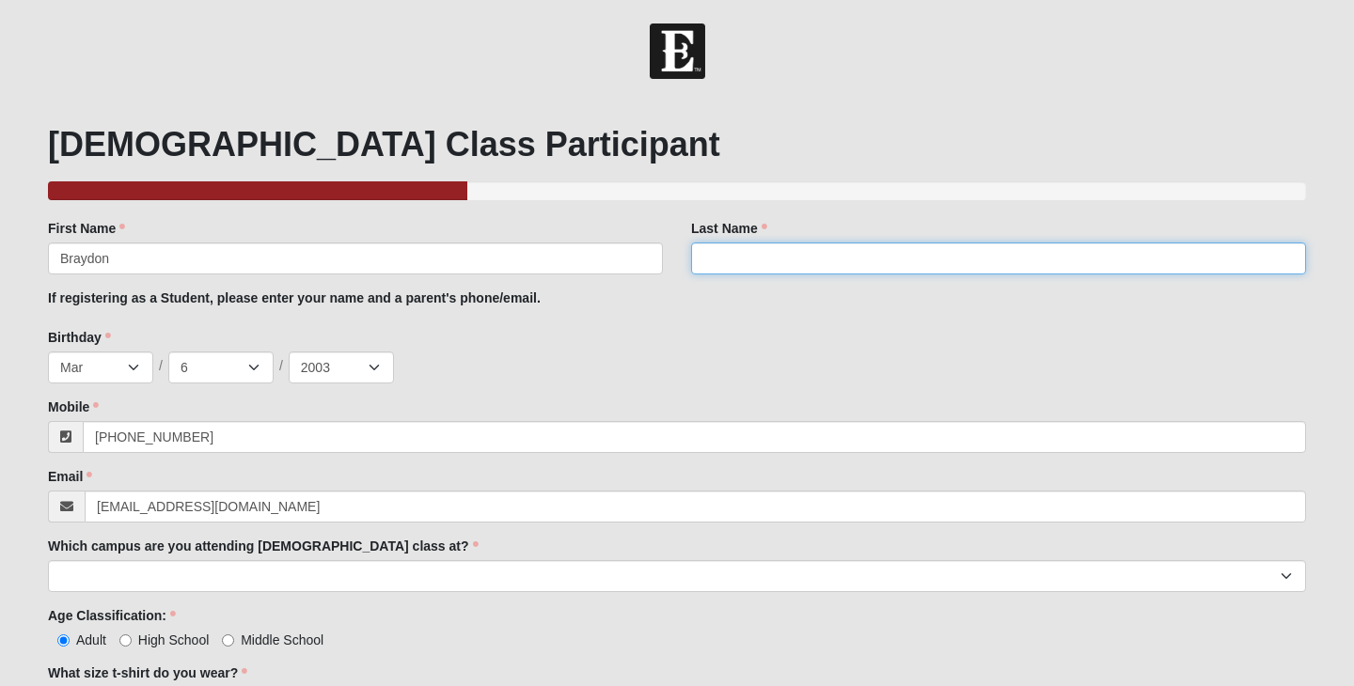
type input "S"
type input "[PERSON_NAME]"
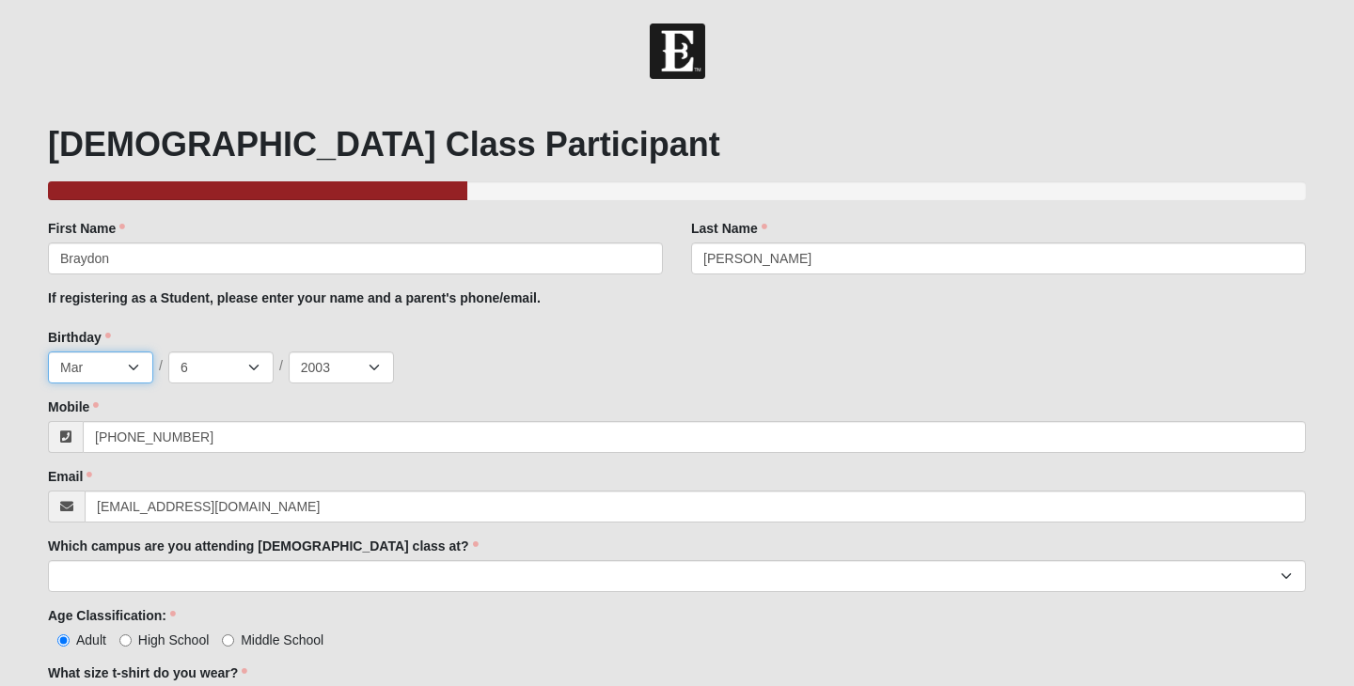
click at [131, 377] on select "Jan Feb Mar Apr May Jun [DATE] Aug Sep Oct Nov Dec" at bounding box center [100, 368] width 105 height 32
select select "6"
click at [48, 352] on select "Jan Feb Mar Apr May Jun [DATE] Aug Sep Oct Nov Dec" at bounding box center [100, 368] width 105 height 32
click at [206, 370] on select "1 2 3 4 5 6 7 8 9 10 11 12 13 14 15 16 17 18 19 20 21 22 23 24 25 26 27 28 29 3…" at bounding box center [220, 368] width 105 height 32
select select "1"
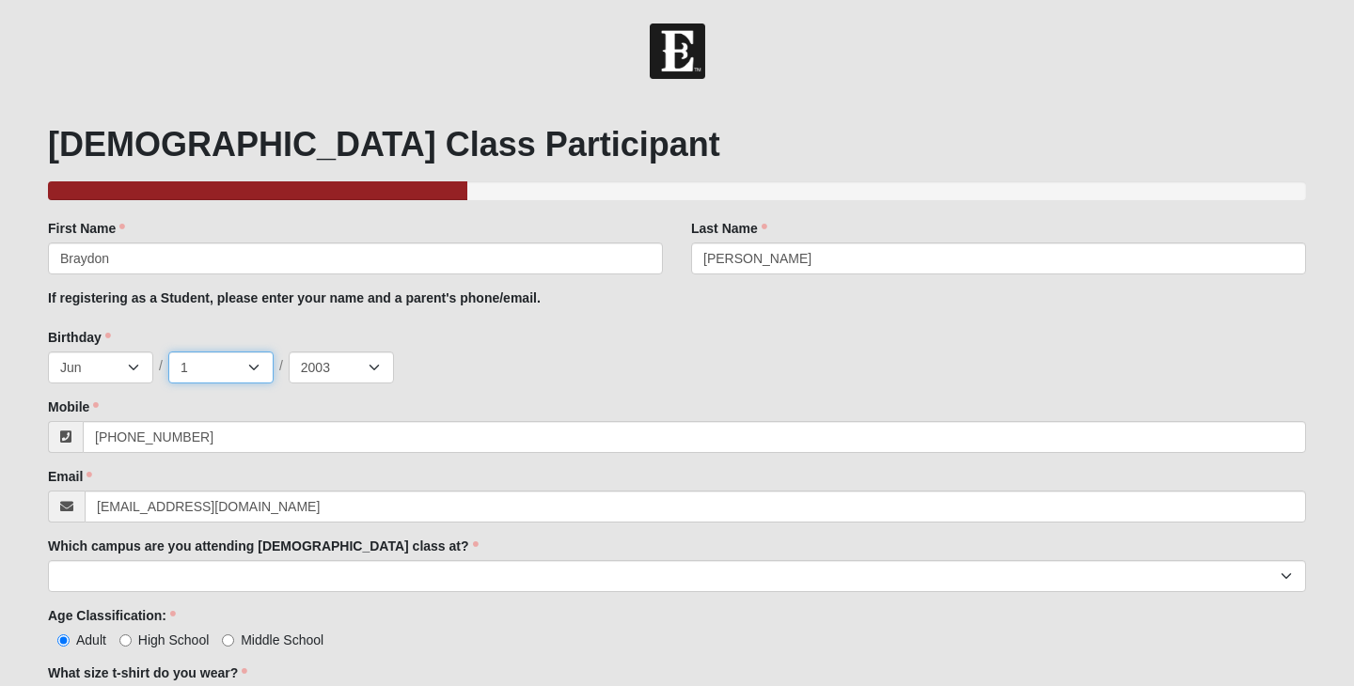
click at [168, 352] on select "1 2 3 4 5 6 7 8 9 10 11 12 13 14 15 16 17 18 19 20 21 22 23 24 25 26 27 28 29 3…" at bounding box center [220, 368] width 105 height 32
click at [342, 361] on select "2025 2024 2023 2022 2021 2020 2019 2018 2017 2016 2015 2014 2013 2012 2011 2010…" at bounding box center [341, 368] width 105 height 32
select select "2000"
click at [289, 352] on select "2025 2024 2023 2022 2021 2020 2019 2018 2017 2016 2015 2014 2013 2012 2011 2010…" at bounding box center [341, 368] width 105 height 32
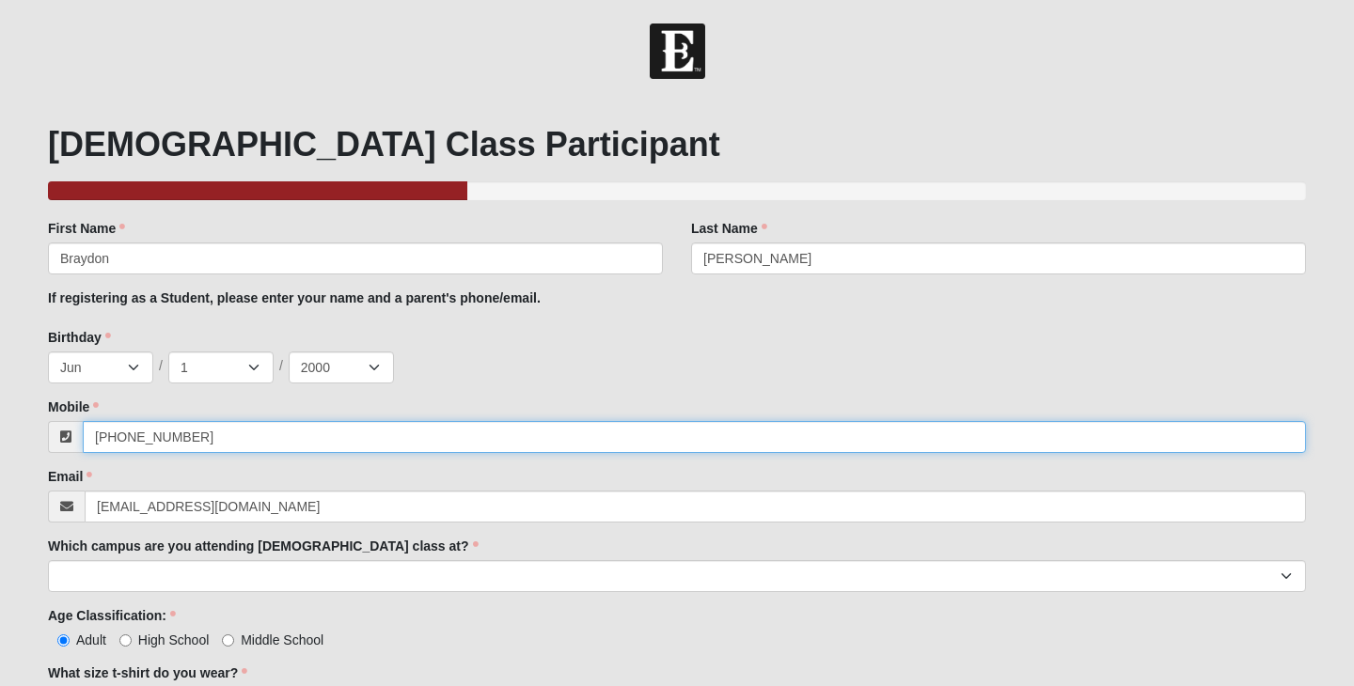
click at [340, 433] on input "[PHONE_NUMBER]" at bounding box center [694, 437] width 1223 height 32
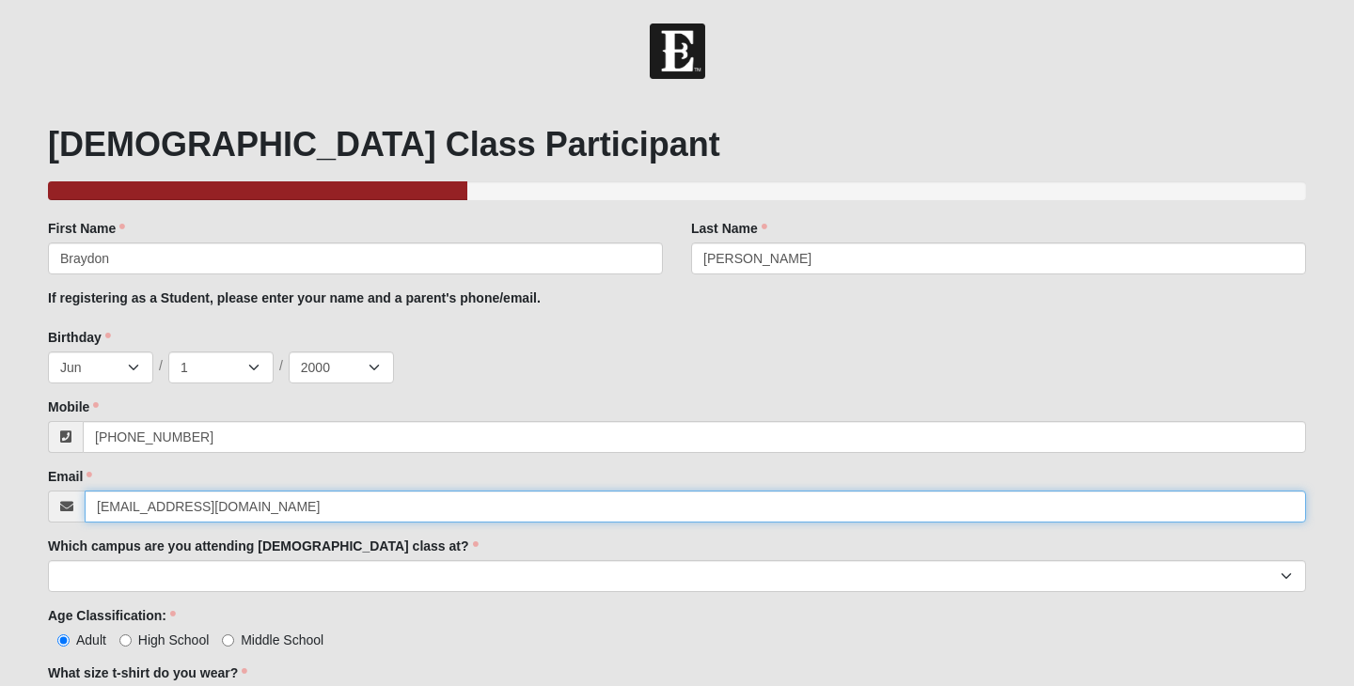
type input "(904) 673-4347"
click at [359, 506] on input "[EMAIL_ADDRESS][DOMAIN_NAME]" at bounding box center [695, 507] width 1221 height 32
type input "s"
type input "brdziekan@gmail.com"
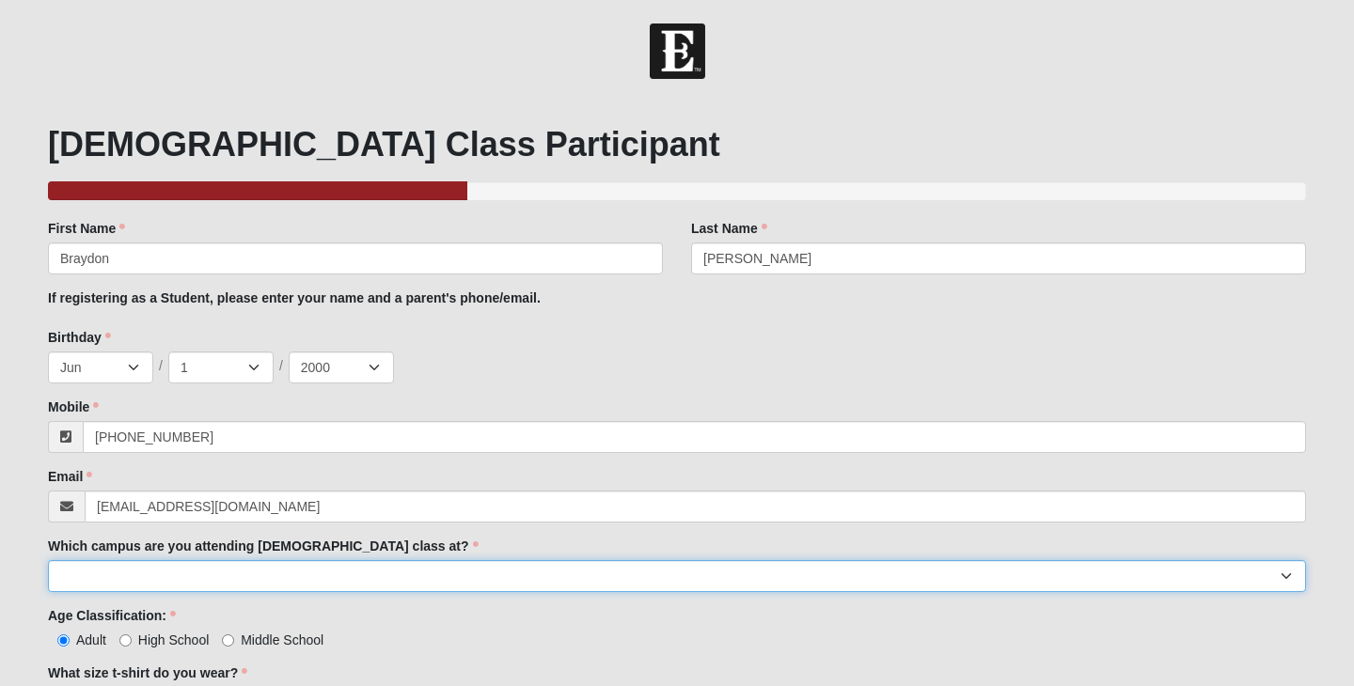
click at [340, 574] on select "Arlington Baymeadows Eleven22 Online [PERSON_NAME][GEOGRAPHIC_DATA] Jesup [GEOG…" at bounding box center [677, 576] width 1258 height 32
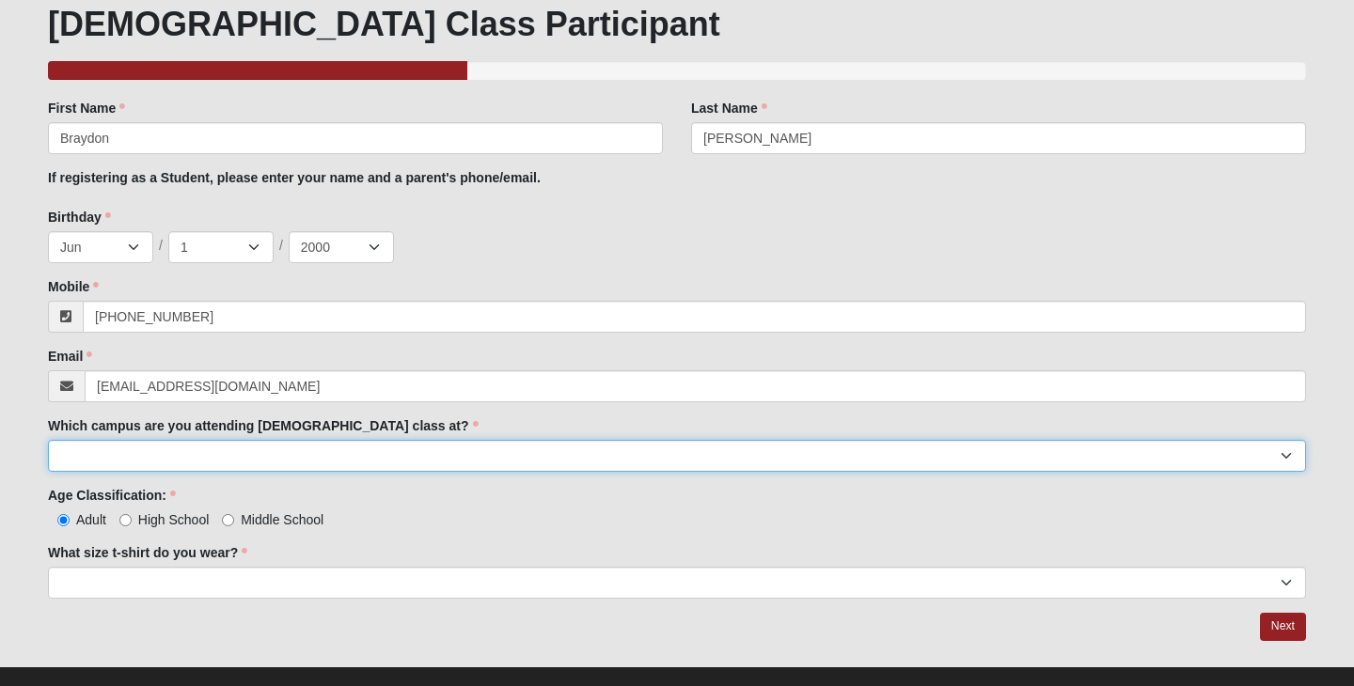
scroll to position [149, 0]
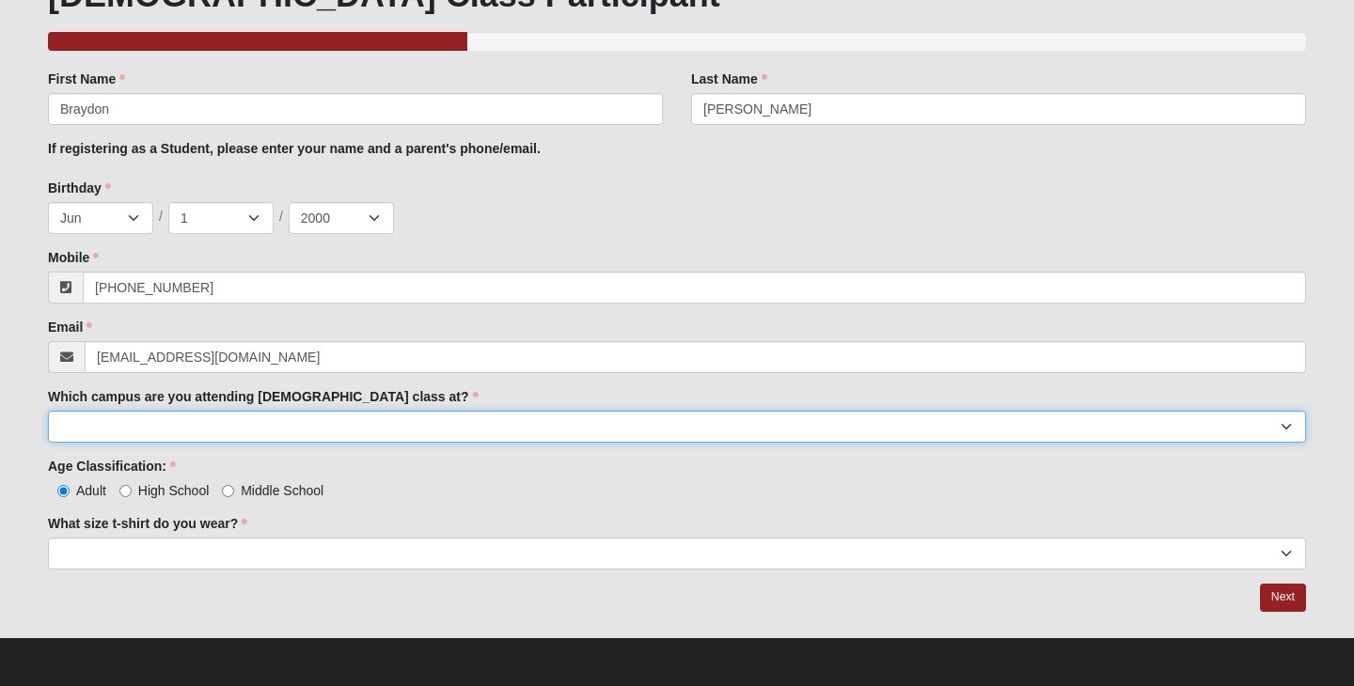
click at [199, 427] on select "Arlington Baymeadows Eleven22 Online [PERSON_NAME][GEOGRAPHIC_DATA] Jesup [GEOG…" at bounding box center [677, 427] width 1258 height 32
select select "10"
click at [48, 411] on select "Arlington Baymeadows Eleven22 Online [PERSON_NAME][GEOGRAPHIC_DATA] Jesup [GEOG…" at bounding box center [677, 427] width 1258 height 32
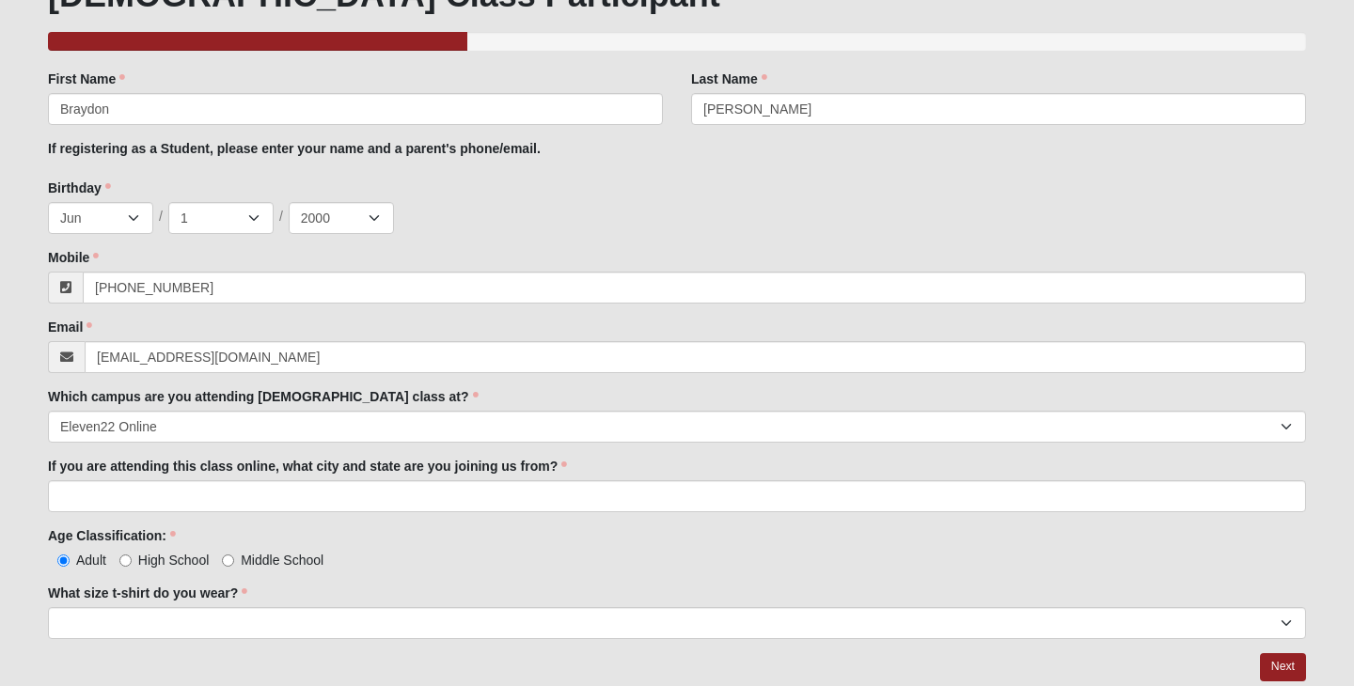
click at [154, 548] on div "Age Classification: Adult High School Middle School Age Classification: is requ…" at bounding box center [677, 547] width 1258 height 43
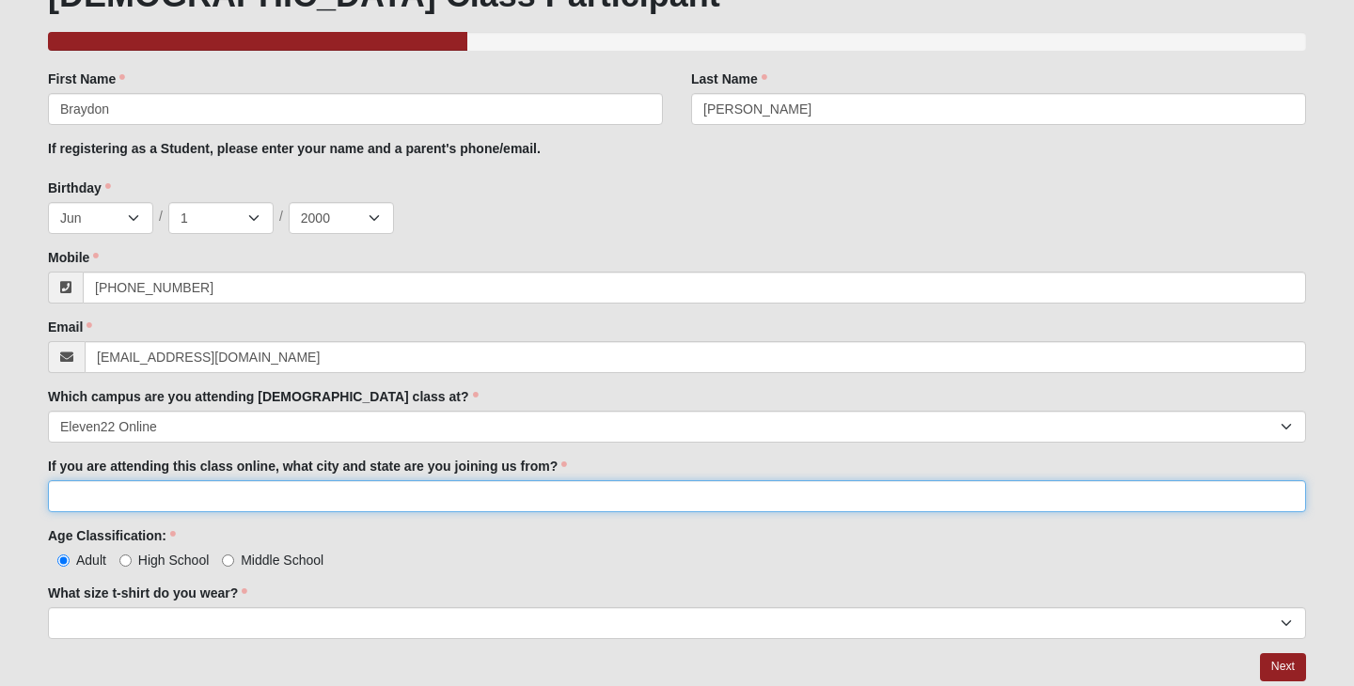
click at [147, 510] on input "If you are attending this class online, what city and state are you joining us …" at bounding box center [677, 496] width 1258 height 32
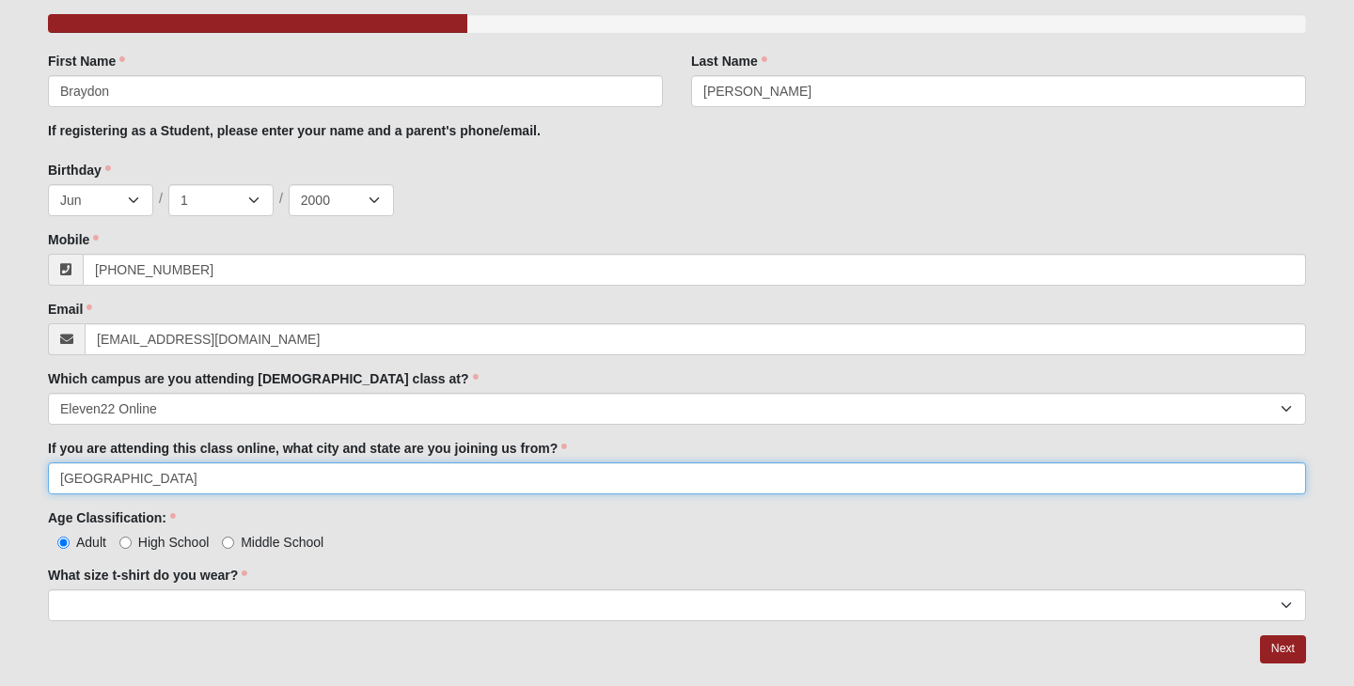
scroll to position [169, 0]
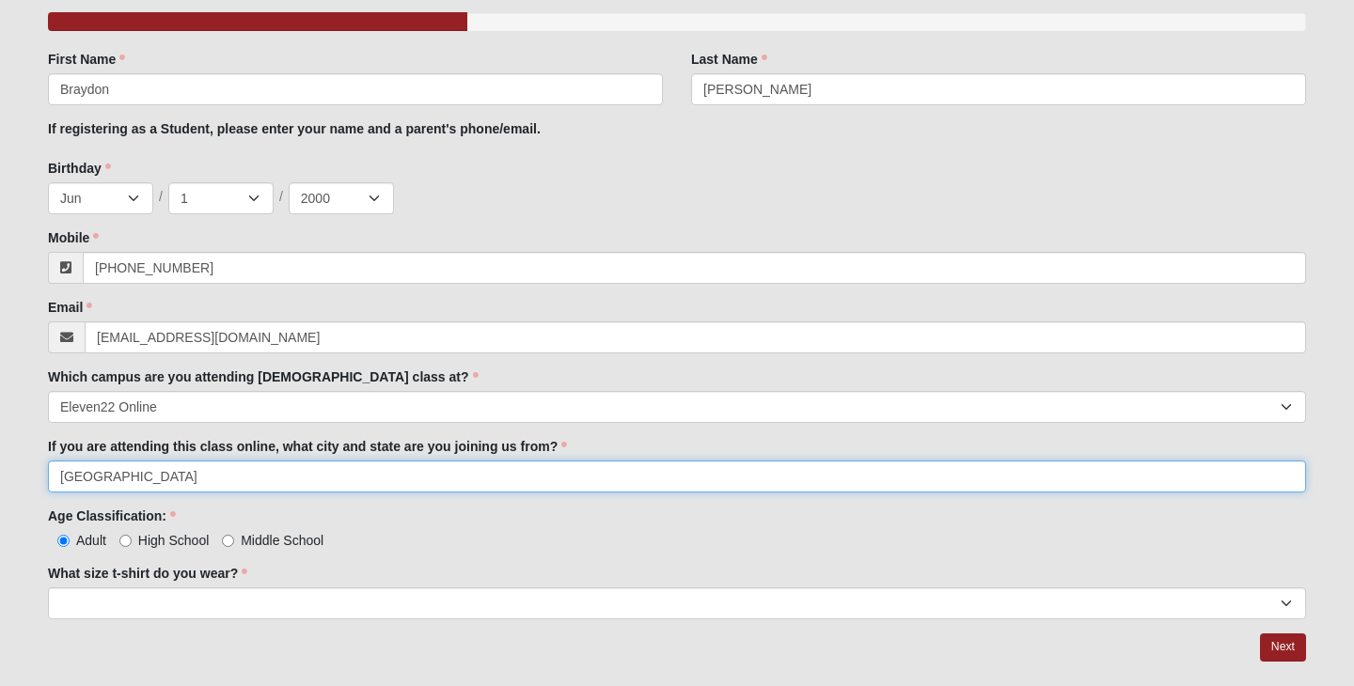
click at [218, 478] on input "[GEOGRAPHIC_DATA]" at bounding box center [677, 477] width 1258 height 32
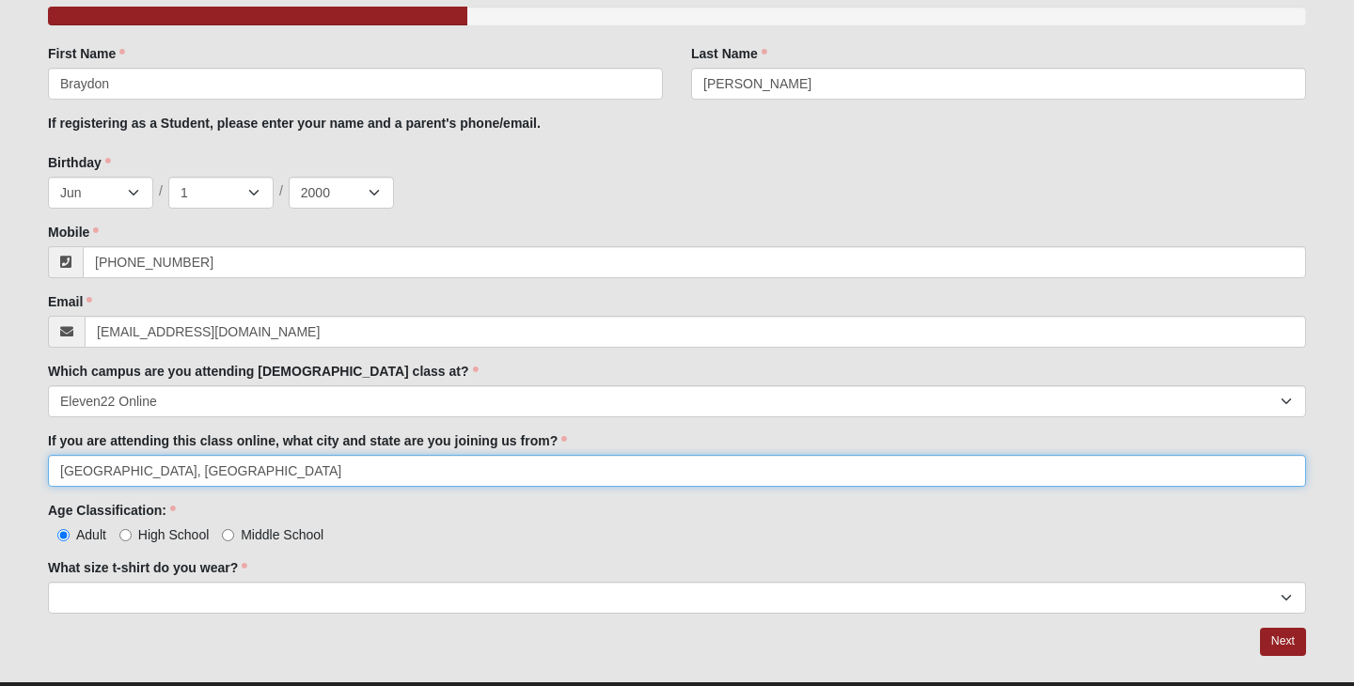
scroll to position [177, 0]
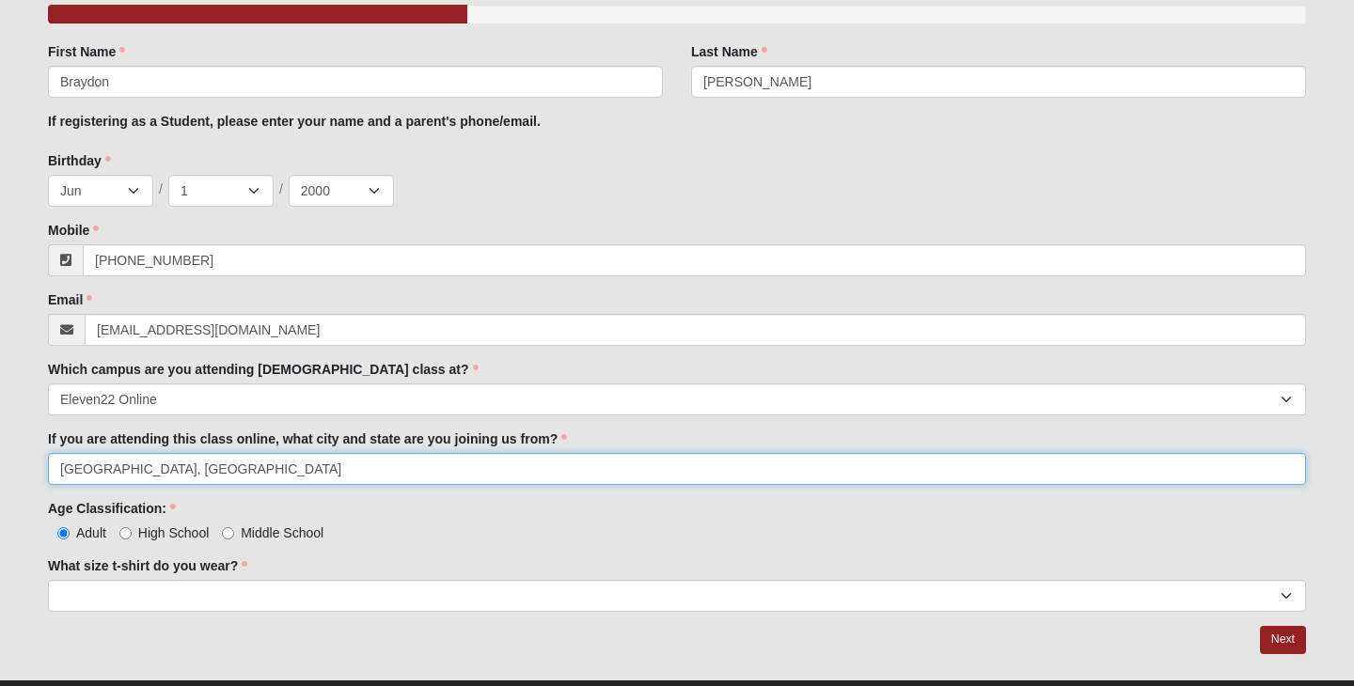
type input "Orange Park, Fl"
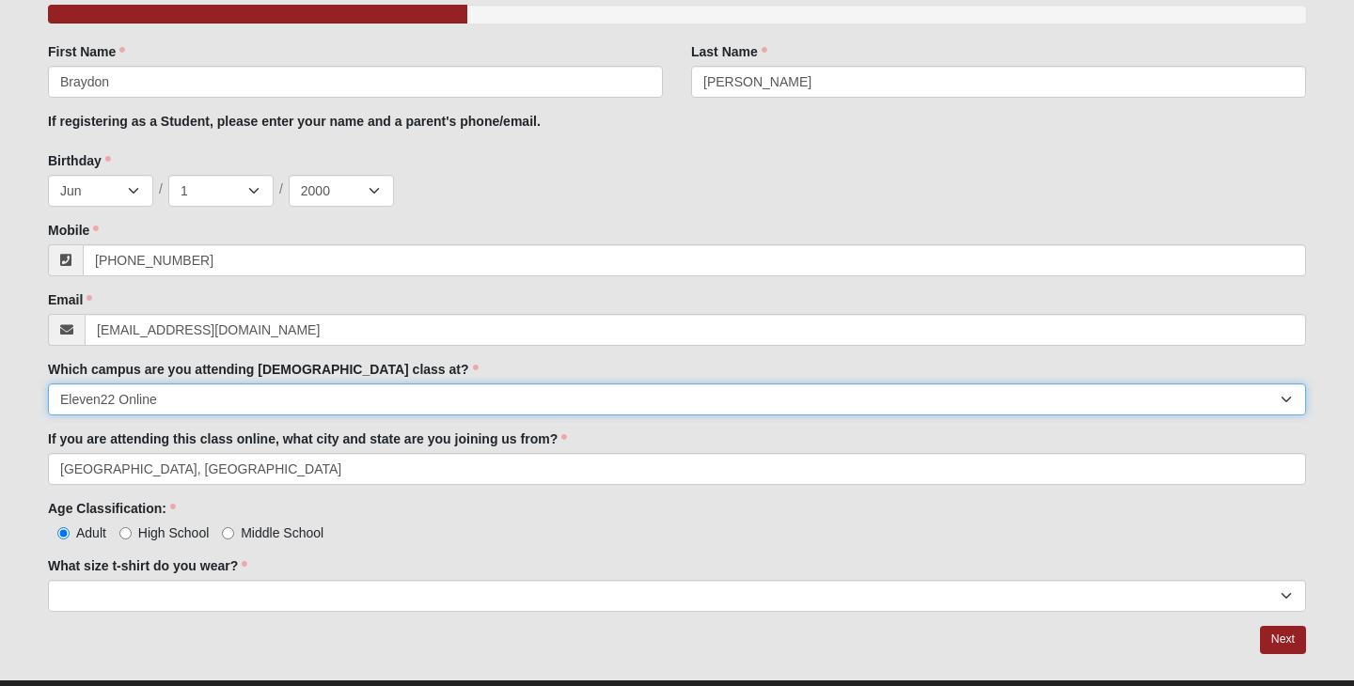
click at [205, 409] on select "Arlington Baymeadows Eleven22 Online [PERSON_NAME][GEOGRAPHIC_DATA] Jesup [GEOG…" at bounding box center [677, 400] width 1258 height 32
select select "3"
click at [48, 384] on select "Arlington Baymeadows Eleven22 Online [PERSON_NAME][GEOGRAPHIC_DATA] Jesup [GEOG…" at bounding box center [677, 400] width 1258 height 32
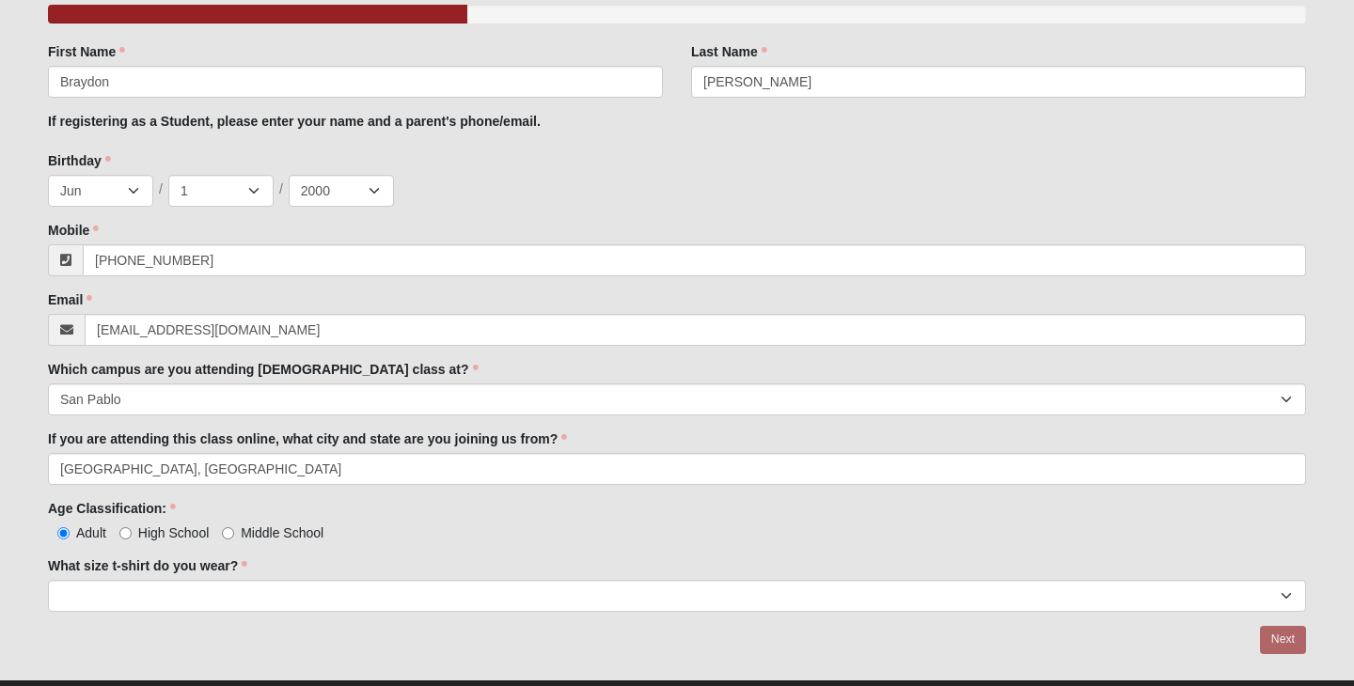
scroll to position [149, 0]
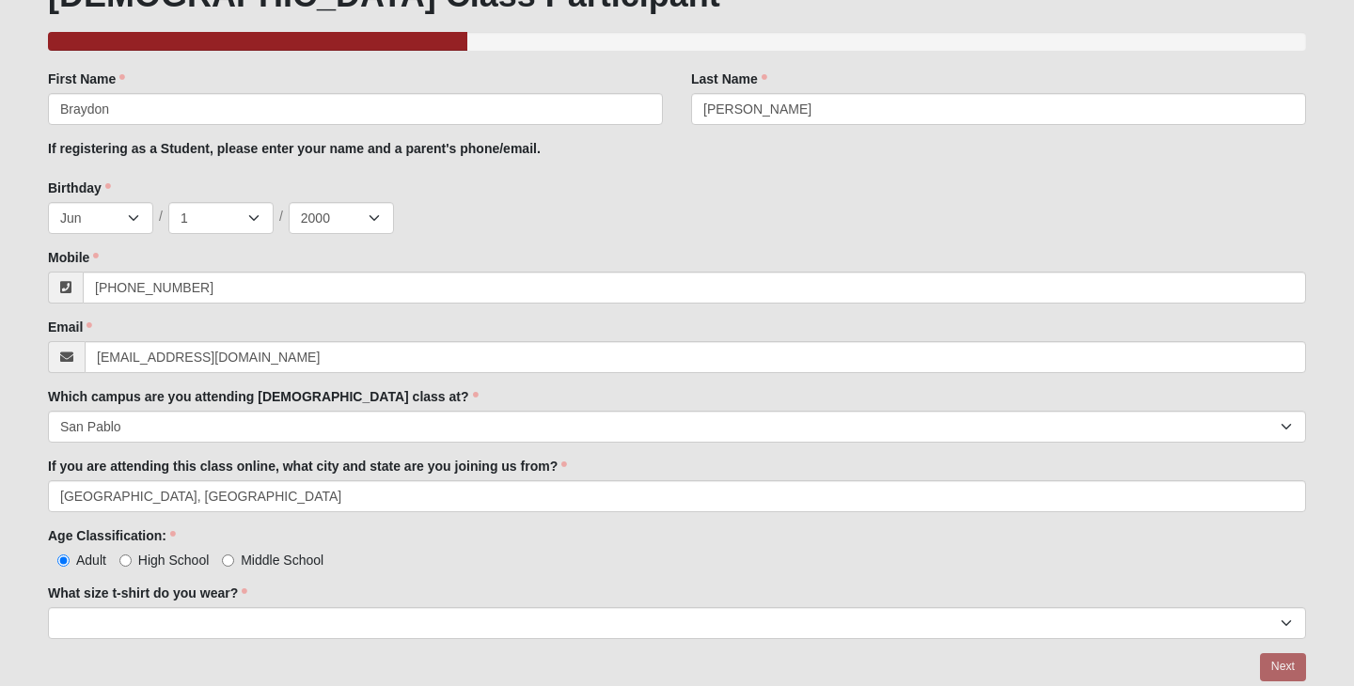
click at [134, 653] on div at bounding box center [677, 667] width 1258 height 28
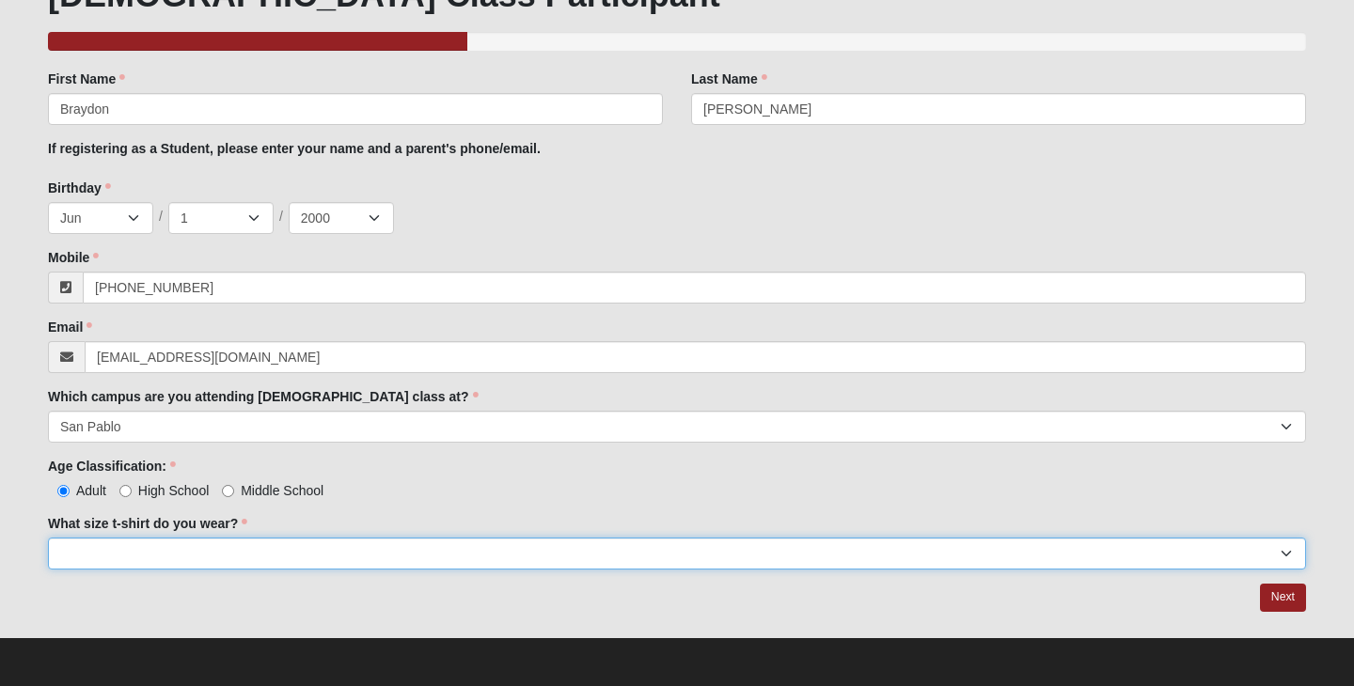
click at [134, 553] on select "Small Medium Large XL 2XL 3XL" at bounding box center [677, 554] width 1258 height 32
click at [48, 538] on select "Small Medium Large XL 2XL 3XL" at bounding box center [677, 554] width 1258 height 32
click at [148, 560] on select "Small Medium Large XL 2XL 3XL" at bounding box center [677, 554] width 1258 height 32
select select "Large"
click at [48, 538] on select "Small Medium Large XL 2XL 3XL" at bounding box center [677, 554] width 1258 height 32
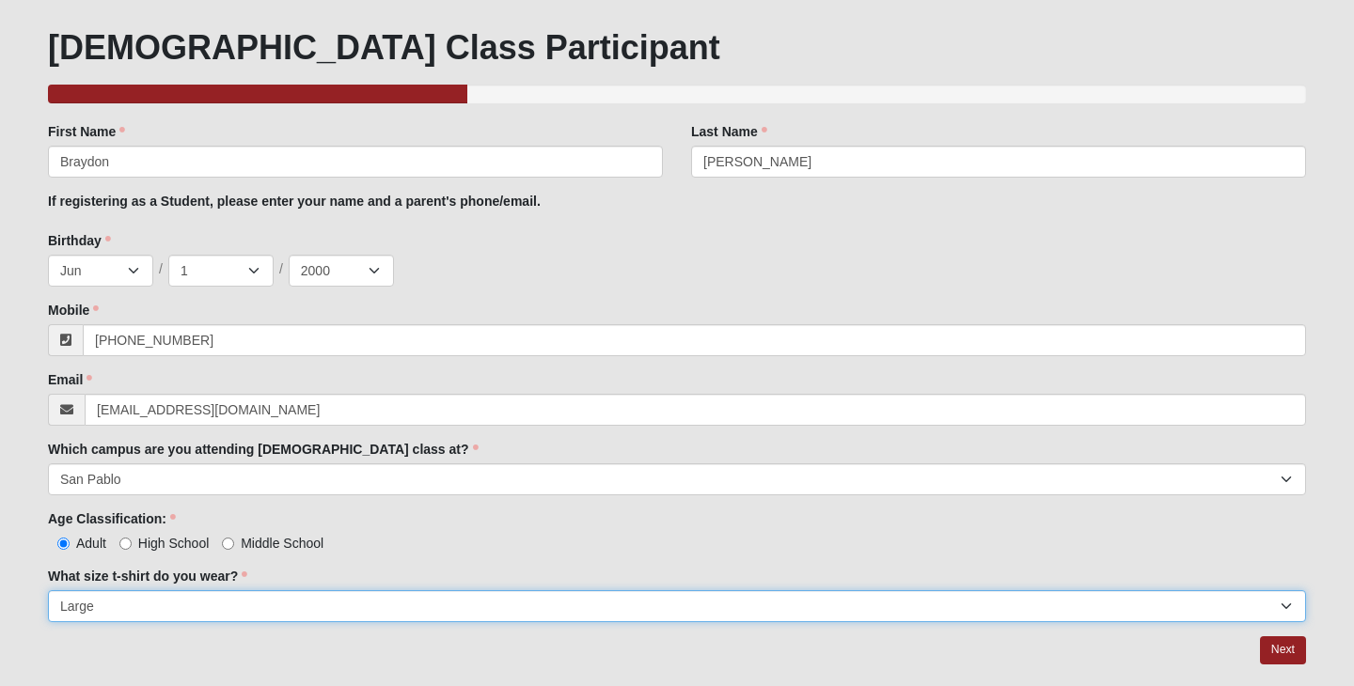
scroll to position [86, 0]
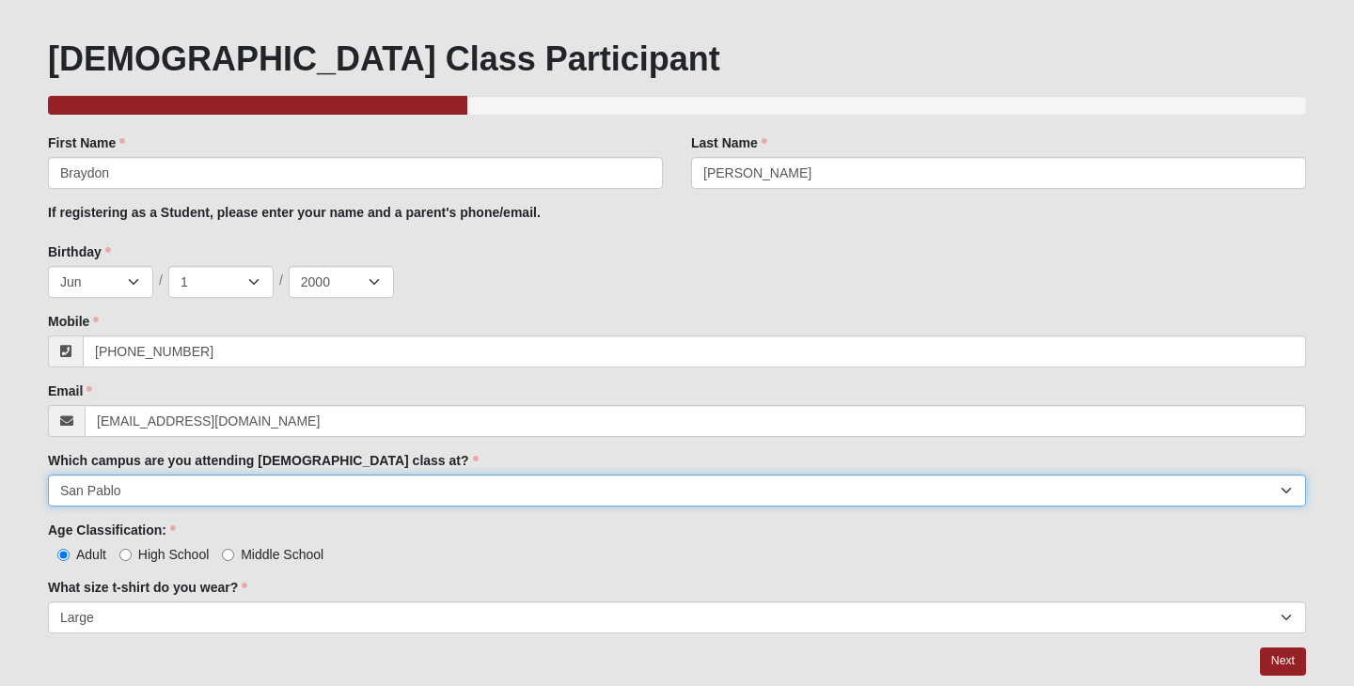
click at [416, 493] on select "Arlington Baymeadows Eleven22 Online [PERSON_NAME][GEOGRAPHIC_DATA] Jesup [GEOG…" at bounding box center [677, 491] width 1258 height 32
select select "10"
click at [48, 475] on select "Arlington Baymeadows Eleven22 Online [PERSON_NAME][GEOGRAPHIC_DATA] Jesup [GEOG…" at bounding box center [677, 491] width 1258 height 32
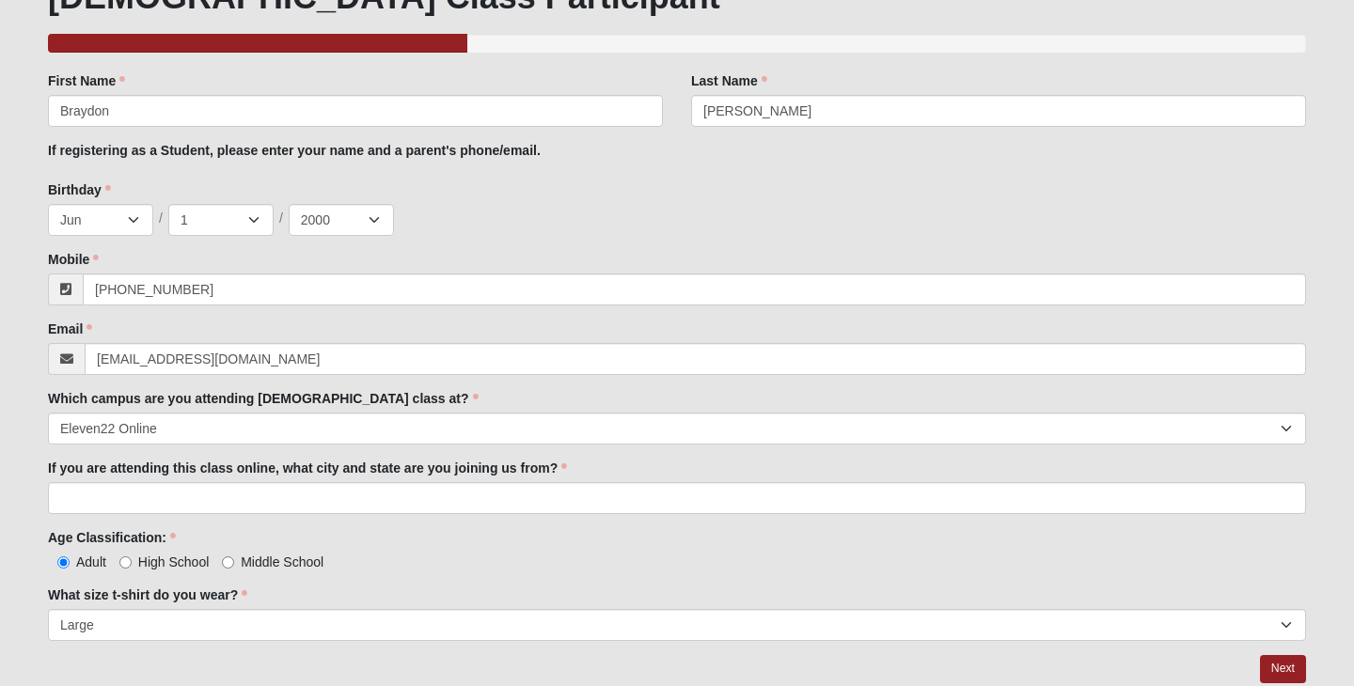
scroll to position [151, 0]
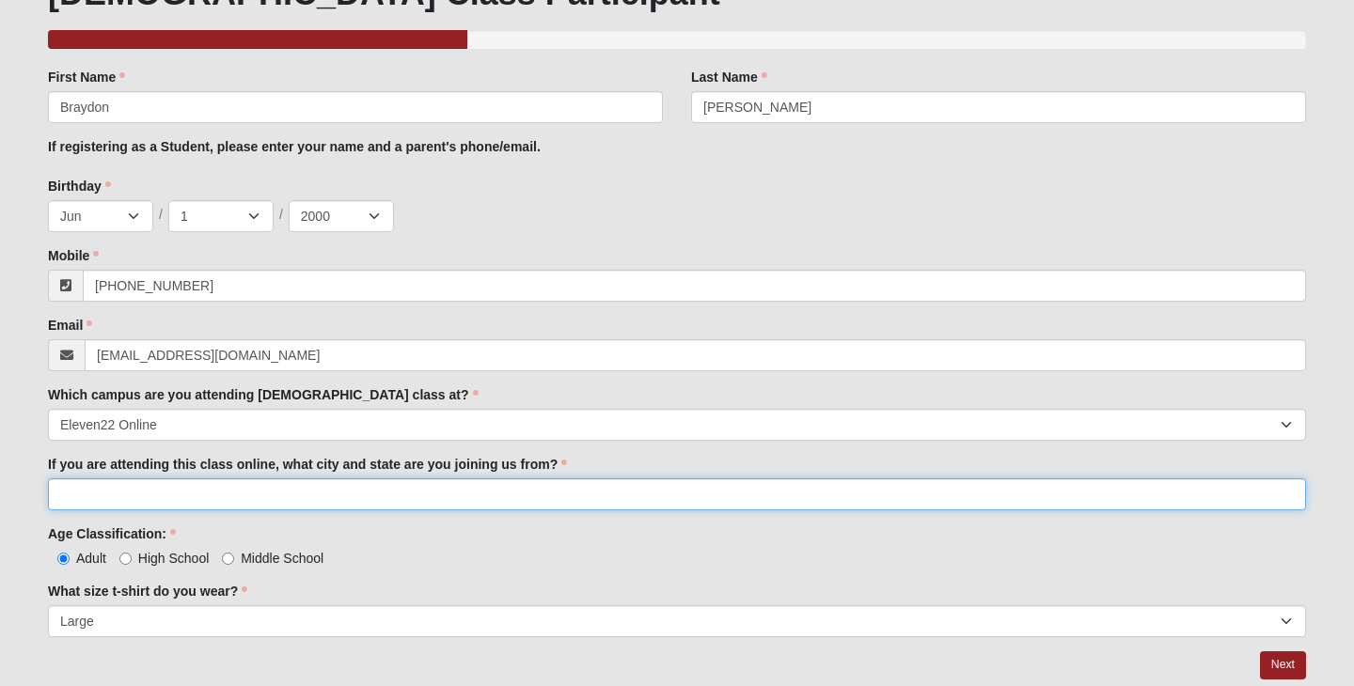
click at [204, 498] on input "If you are attending this class online, what city and state are you joining us …" at bounding box center [677, 494] width 1258 height 32
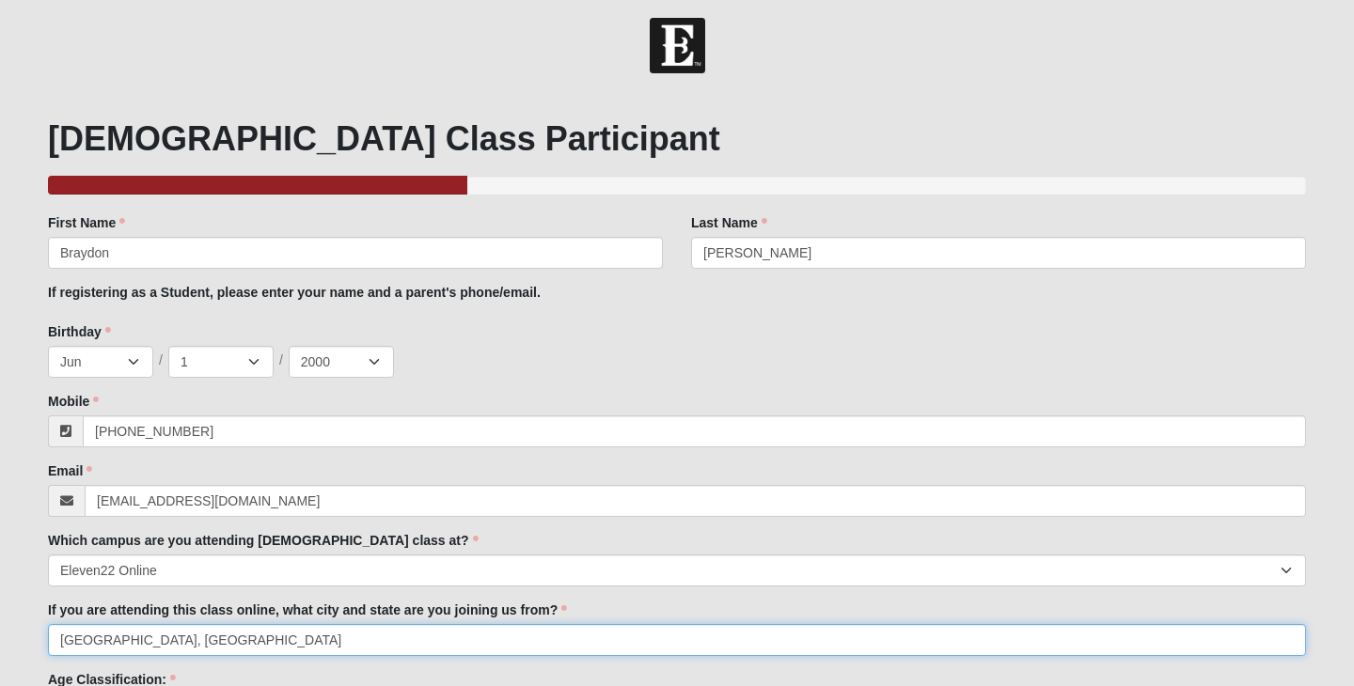
scroll to position [219, 0]
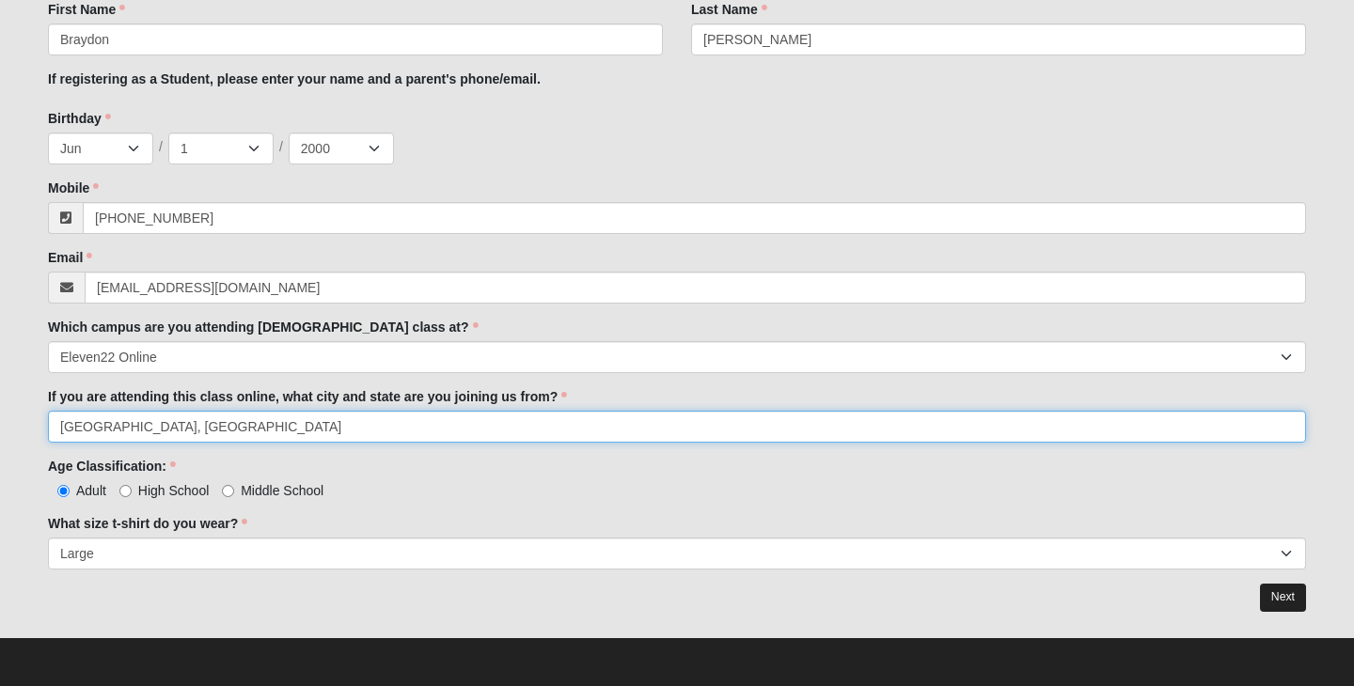
type input "Orange Park, Fl"
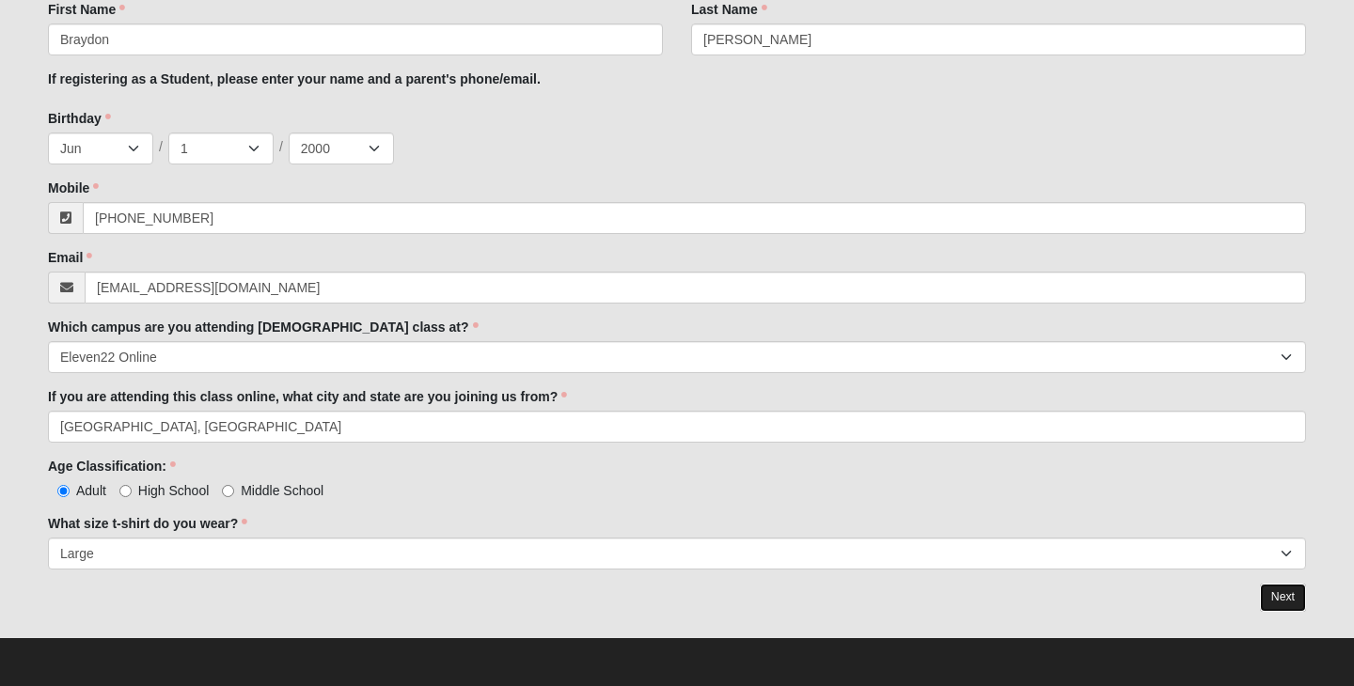
click at [1266, 594] on link "Next" at bounding box center [1283, 597] width 46 height 27
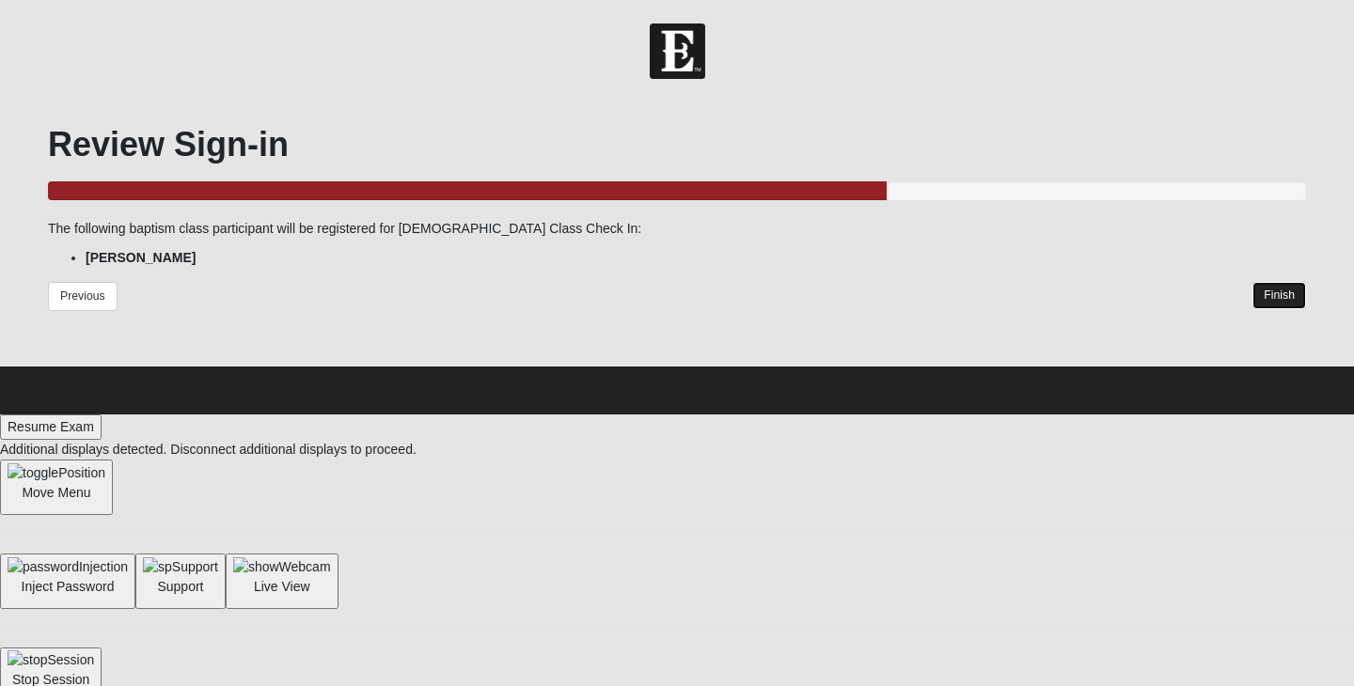
click at [1278, 297] on link "Finish" at bounding box center [1279, 295] width 54 height 27
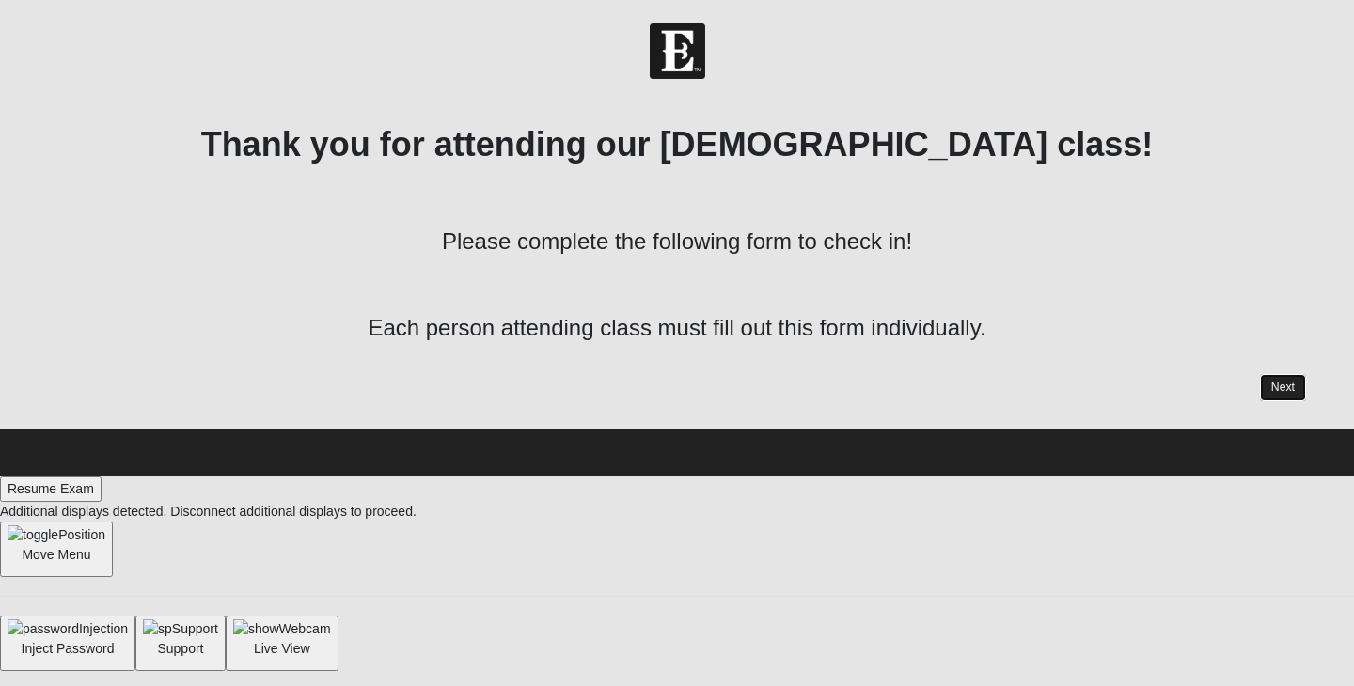
click at [1266, 379] on link "Next" at bounding box center [1283, 387] width 46 height 27
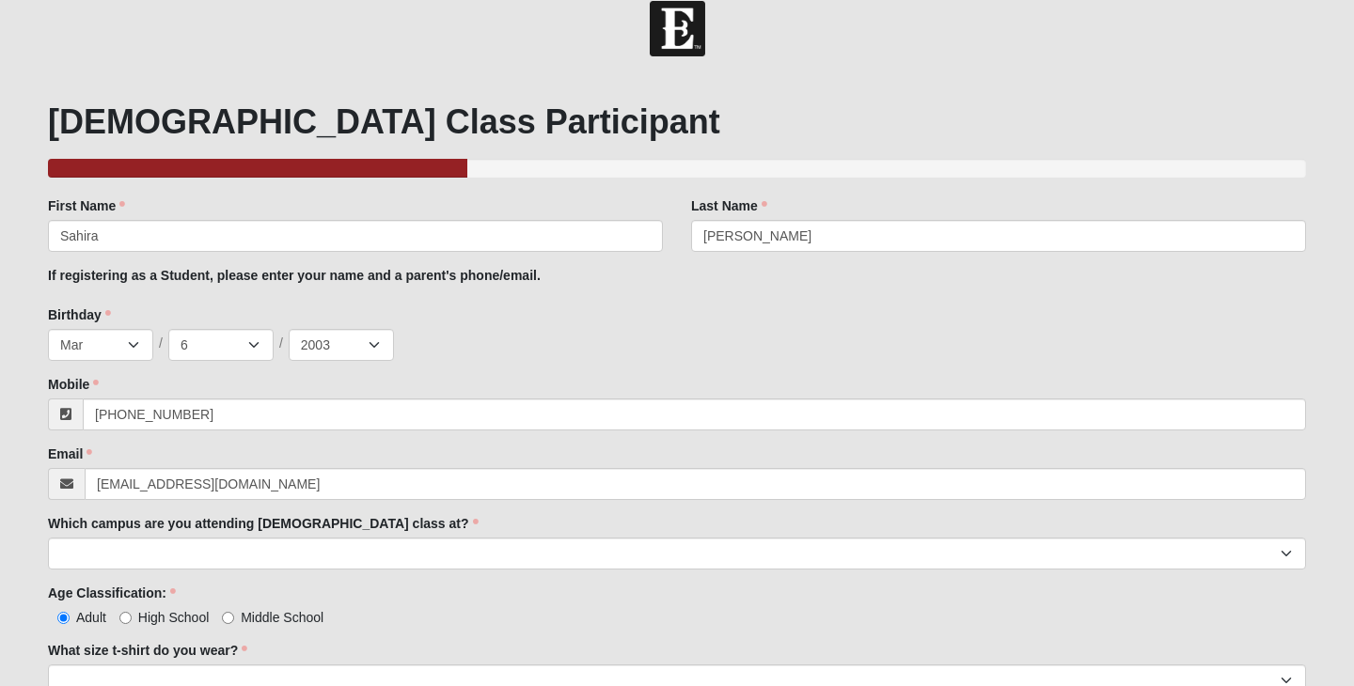
scroll to position [24, 0]
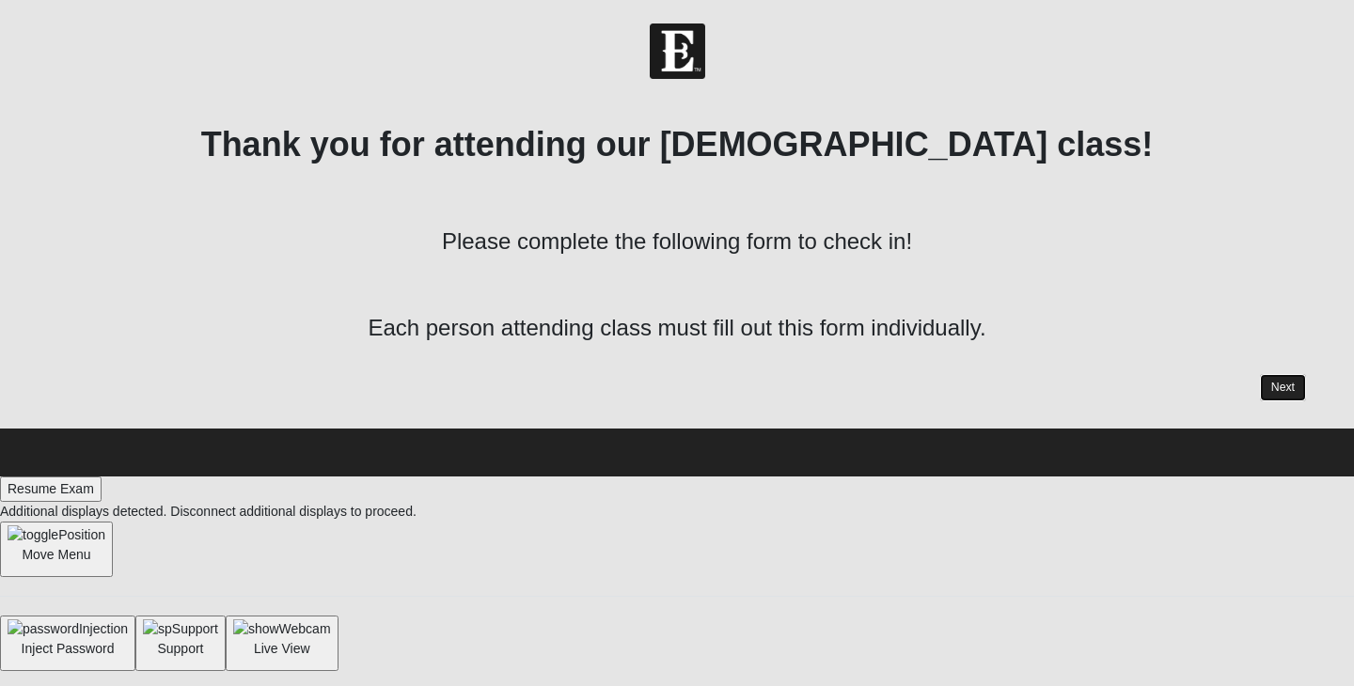
click at [1271, 399] on link "Next" at bounding box center [1283, 387] width 46 height 27
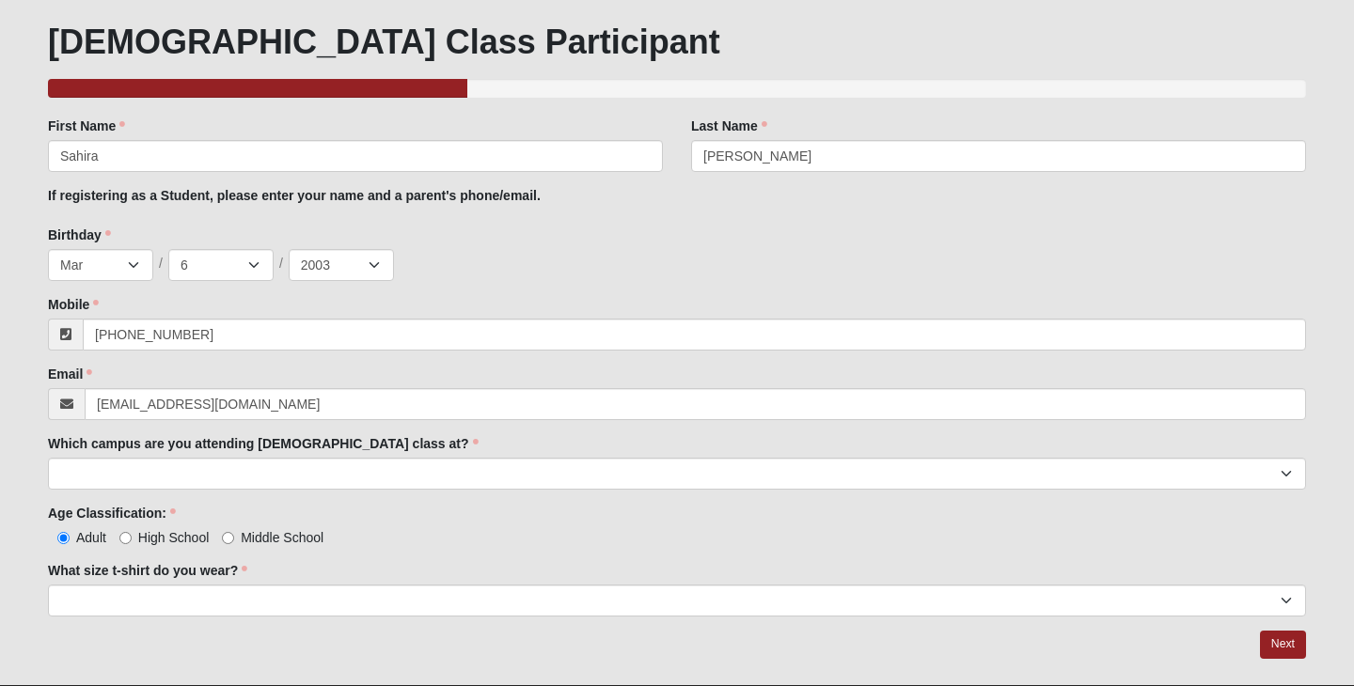
scroll to position [149, 0]
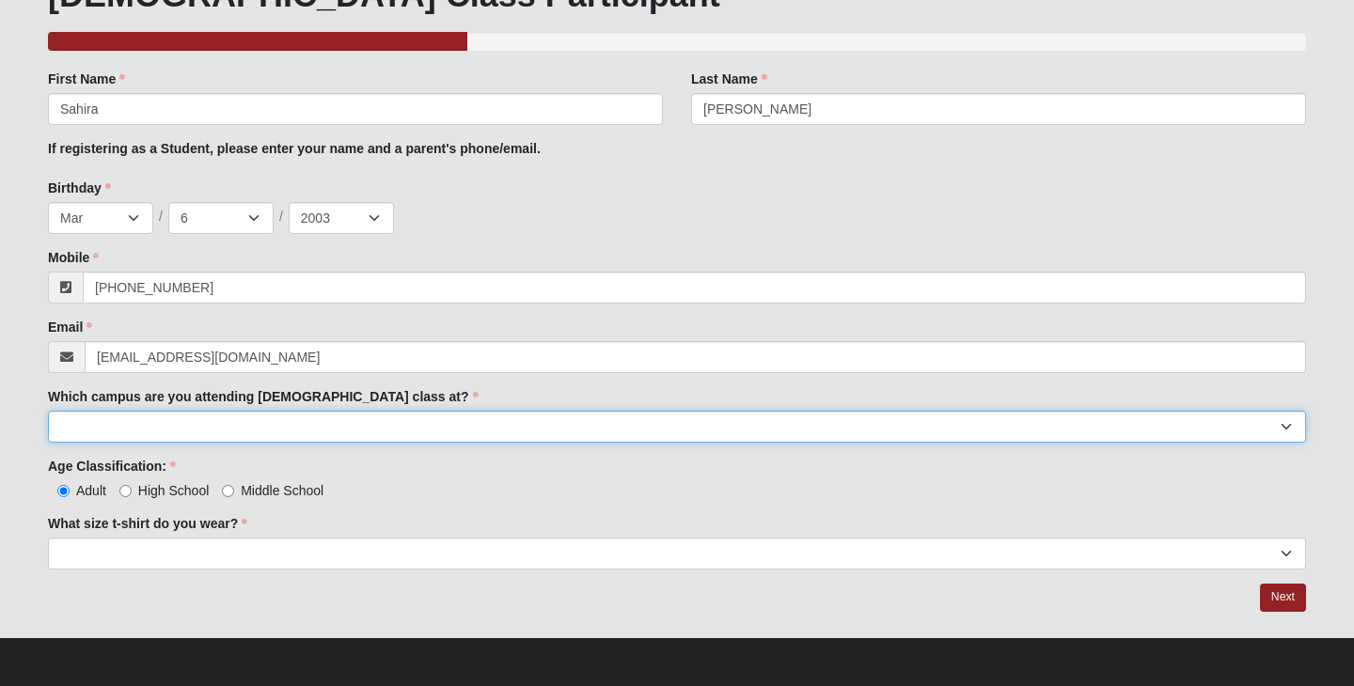
click at [739, 419] on select "Arlington Baymeadows Eleven22 Online [PERSON_NAME][GEOGRAPHIC_DATA] Jesup [GEOG…" at bounding box center [677, 427] width 1258 height 32
